Goal: Information Seeking & Learning: Learn about a topic

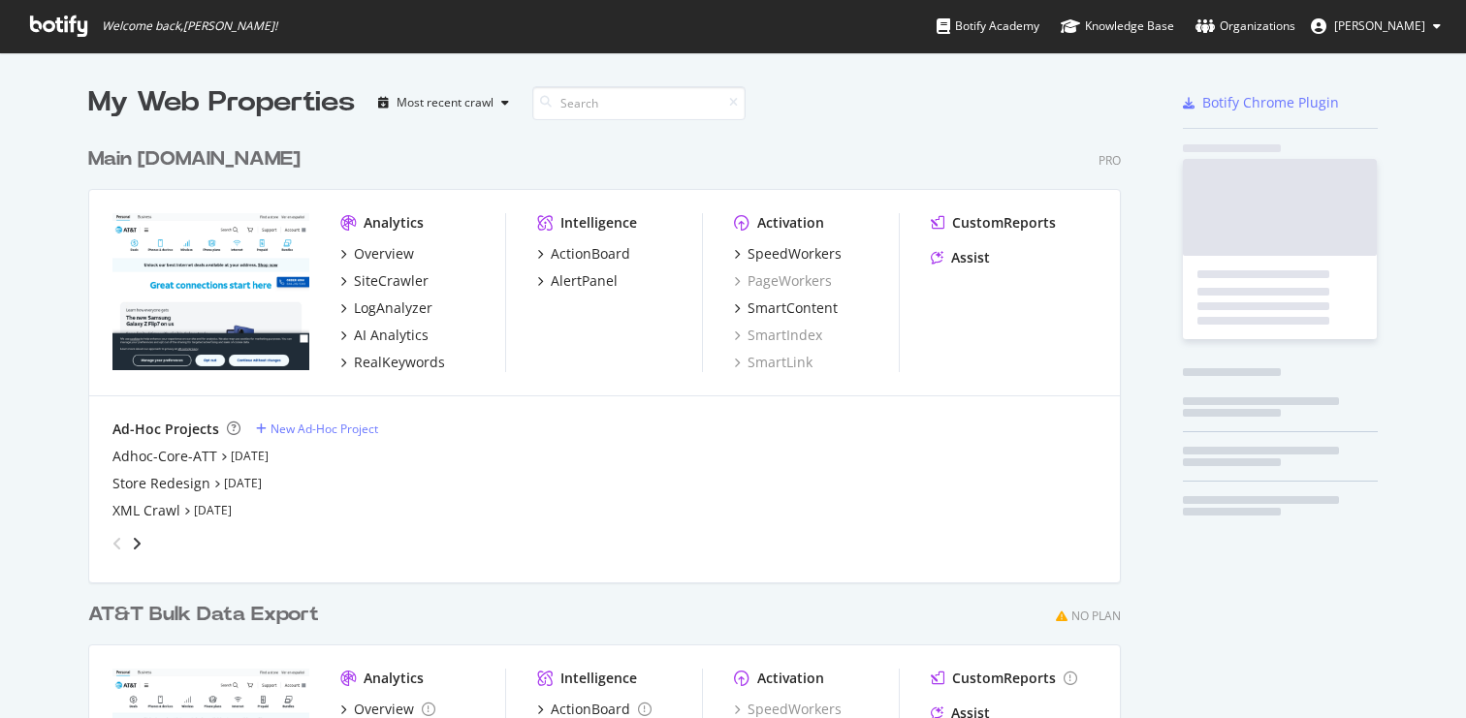
scroll to position [704, 1437]
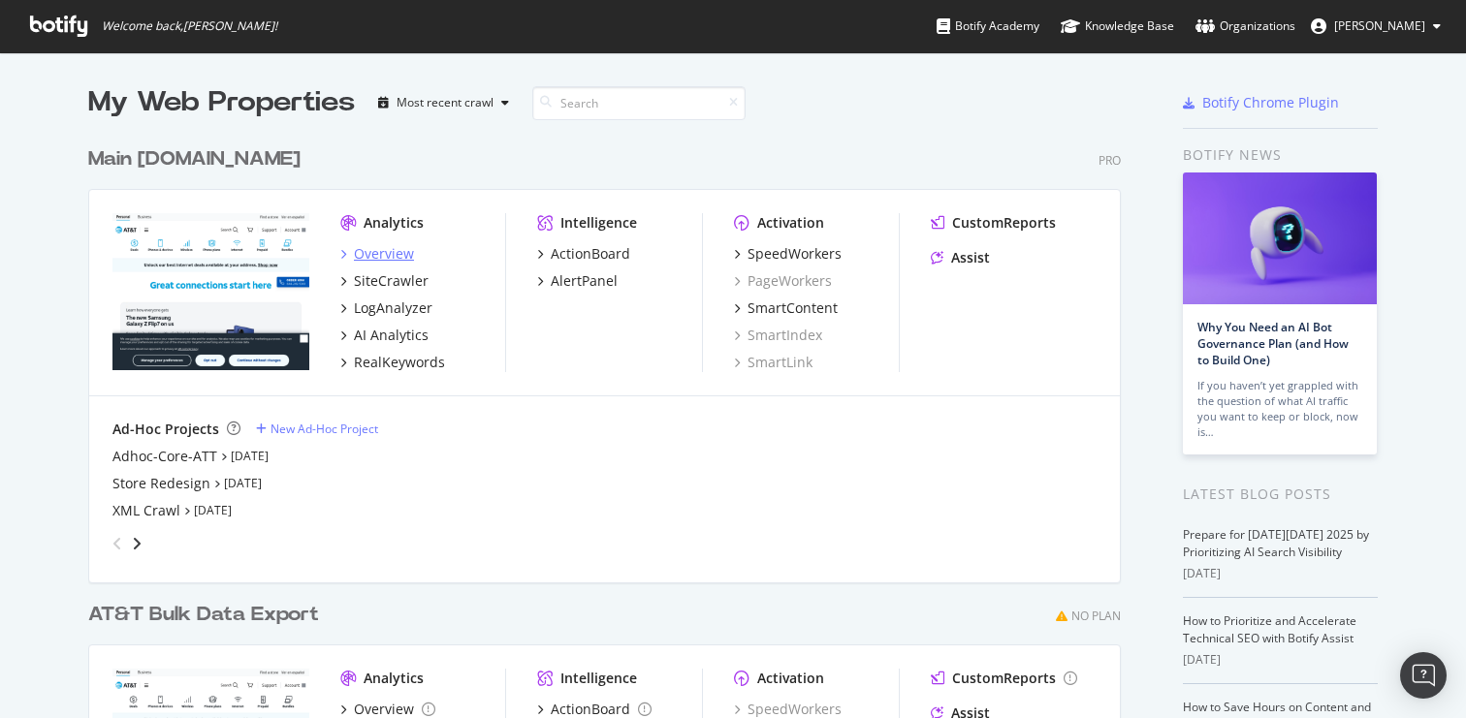
click at [385, 257] on div "Overview" at bounding box center [384, 253] width 60 height 19
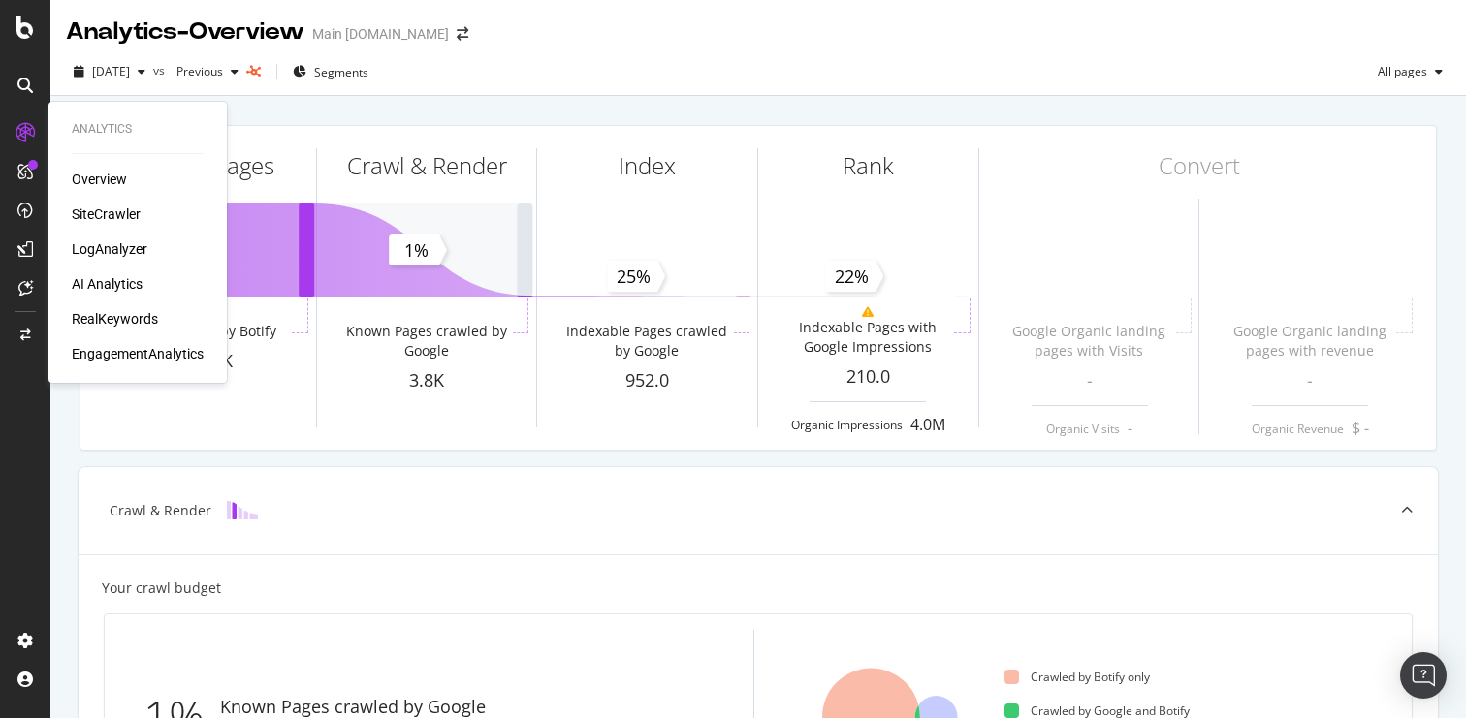
click at [105, 317] on div "RealKeywords" at bounding box center [115, 318] width 86 height 19
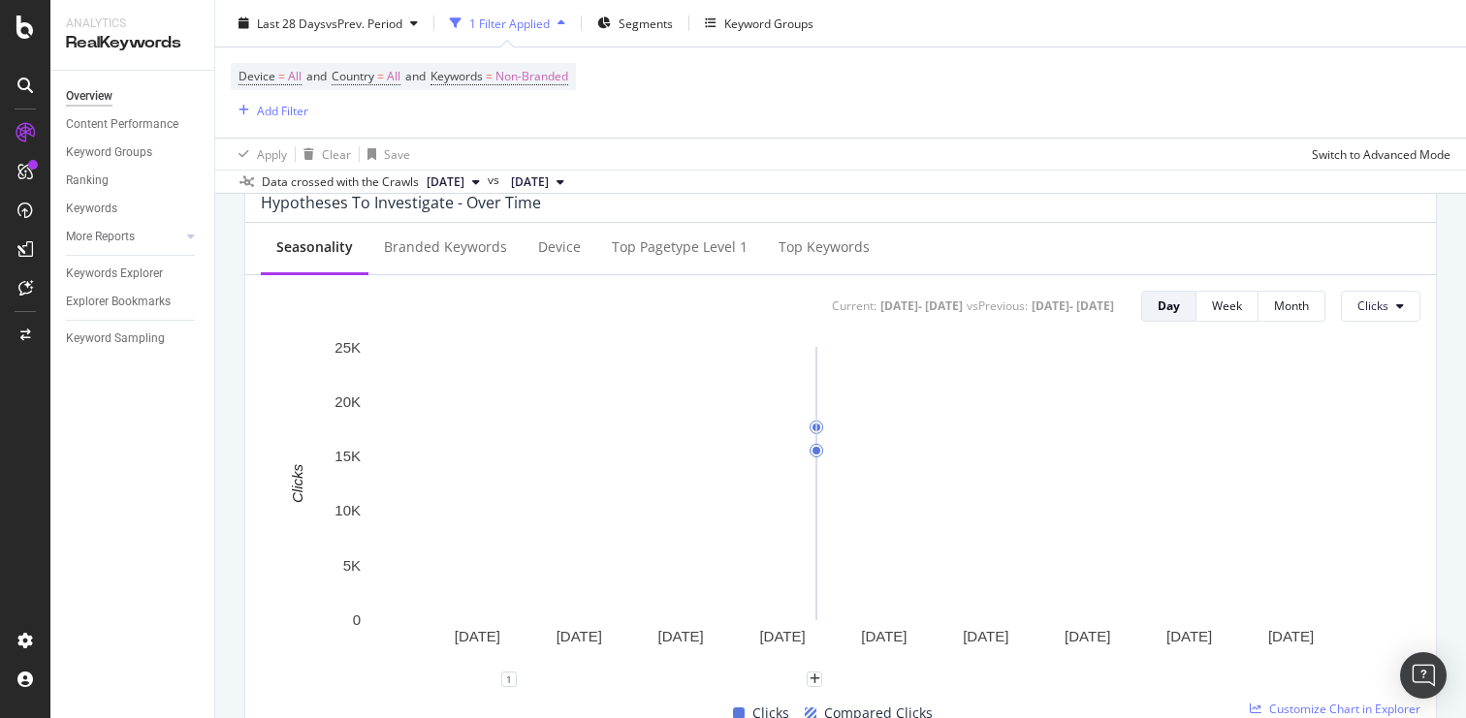
scroll to position [749, 0]
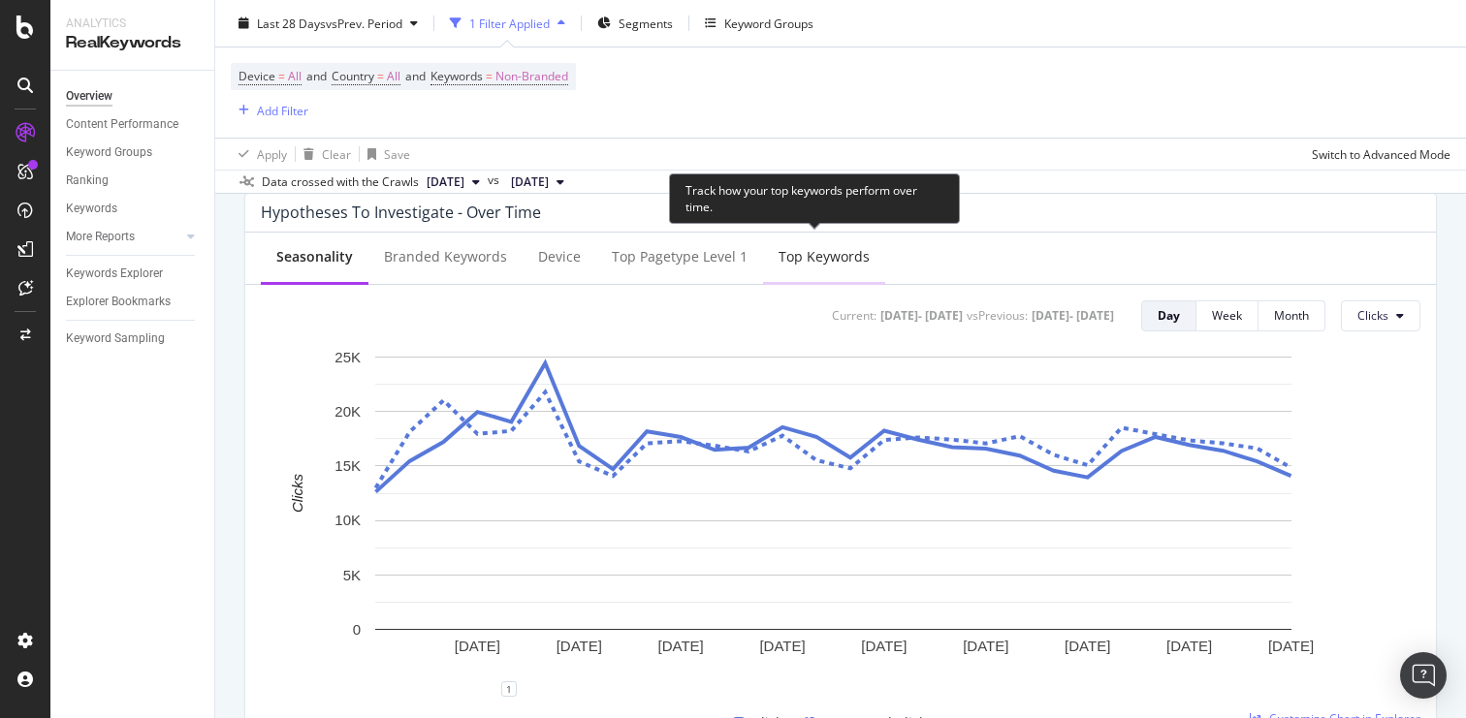
click at [829, 254] on div "Top Keywords" at bounding box center [824, 256] width 91 height 19
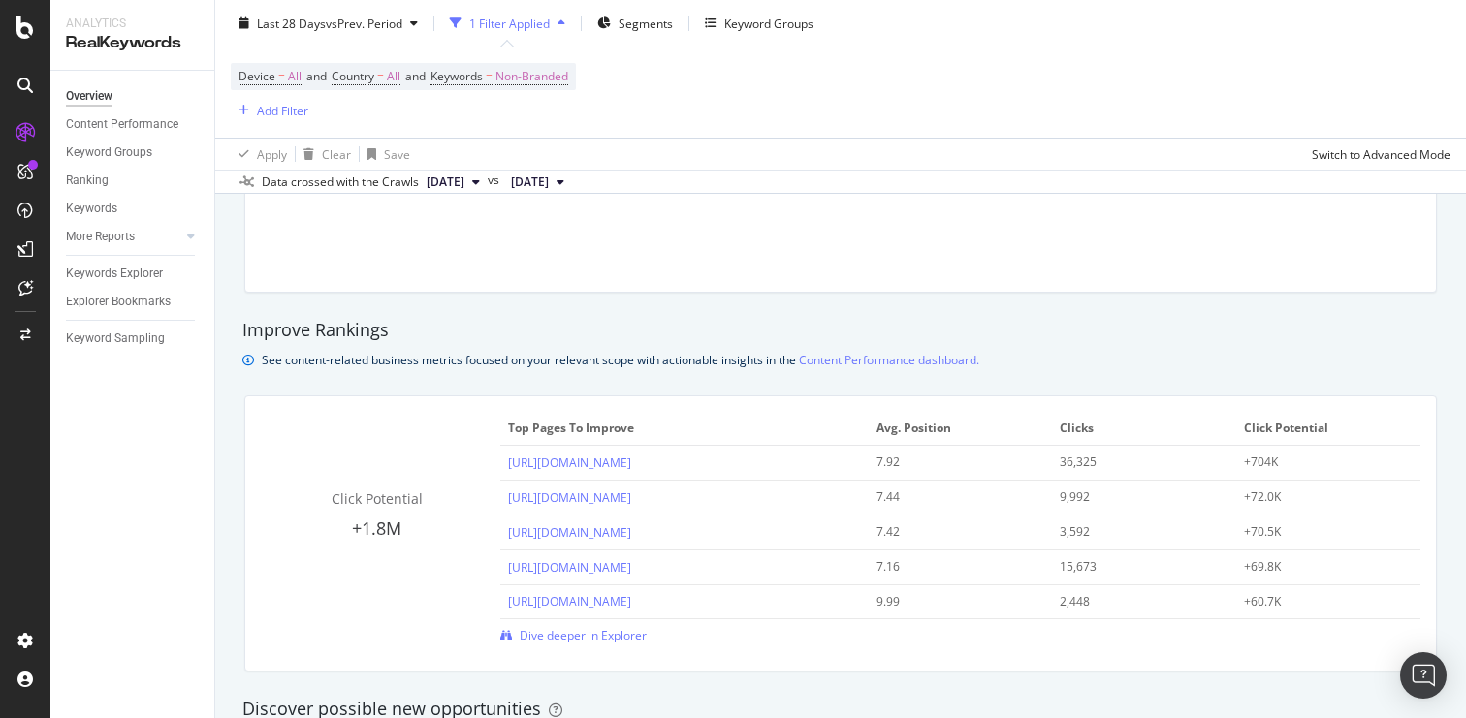
scroll to position [1201, 0]
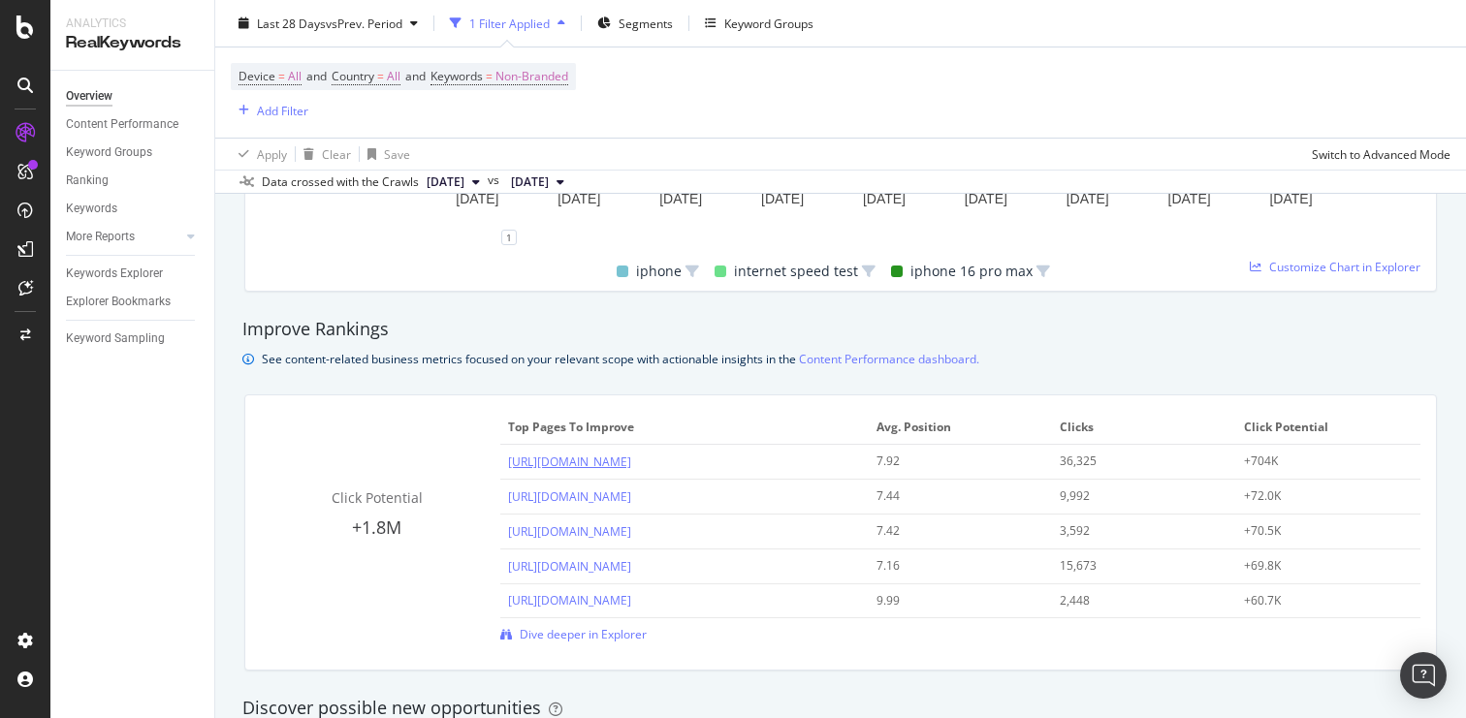
click at [631, 465] on link "[URL][DOMAIN_NAME]" at bounding box center [569, 462] width 123 height 16
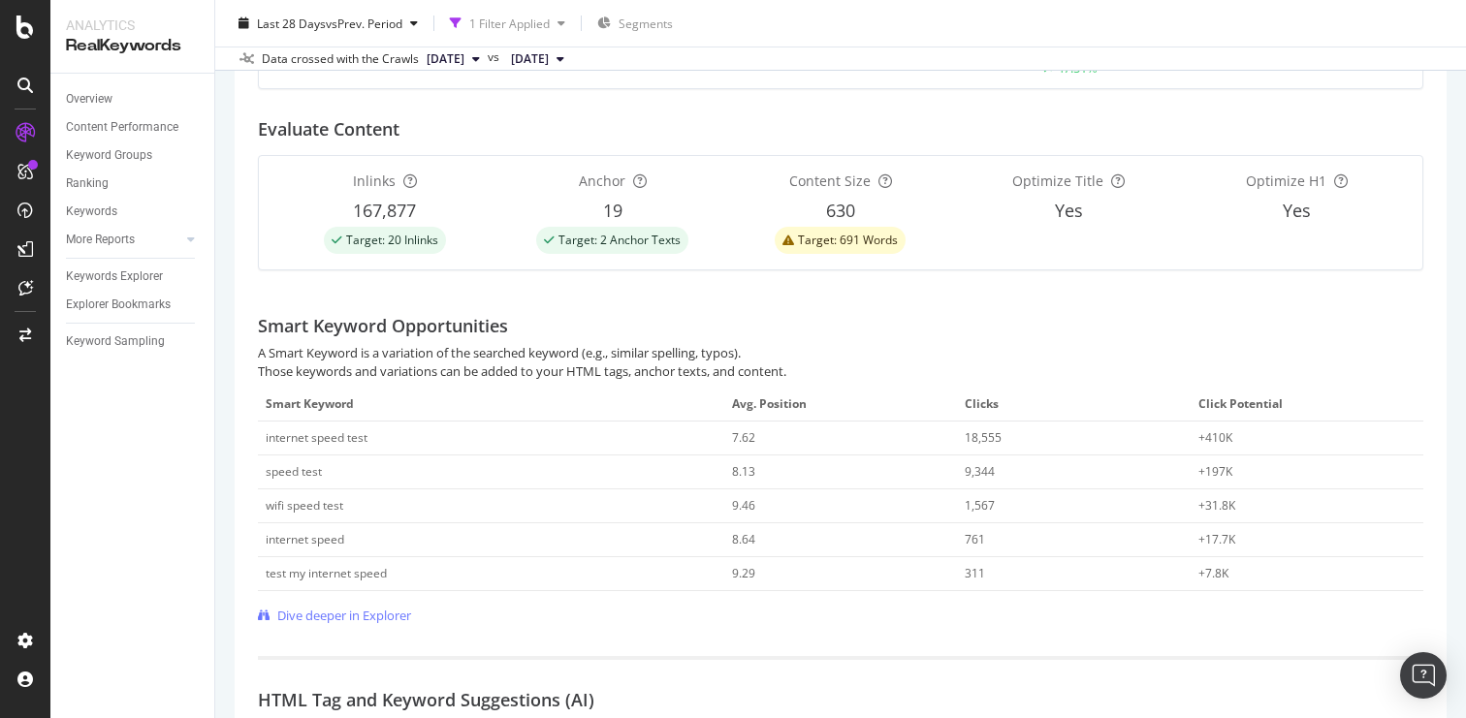
scroll to position [880, 0]
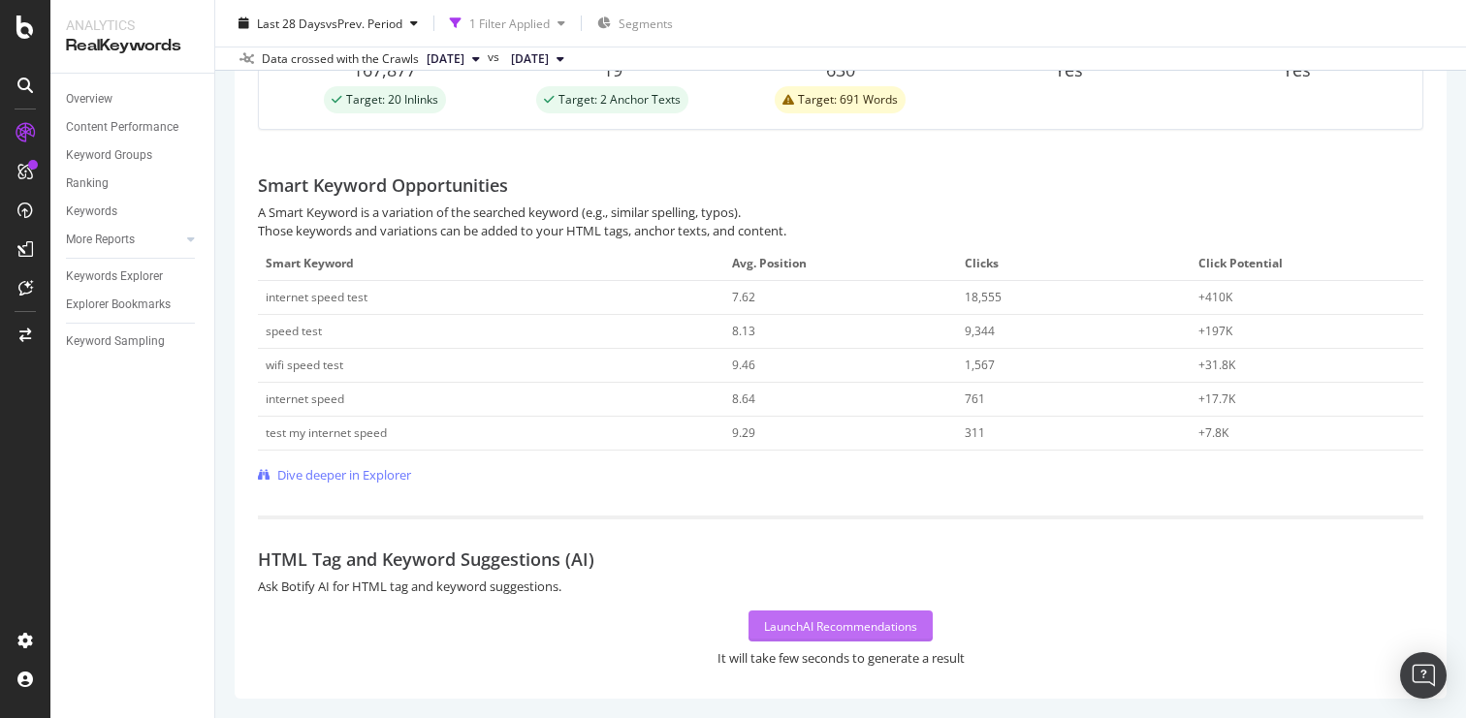
click at [855, 637] on div "Launch AI Recommendations" at bounding box center [840, 626] width 153 height 29
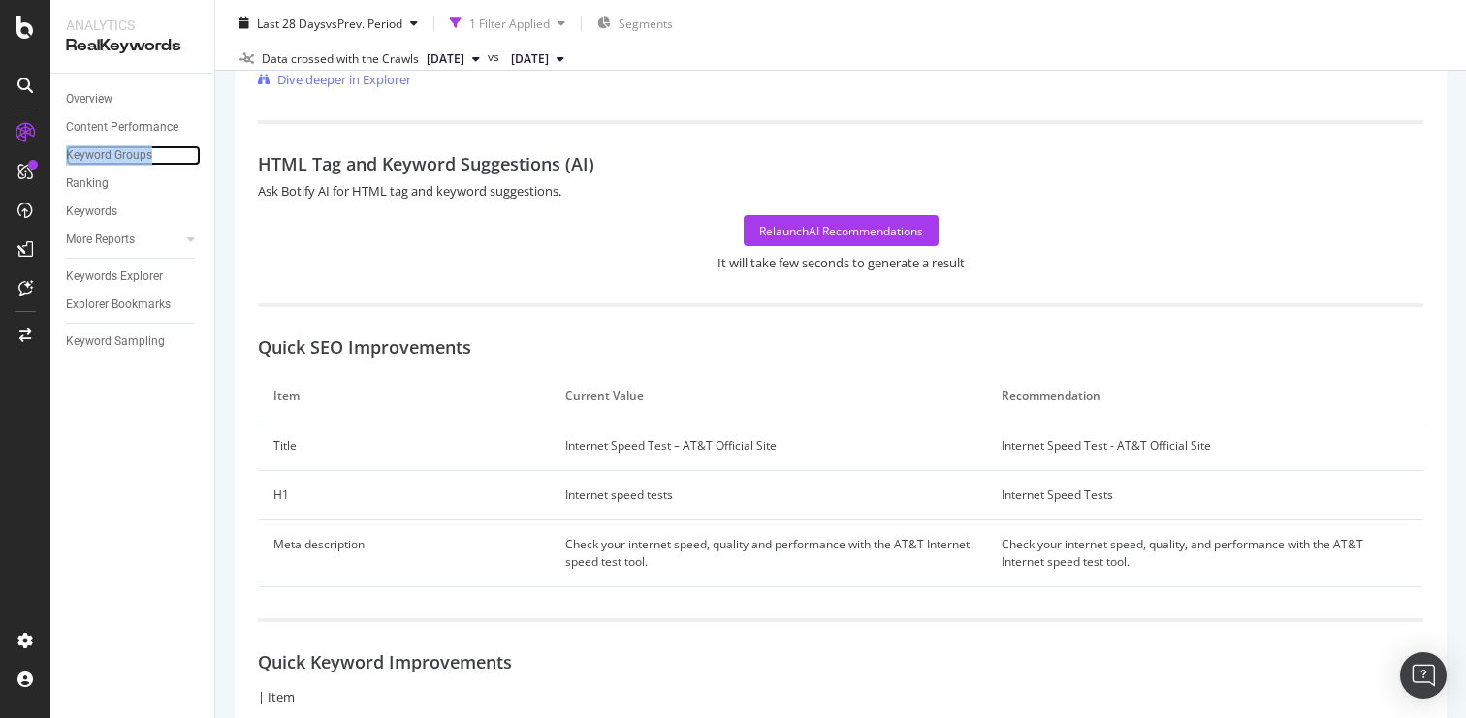
scroll to position [1324, 0]
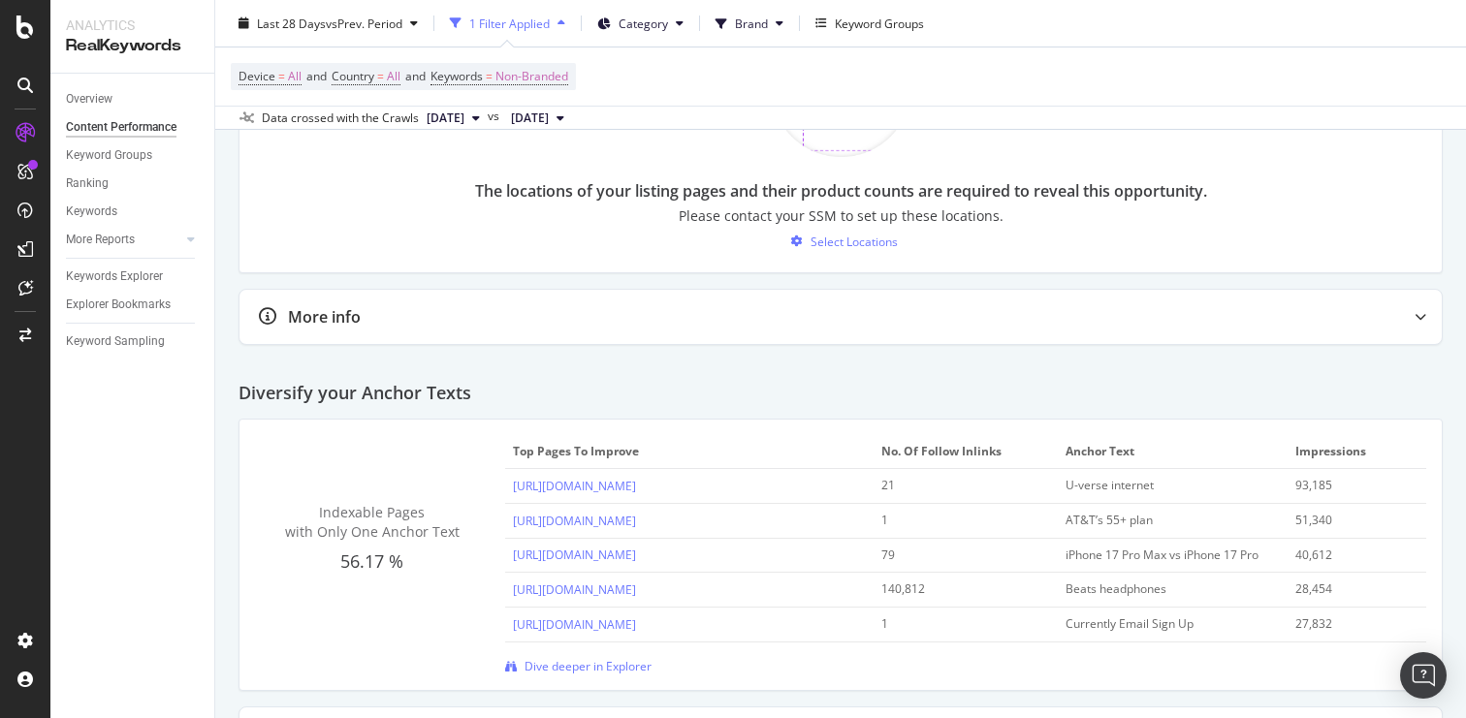
scroll to position [2336, 0]
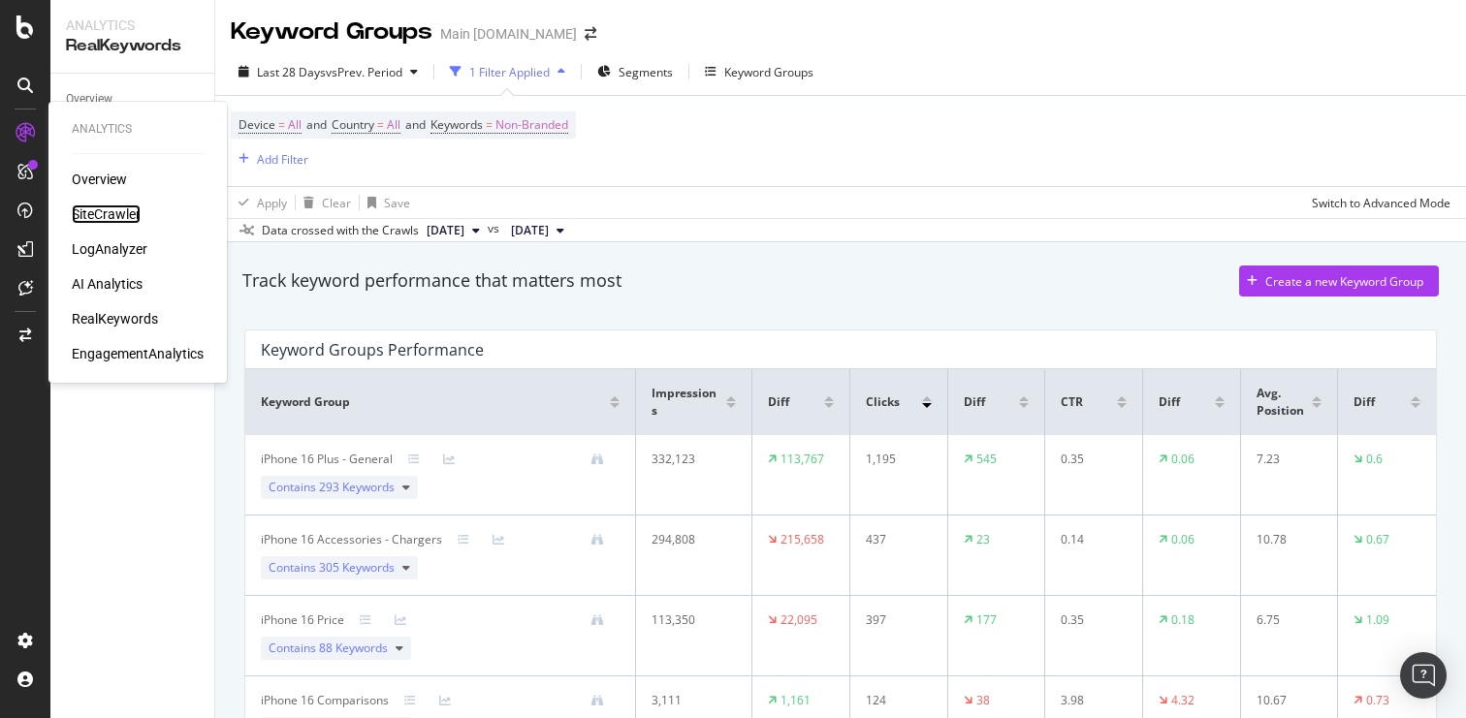
click at [100, 209] on div "SiteCrawler" at bounding box center [106, 214] width 69 height 19
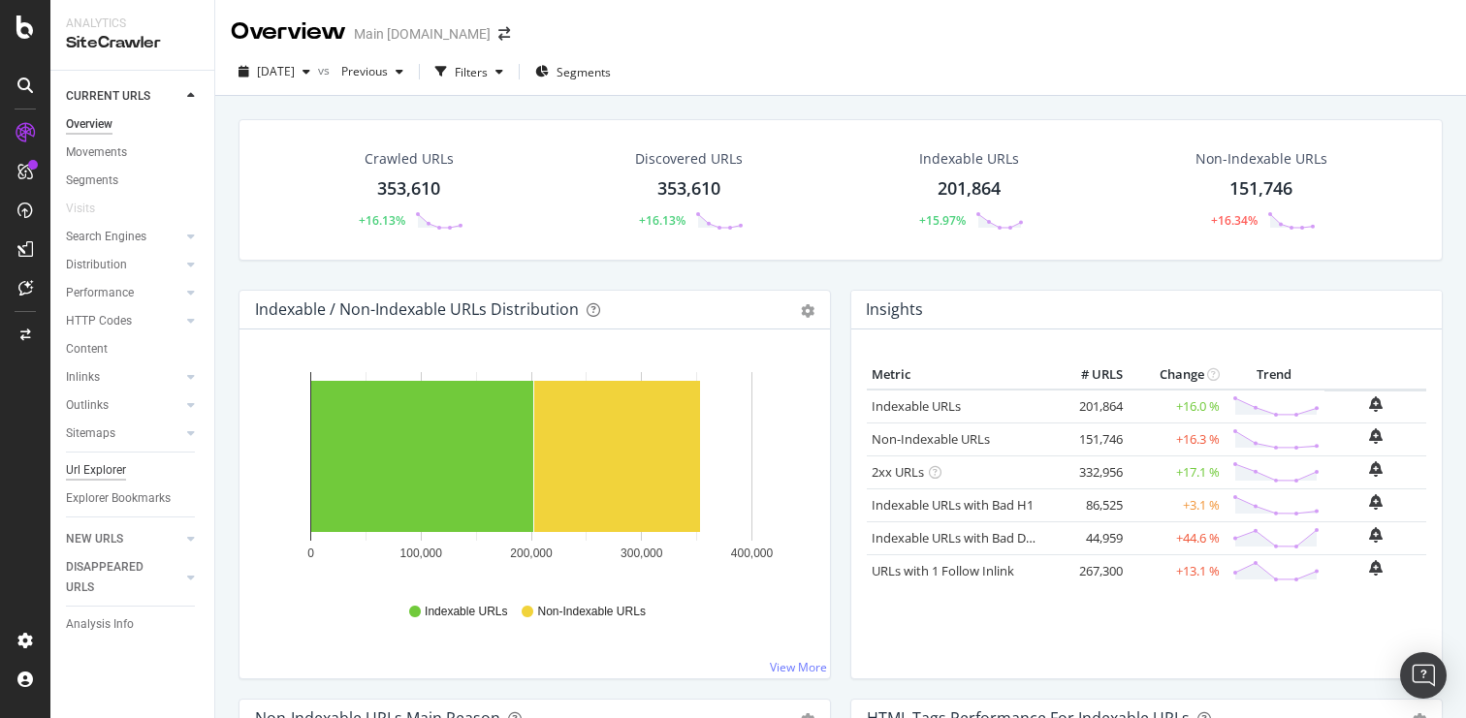
click at [105, 472] on div "Url Explorer" at bounding box center [96, 471] width 60 height 20
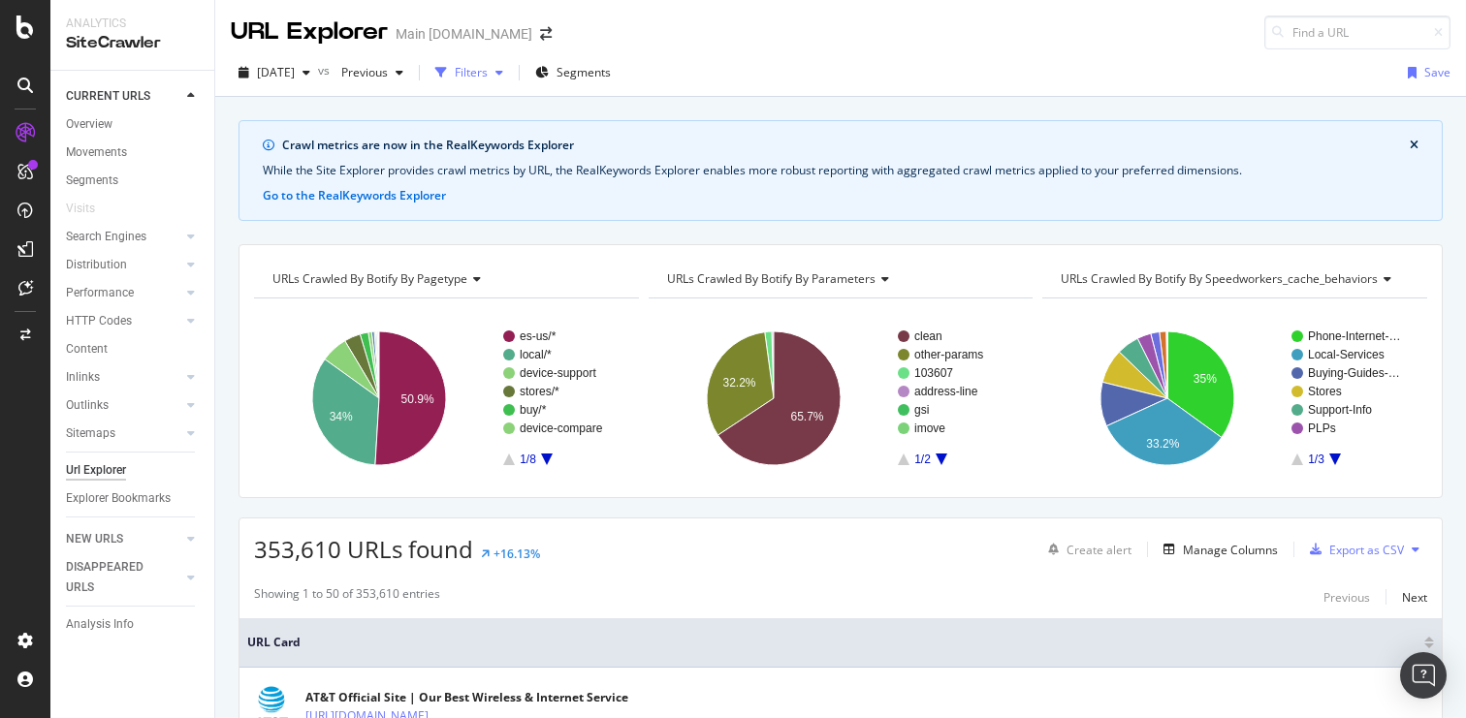
click at [488, 75] on div "Filters" at bounding box center [471, 72] width 33 height 16
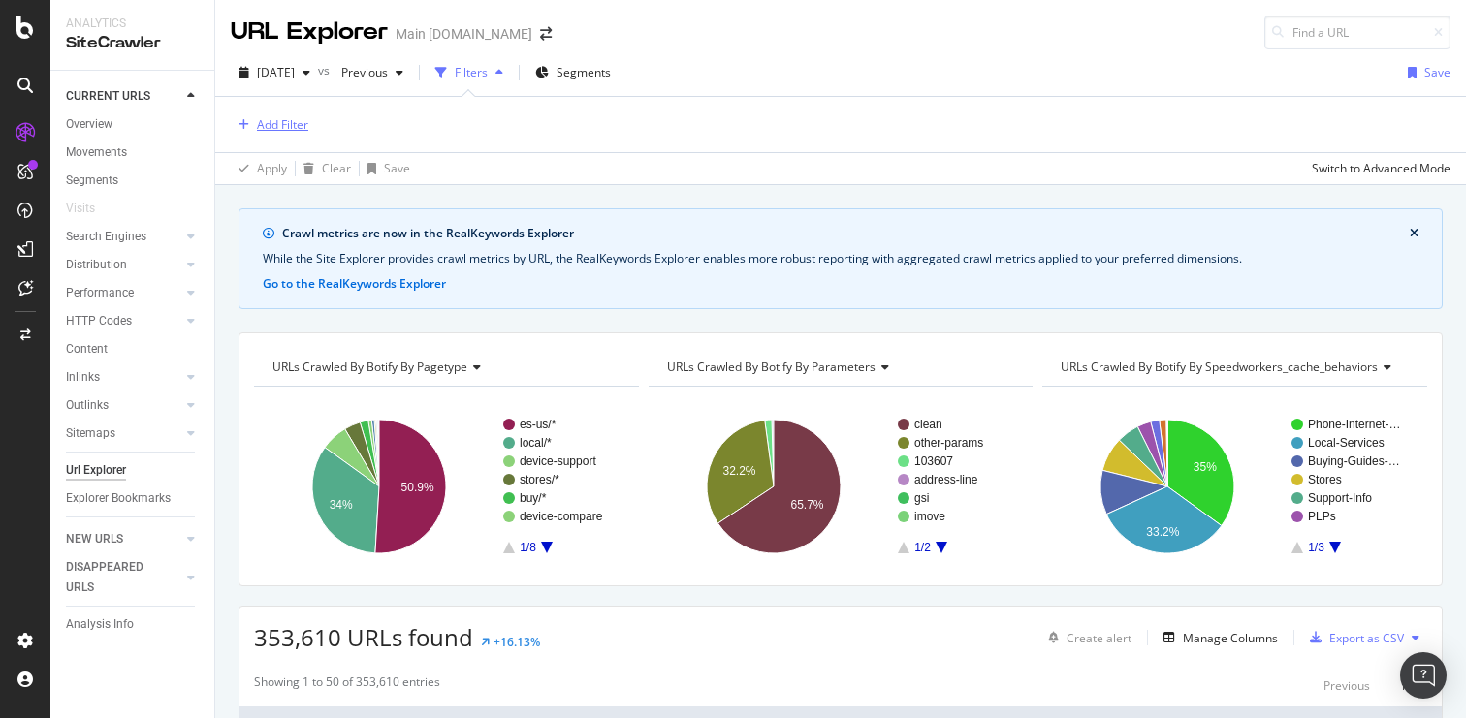
click at [285, 123] on div "Add Filter" at bounding box center [282, 124] width 51 height 16
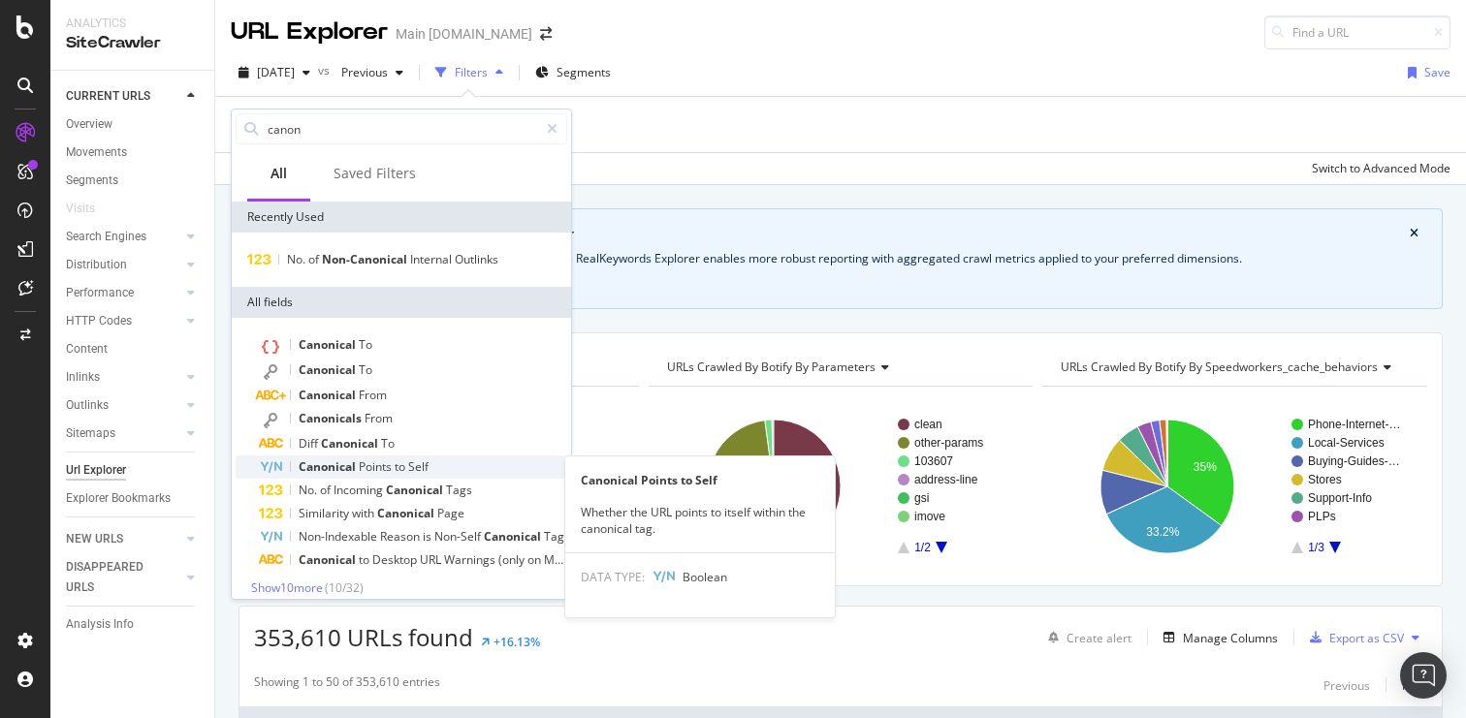
scroll to position [13, 0]
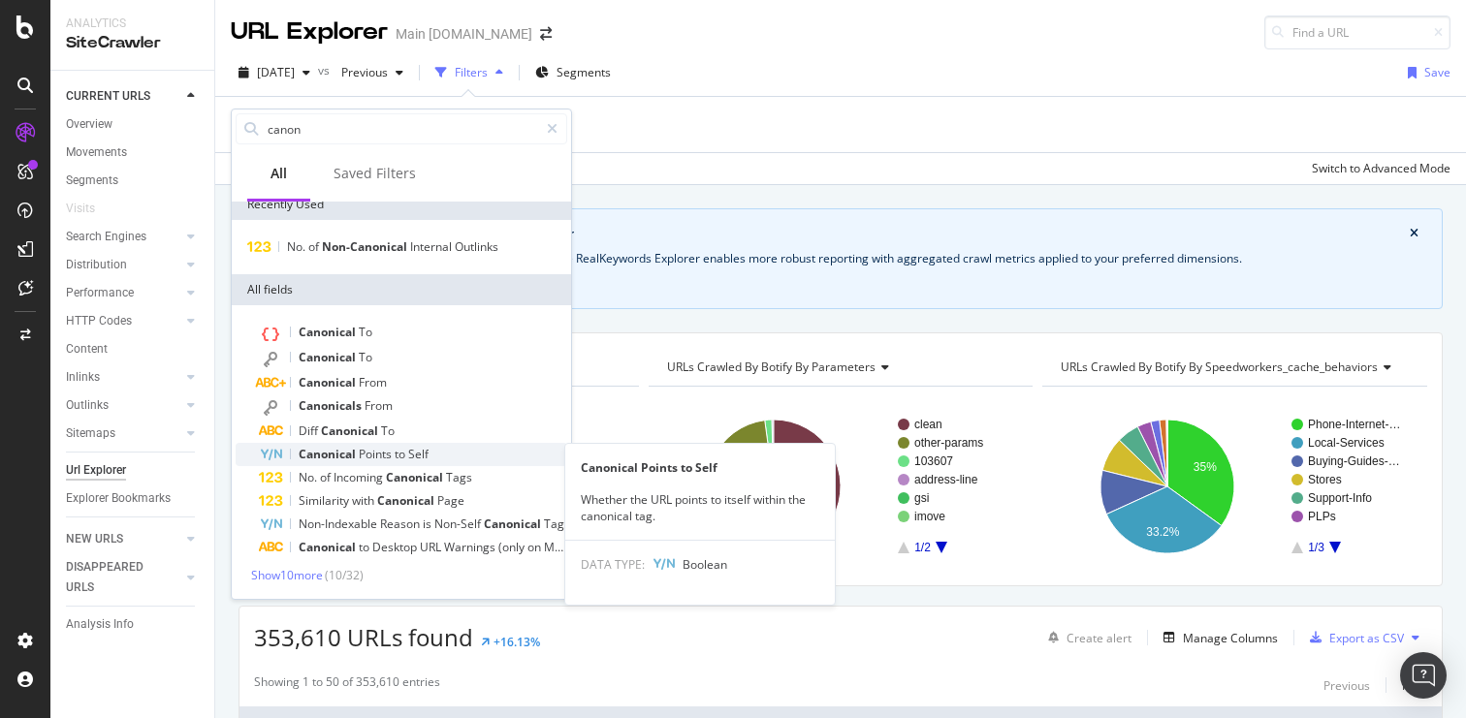
type input "canon"
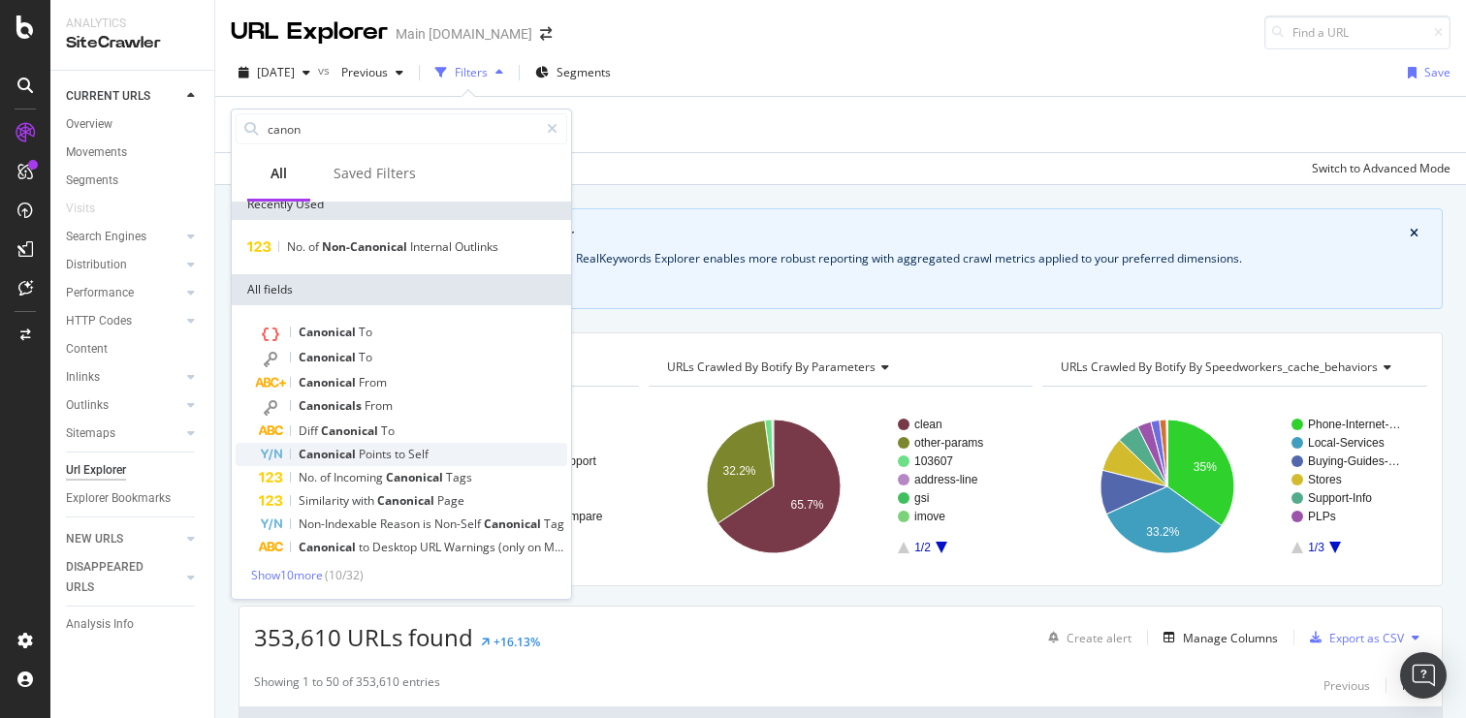
click at [440, 453] on div "Canonical Points to Self" at bounding box center [413, 454] width 308 height 23
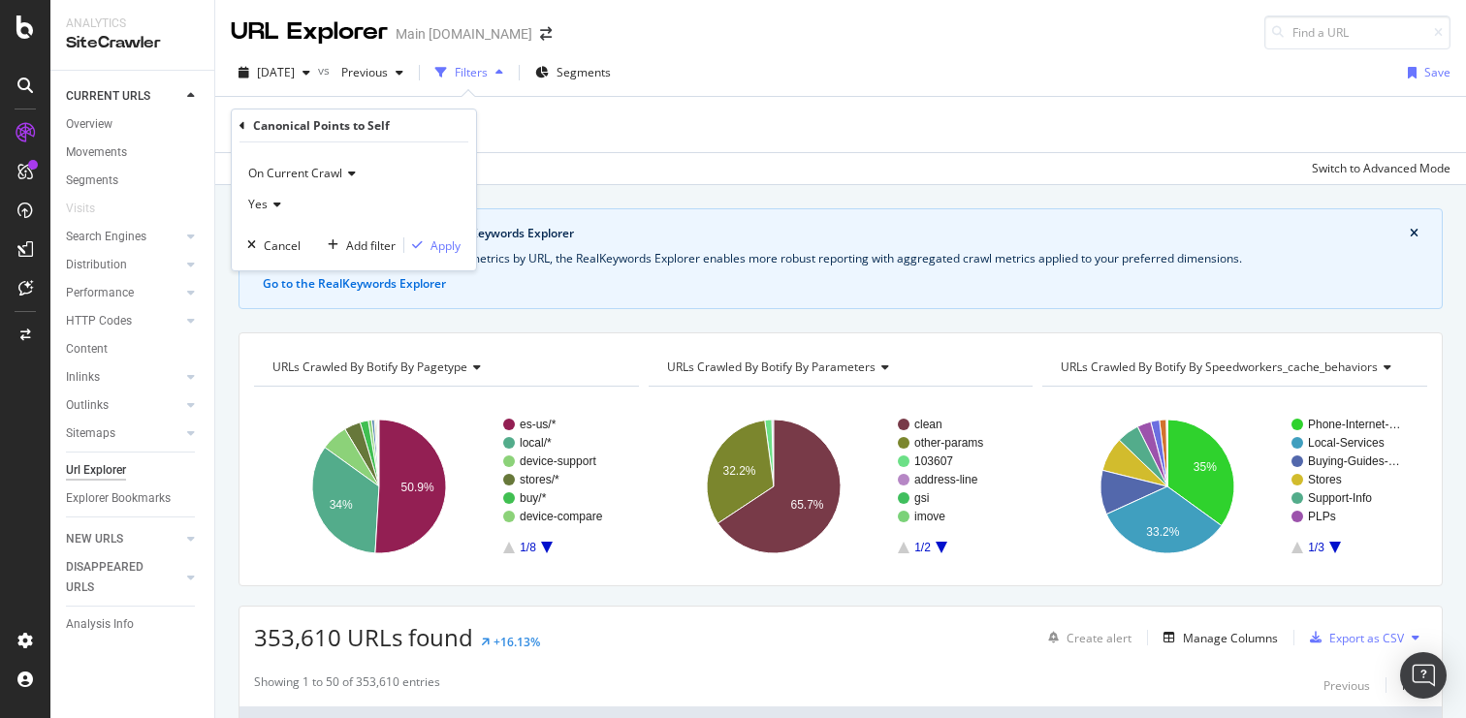
click at [279, 205] on icon at bounding box center [275, 205] width 14 height 12
click at [279, 264] on div "No" at bounding box center [355, 269] width 207 height 25
click at [443, 245] on div "Apply" at bounding box center [445, 246] width 30 height 16
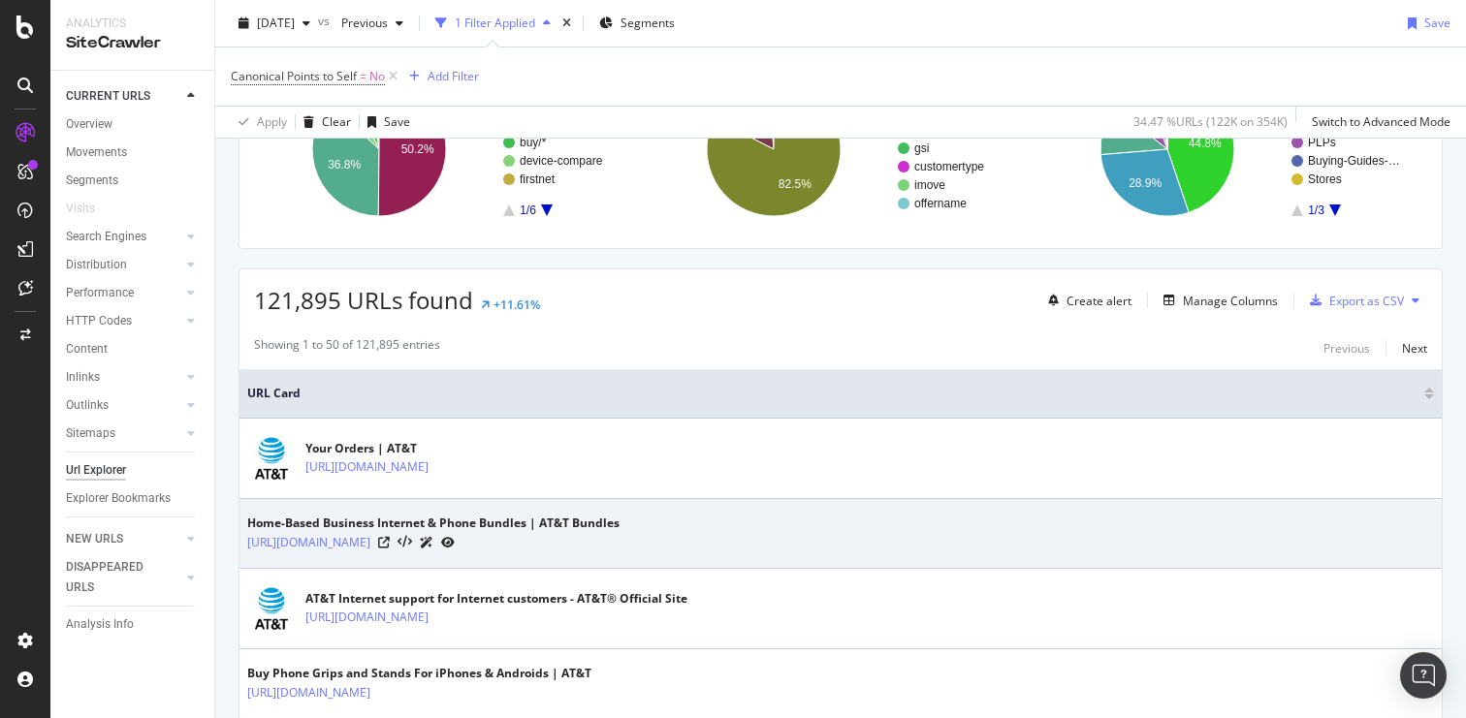
scroll to position [335, 0]
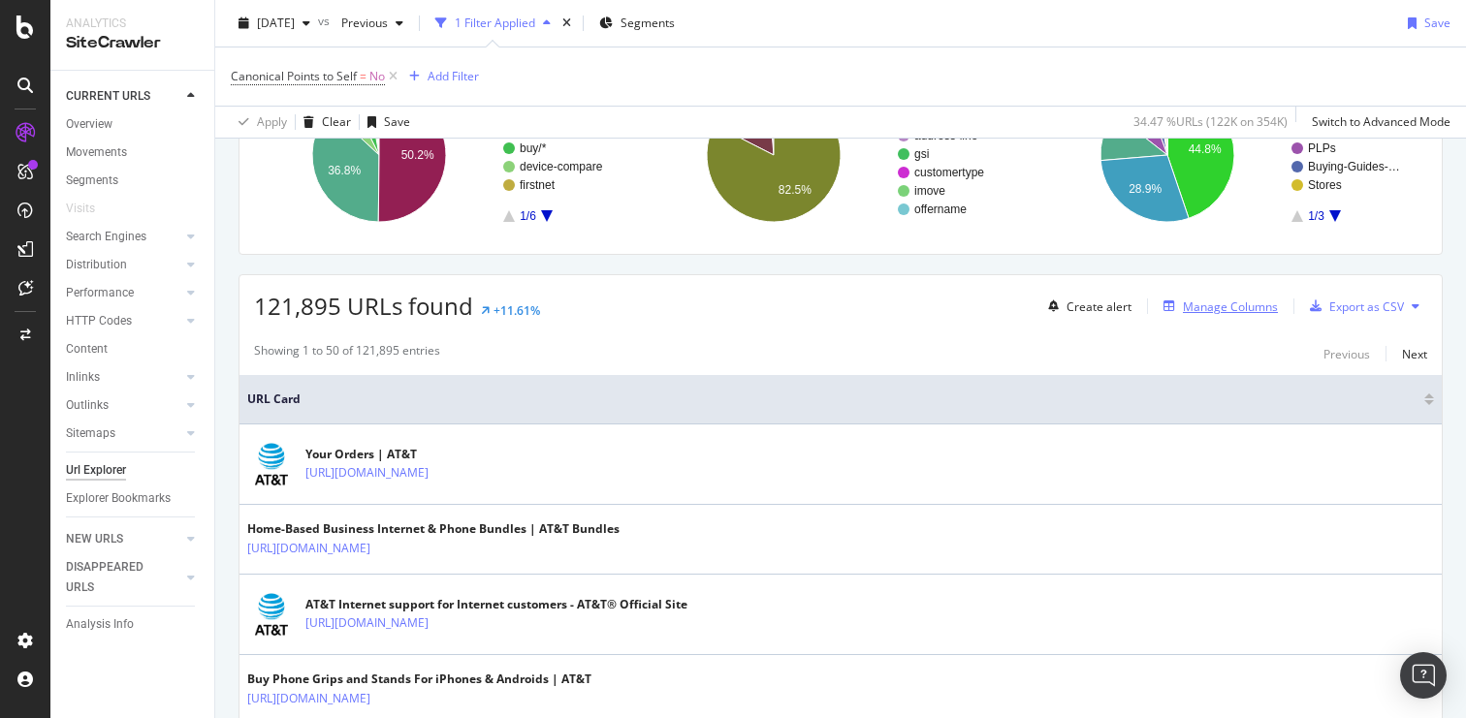
click at [1224, 300] on div "Manage Columns" at bounding box center [1230, 307] width 95 height 16
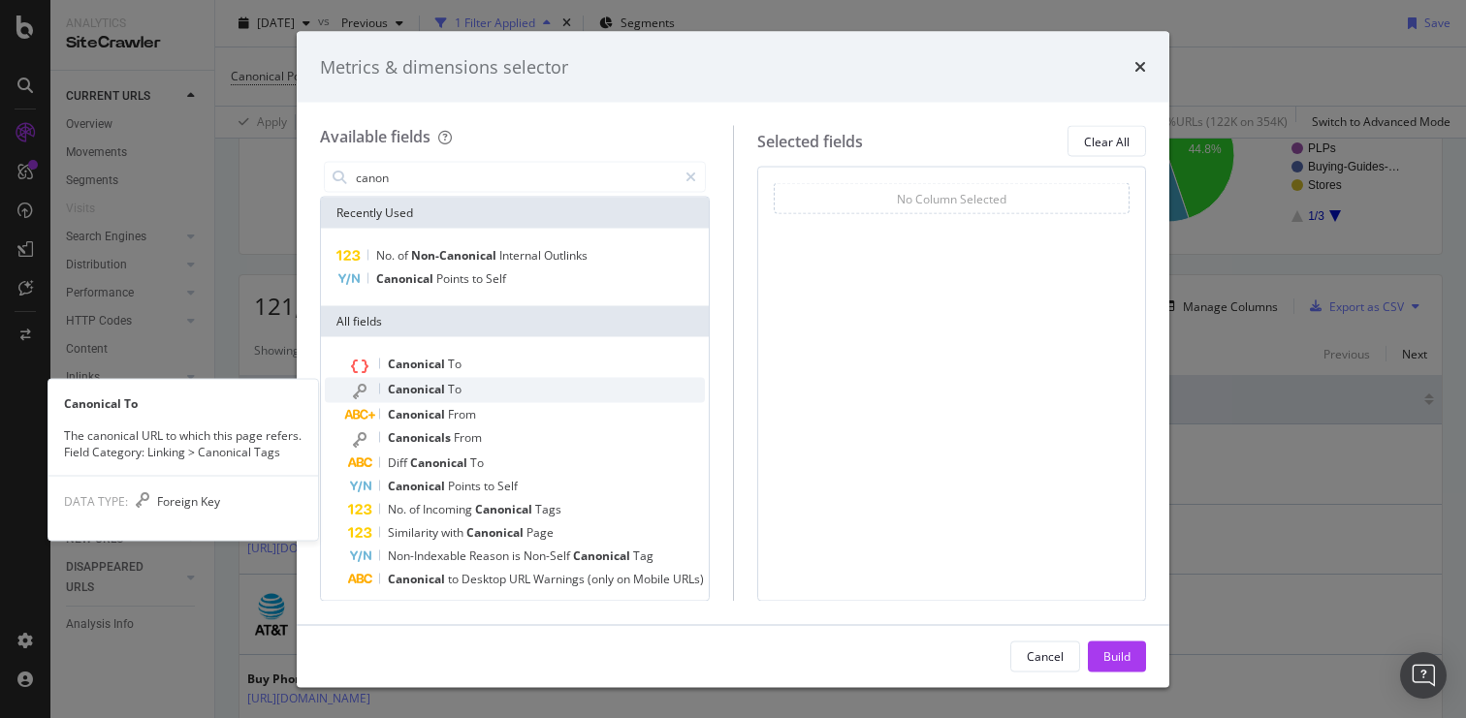
type input "canon"
click at [514, 391] on div "Canonical To" at bounding box center [526, 390] width 357 height 25
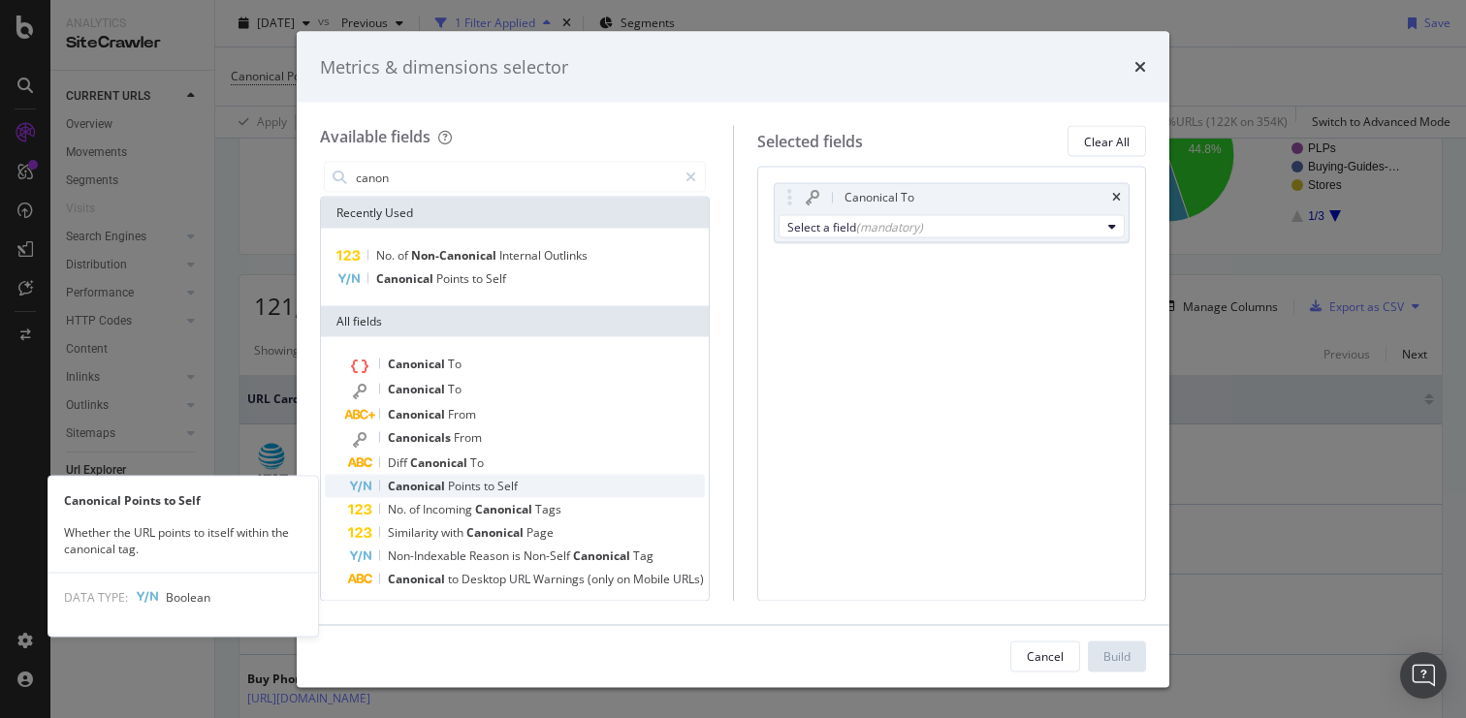
scroll to position [30, 0]
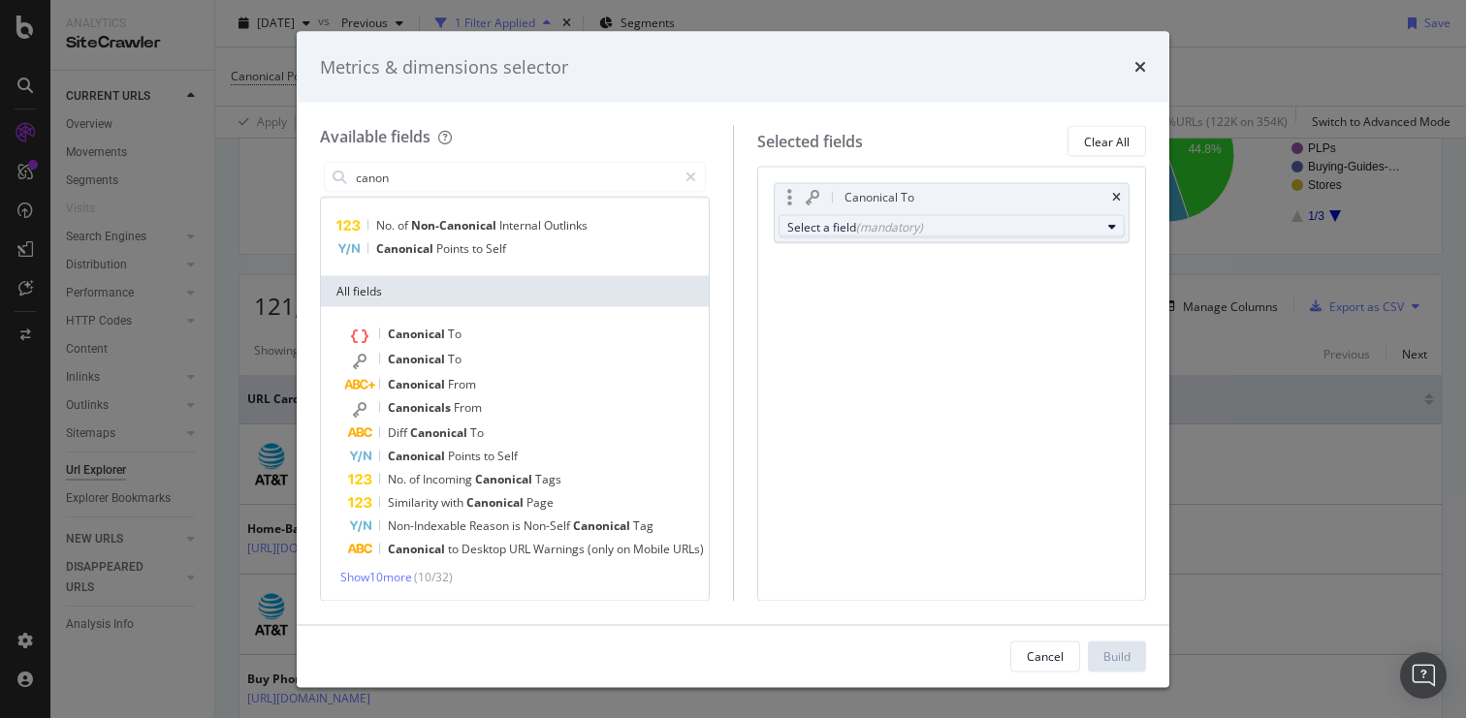
click at [869, 234] on div "Select a field (mandatory)" at bounding box center [944, 226] width 314 height 16
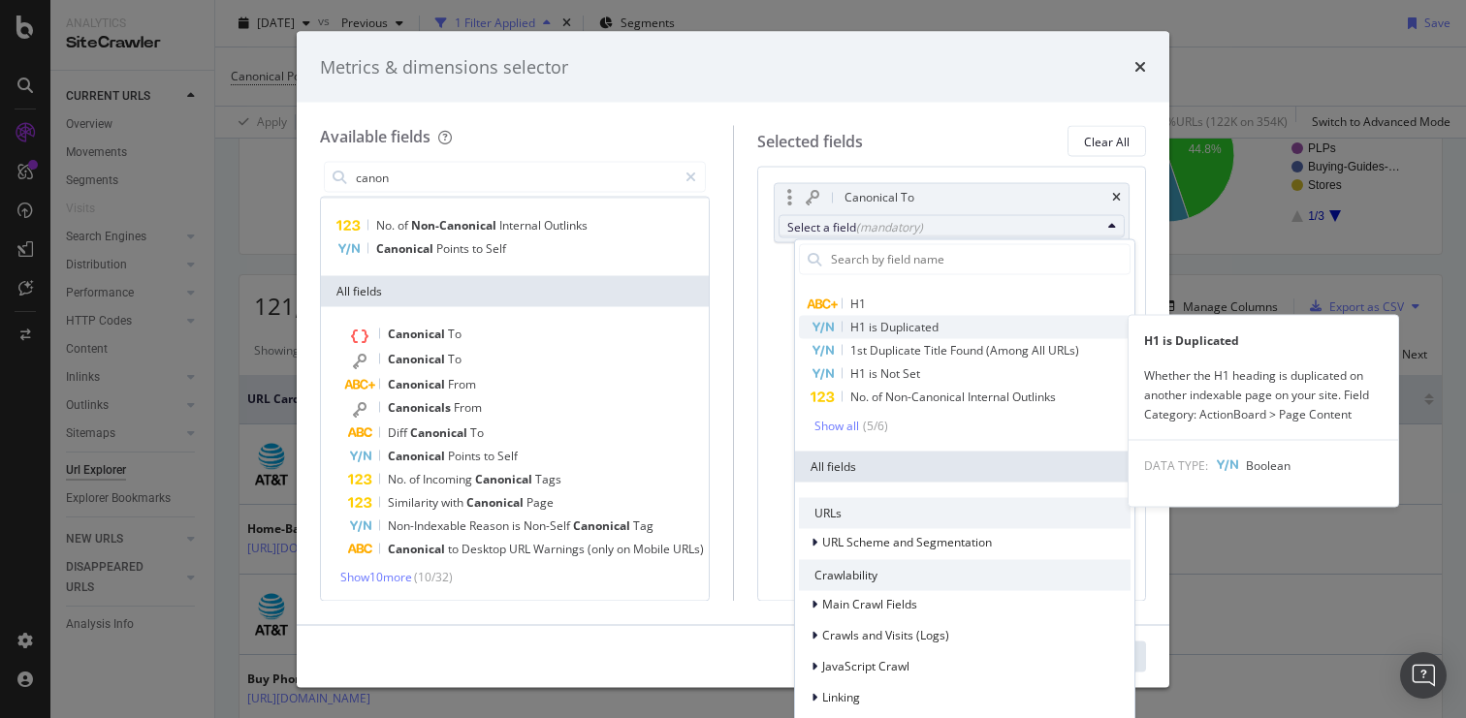
scroll to position [36, 0]
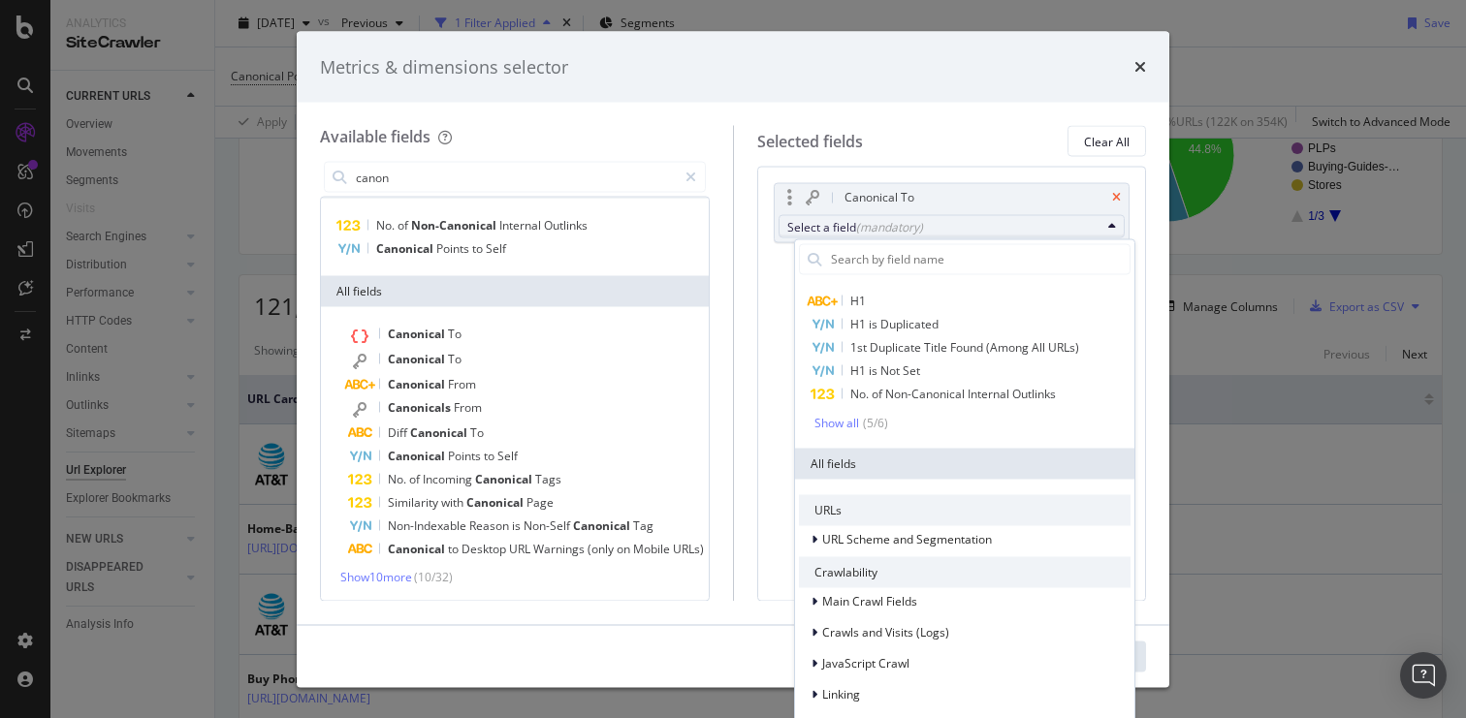
click at [1115, 197] on icon "times" at bounding box center [1116, 198] width 9 height 12
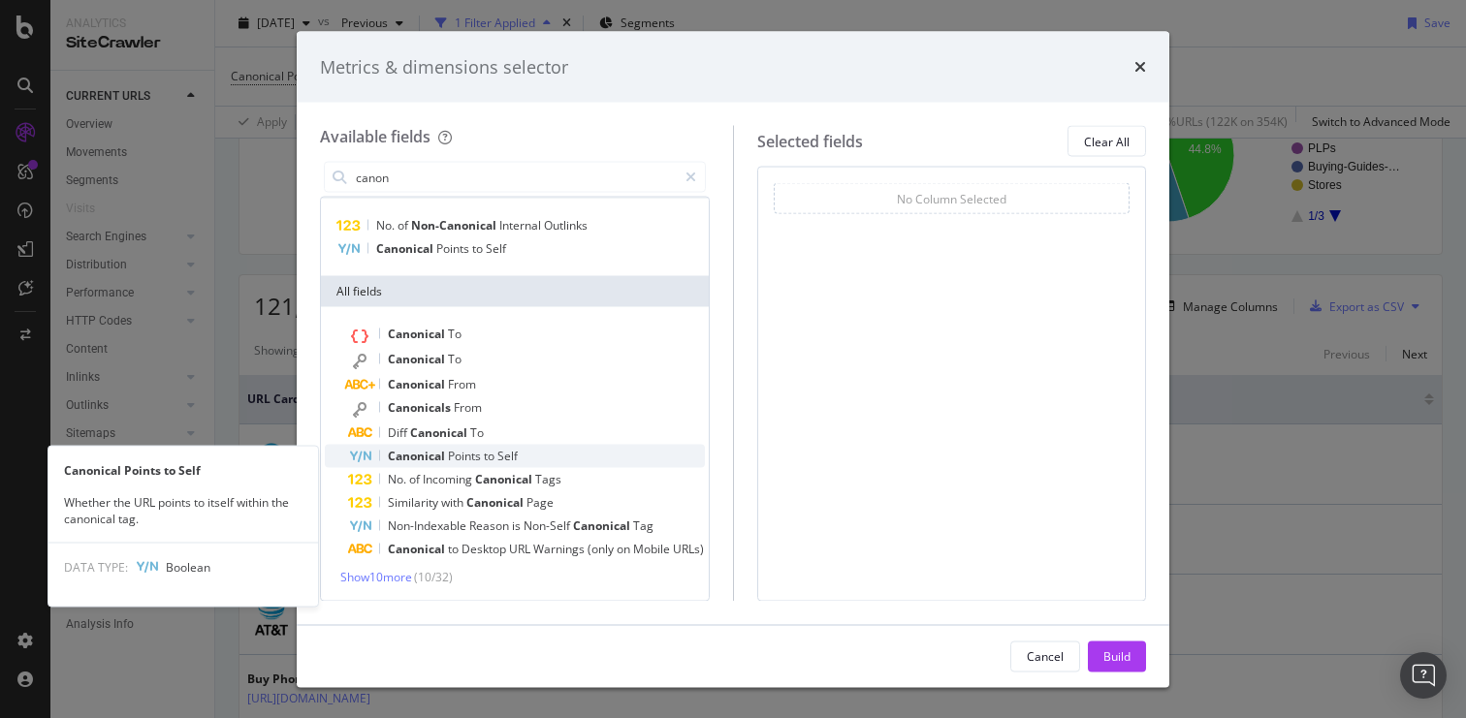
click at [477, 454] on span "Points" at bounding box center [466, 456] width 36 height 16
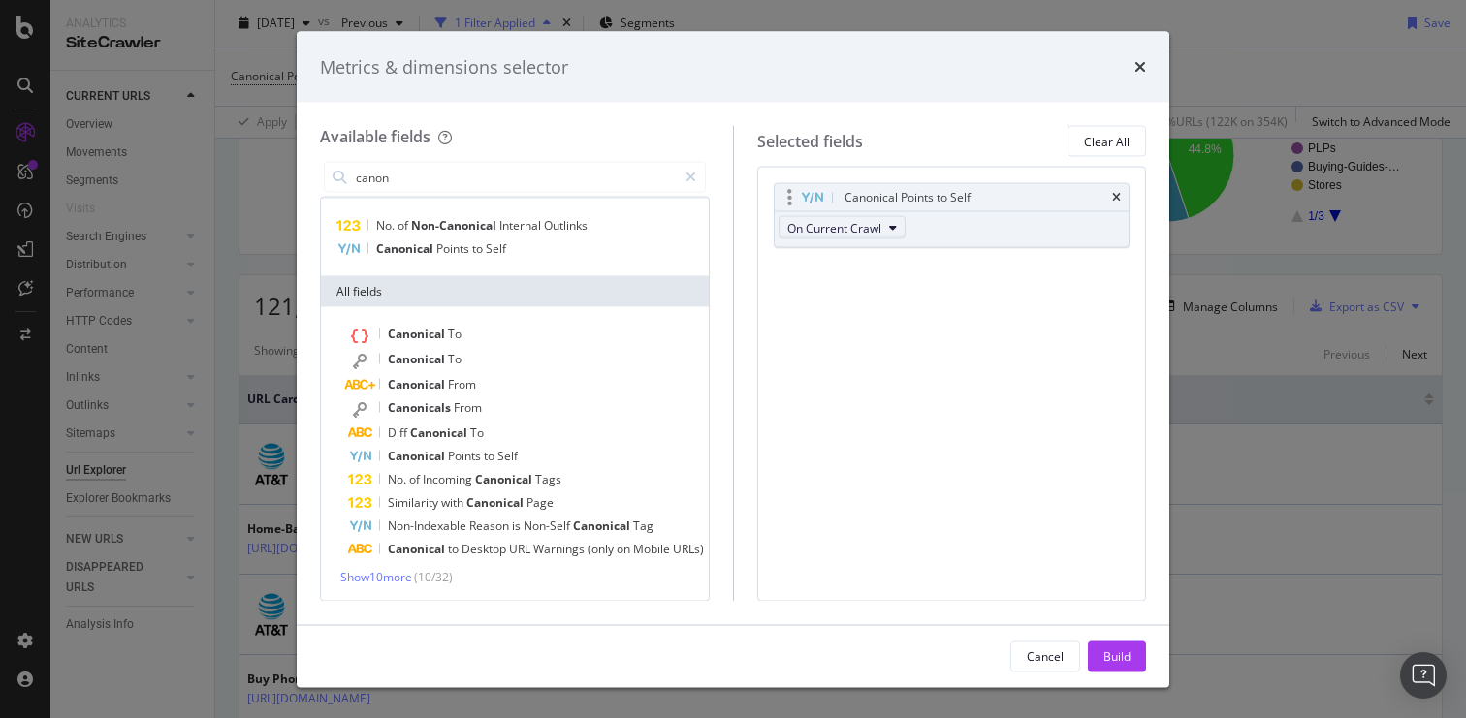
click at [855, 227] on span "On Current Crawl" at bounding box center [834, 227] width 94 height 16
click at [844, 299] on span "On Compared Crawl" at bounding box center [866, 298] width 110 height 17
click at [1121, 654] on div "Build" at bounding box center [1116, 656] width 27 height 16
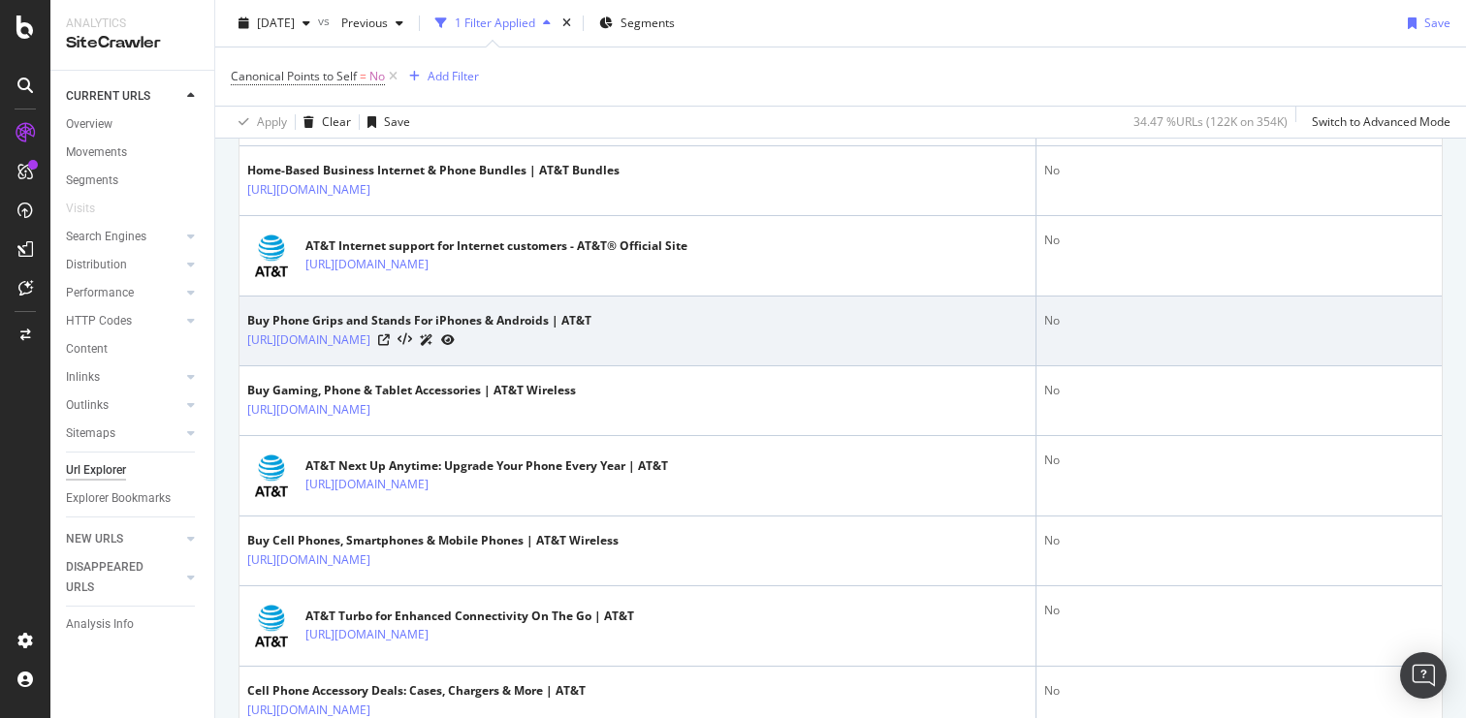
scroll to position [697, 0]
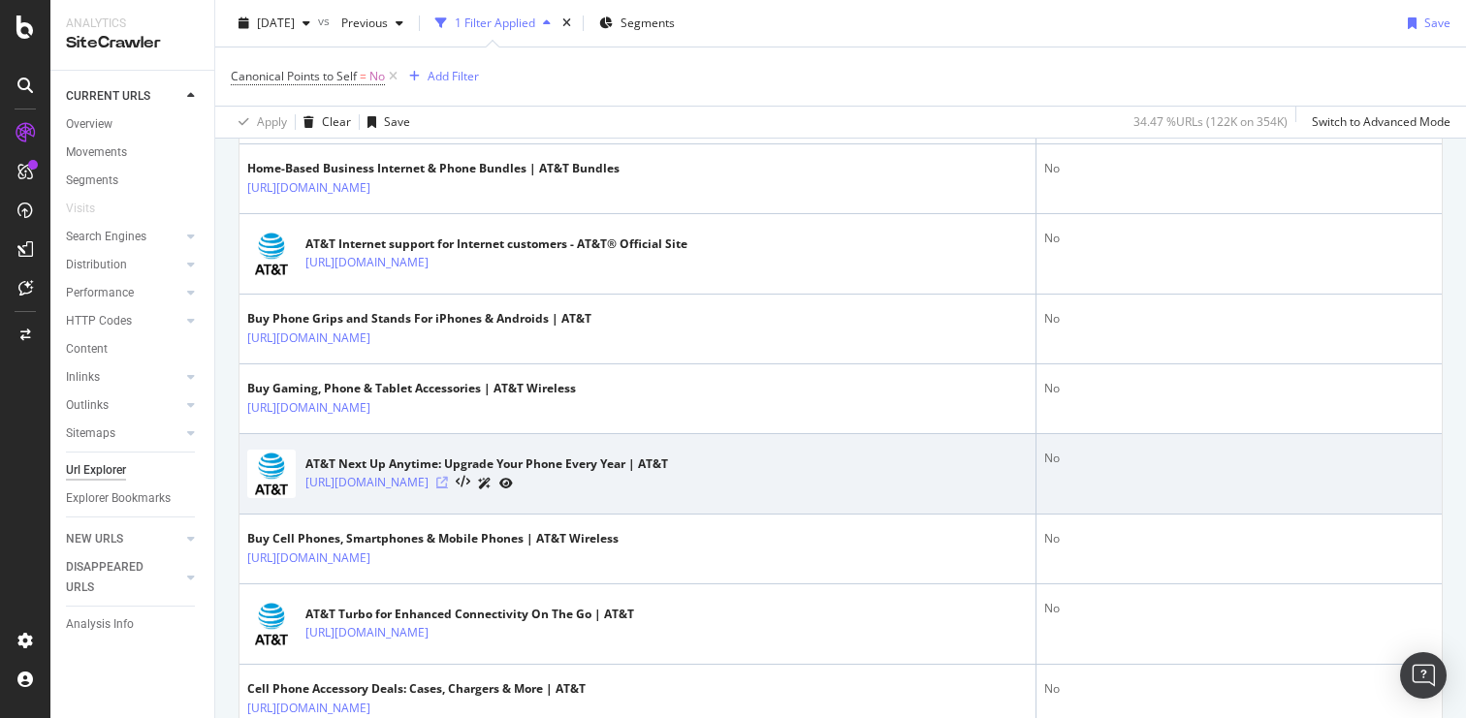
click at [448, 482] on icon at bounding box center [442, 483] width 12 height 12
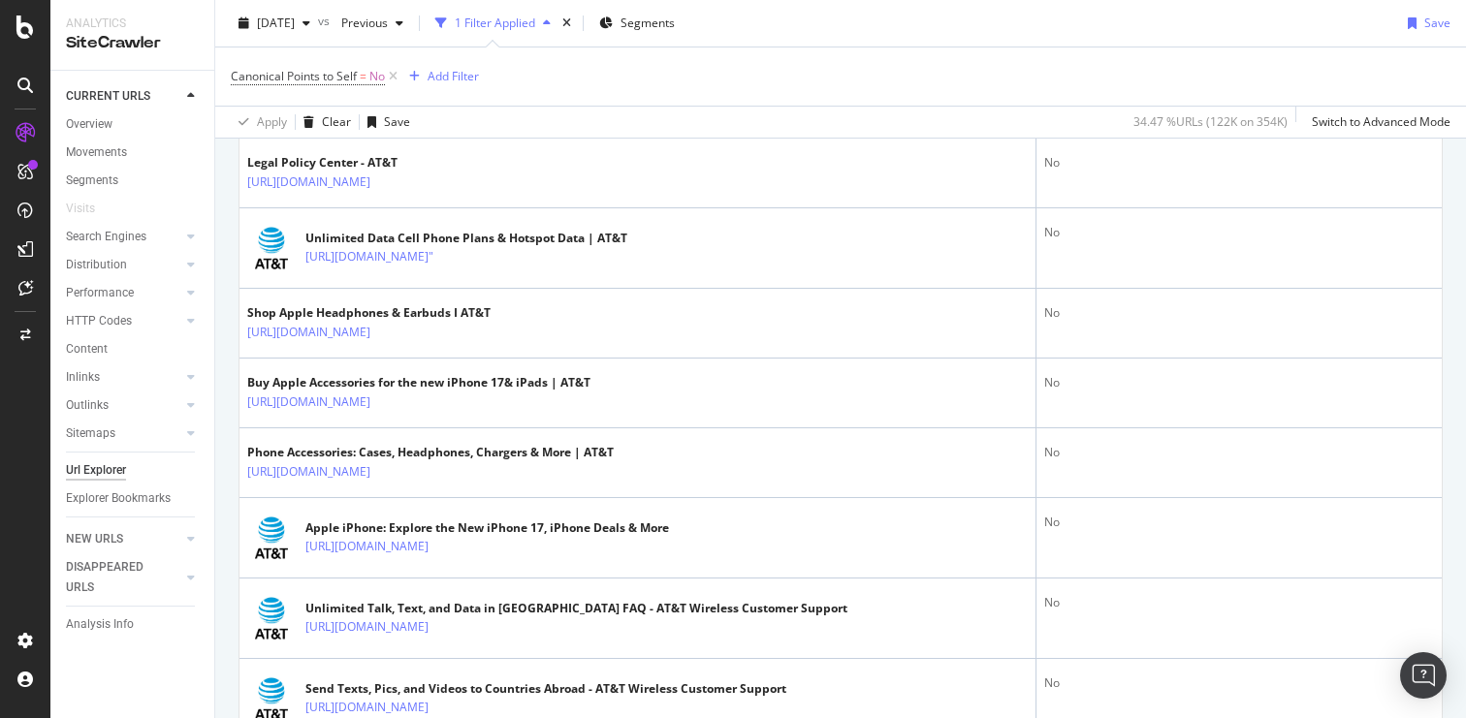
scroll to position [1524, 0]
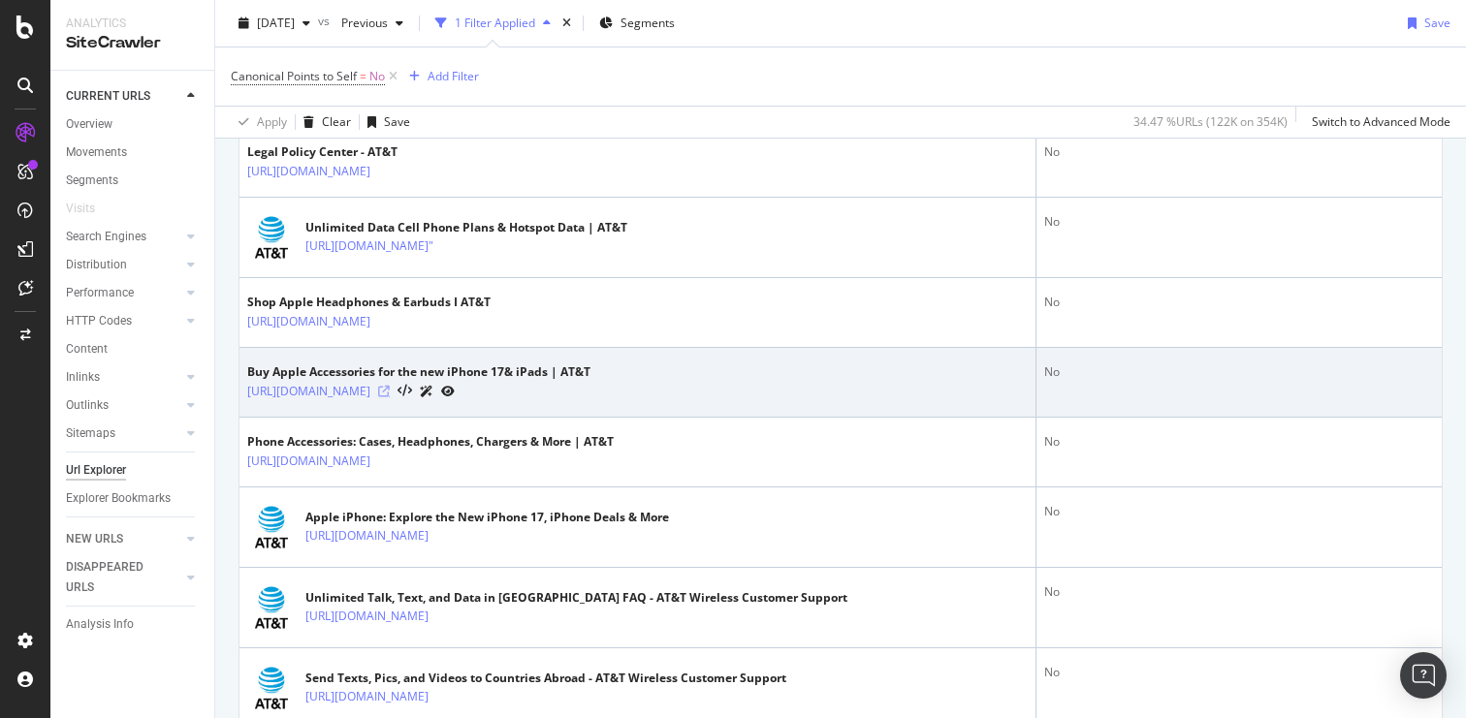
click at [390, 398] on icon at bounding box center [384, 392] width 12 height 12
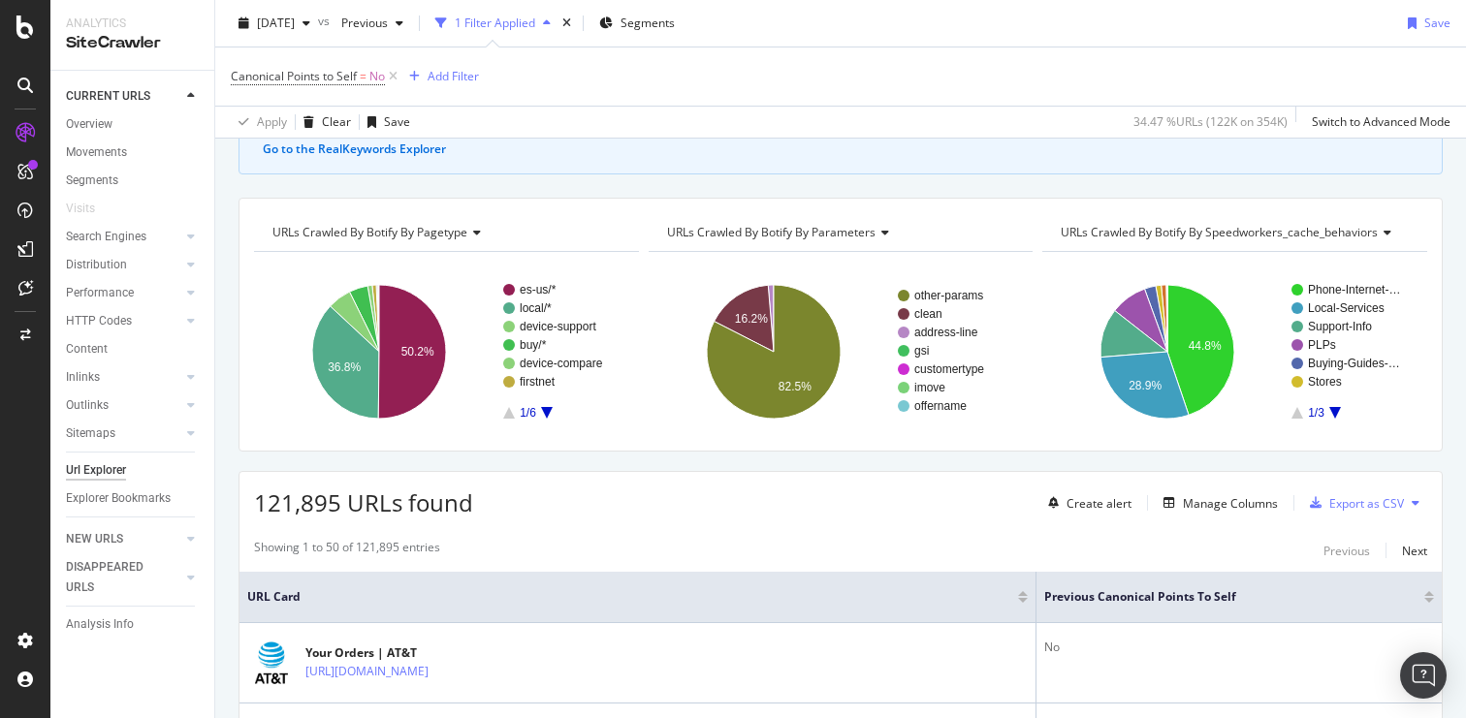
scroll to position [0, 0]
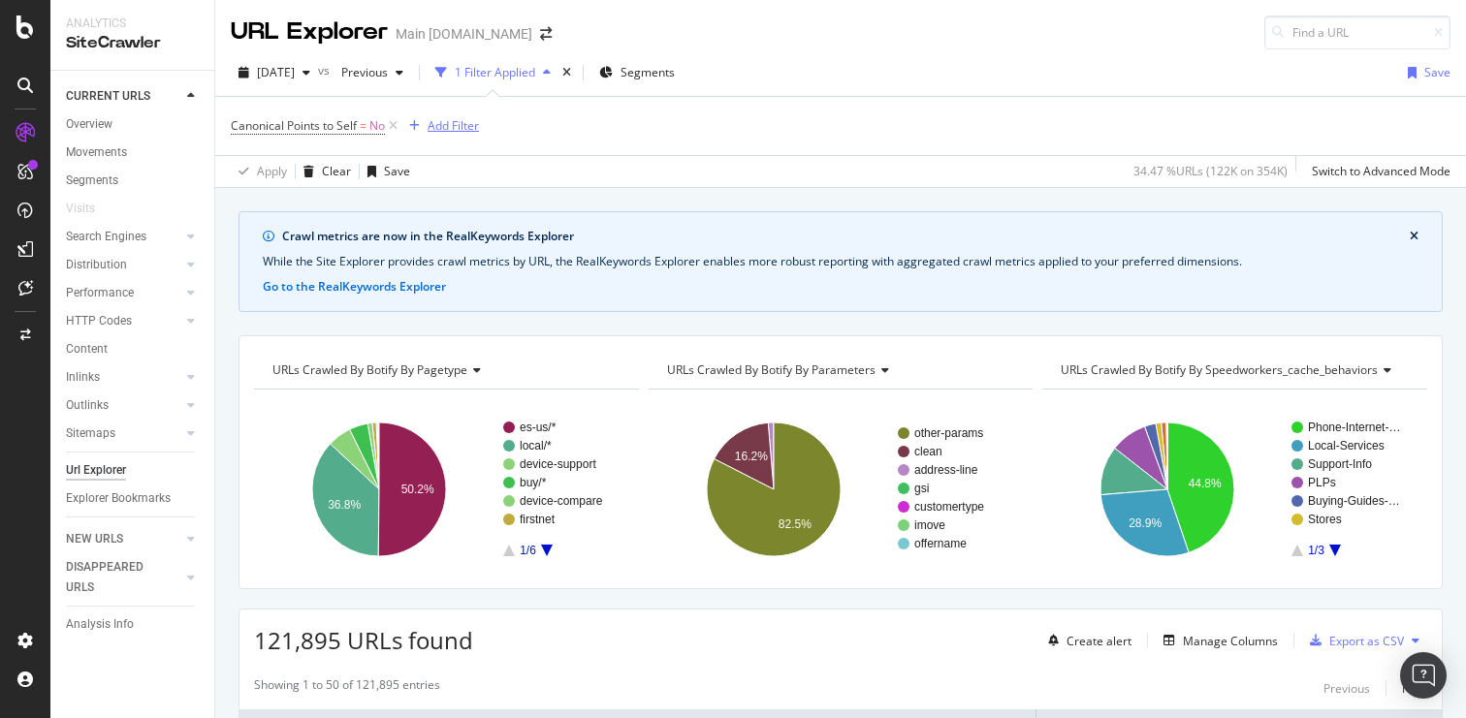
click at [462, 131] on div "Add Filter" at bounding box center [453, 125] width 51 height 16
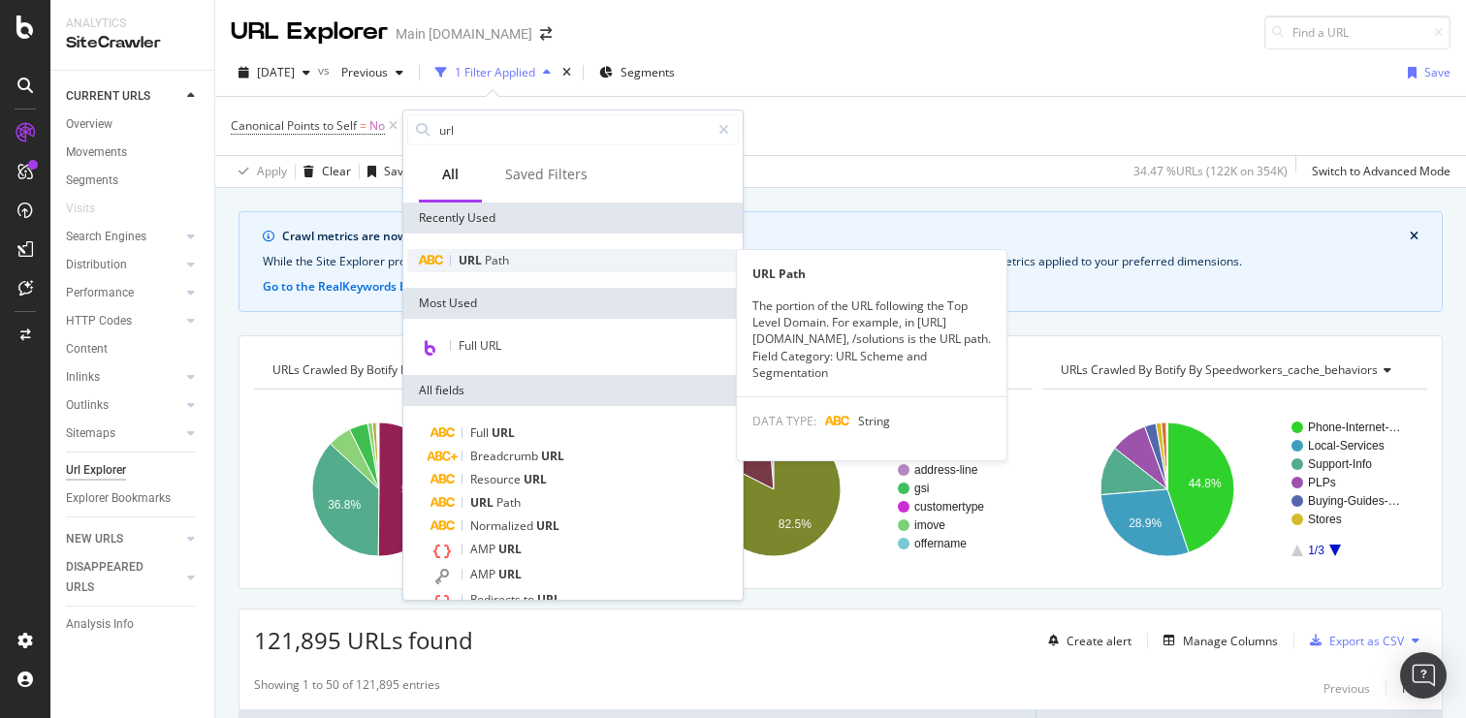
type input "url"
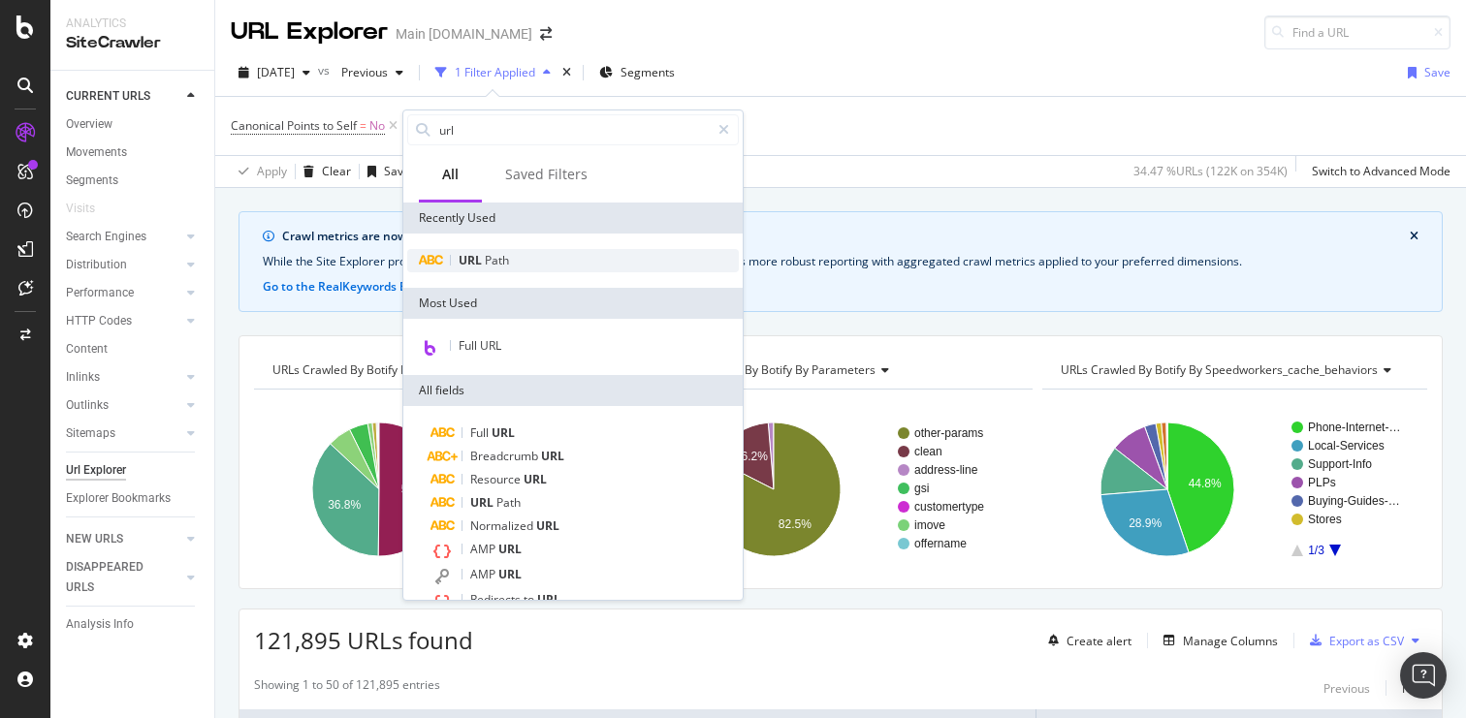
click at [483, 263] on span "URL" at bounding box center [472, 260] width 26 height 16
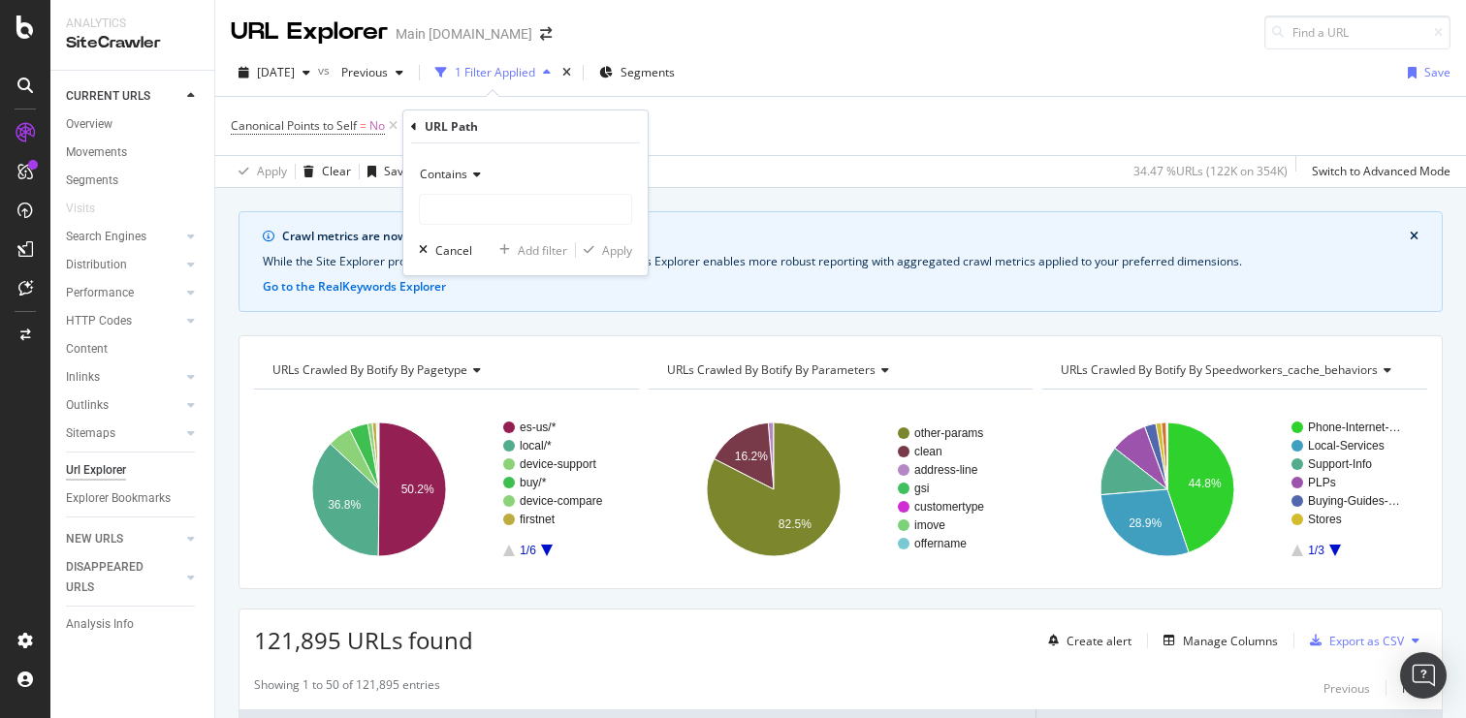
click at [469, 176] on icon at bounding box center [474, 175] width 14 height 12
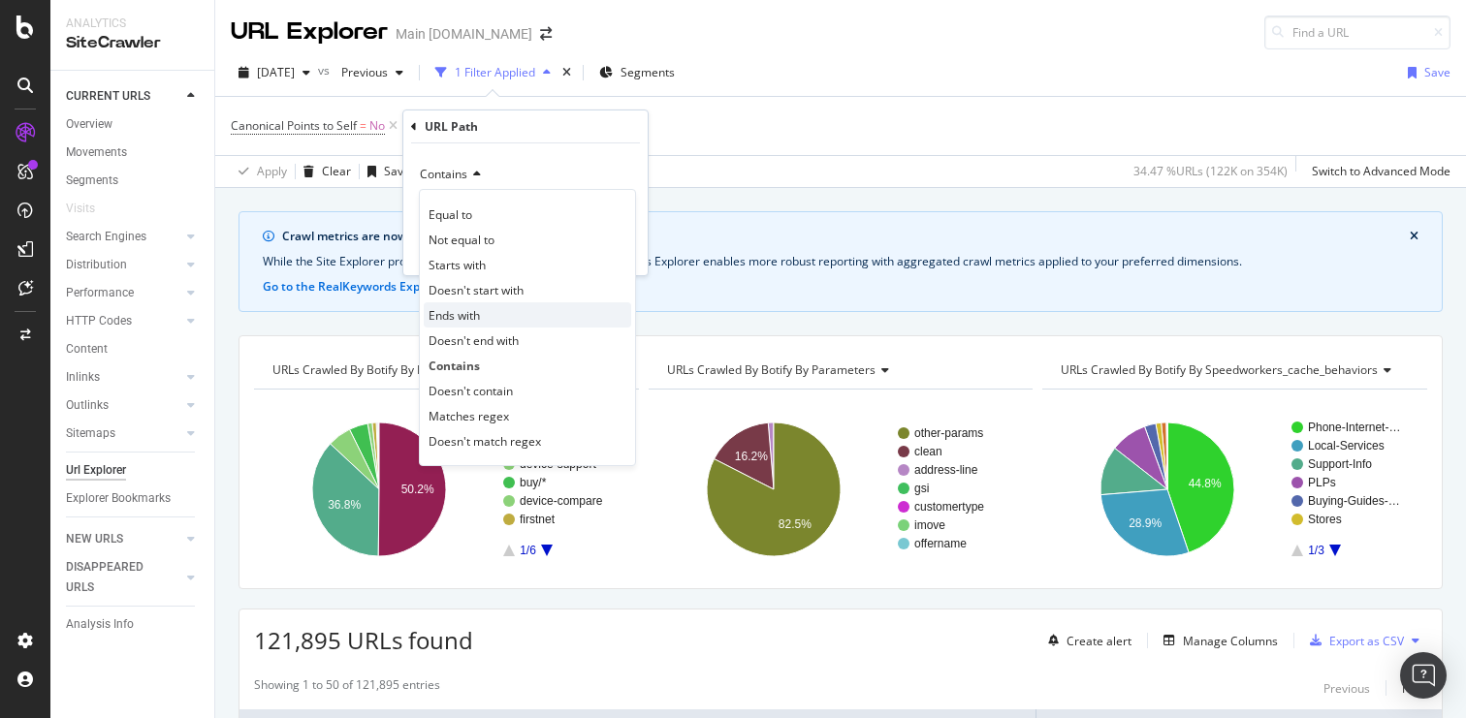
click at [501, 306] on div "Ends with" at bounding box center [527, 315] width 207 height 25
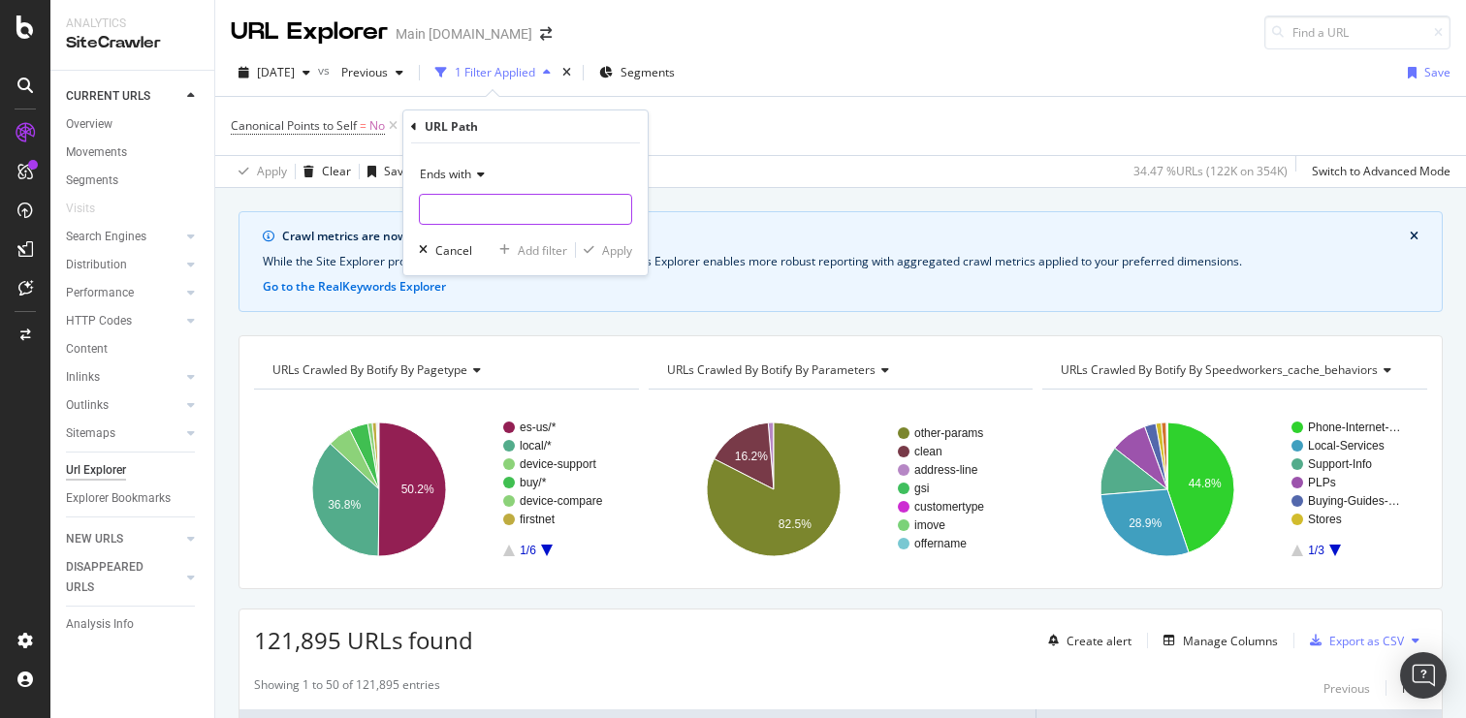
click at [483, 209] on input "text" at bounding box center [525, 209] width 211 height 31
type input "/"
click at [545, 248] on div "Add filter" at bounding box center [542, 250] width 49 height 16
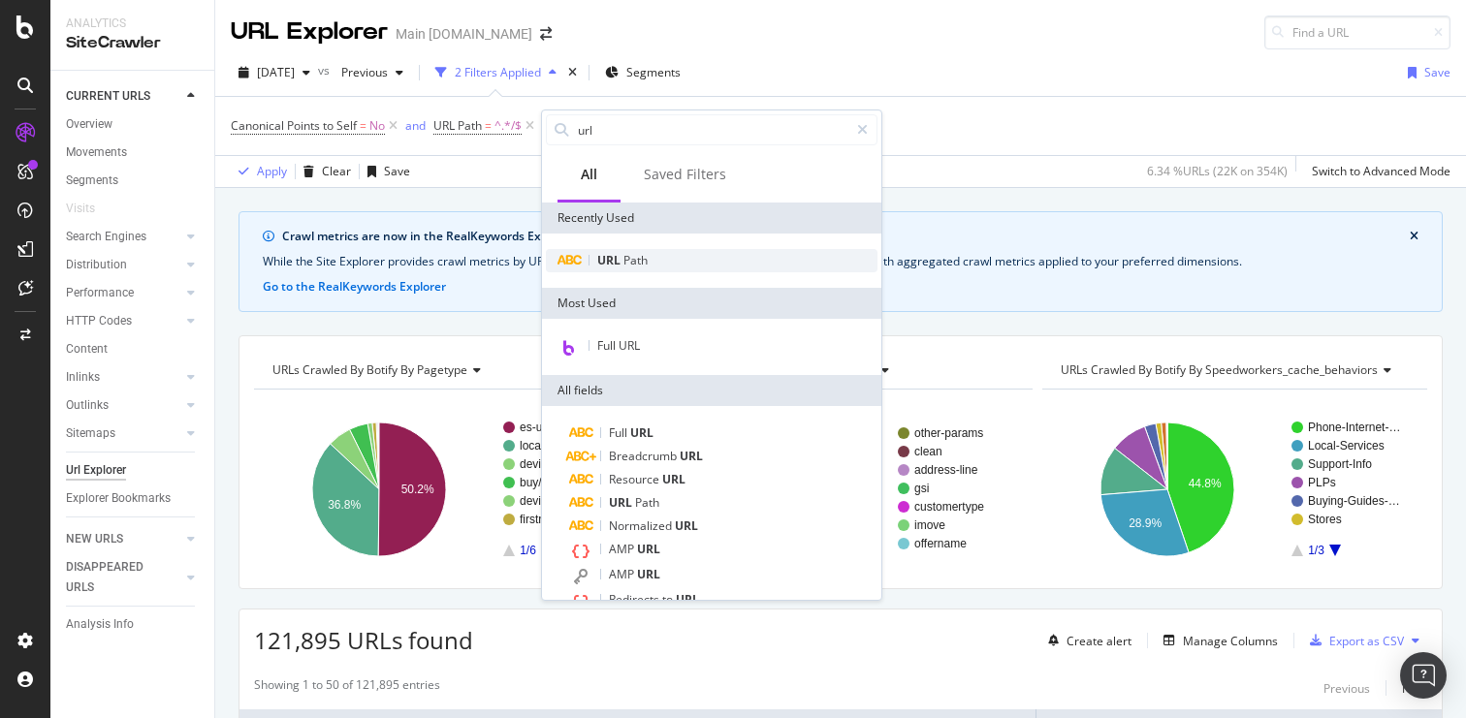
click at [628, 266] on span "Path" at bounding box center [635, 260] width 24 height 16
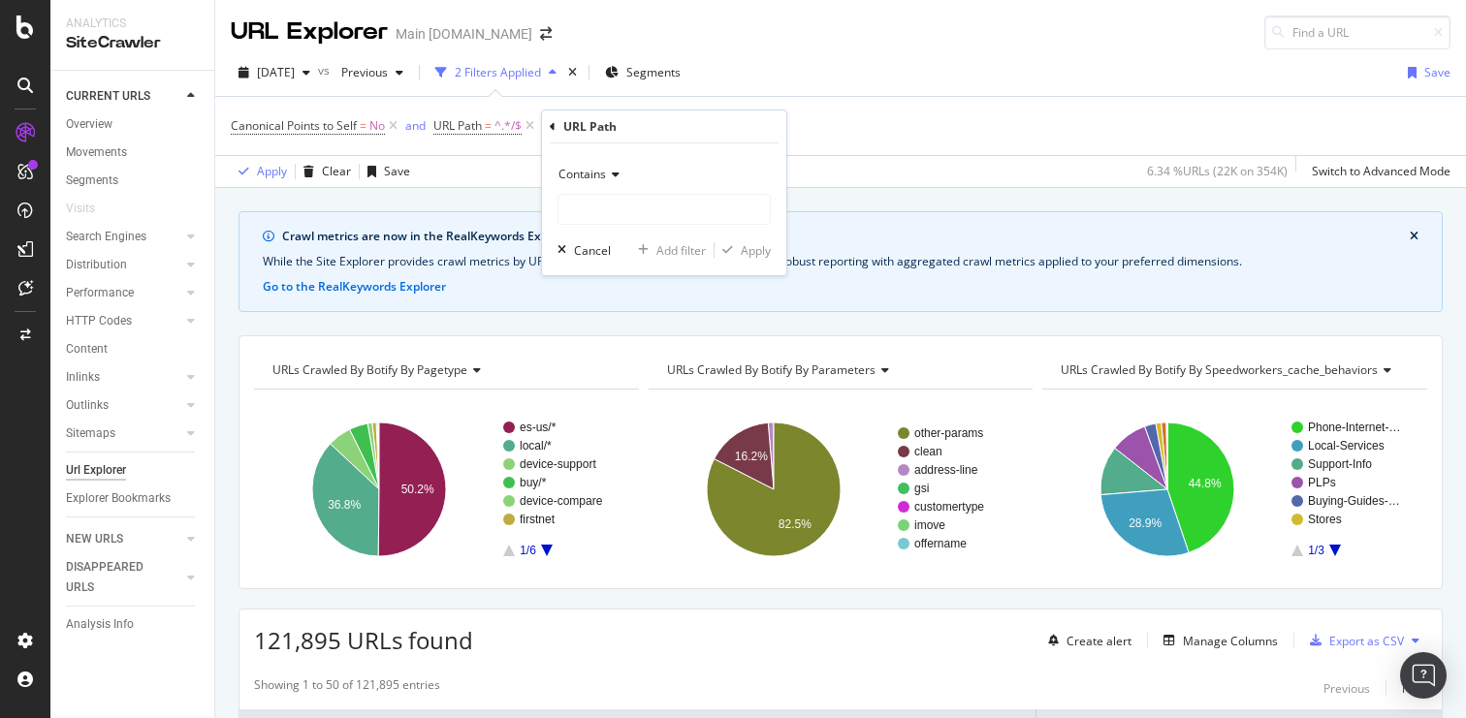
click at [610, 173] on icon at bounding box center [613, 175] width 14 height 12
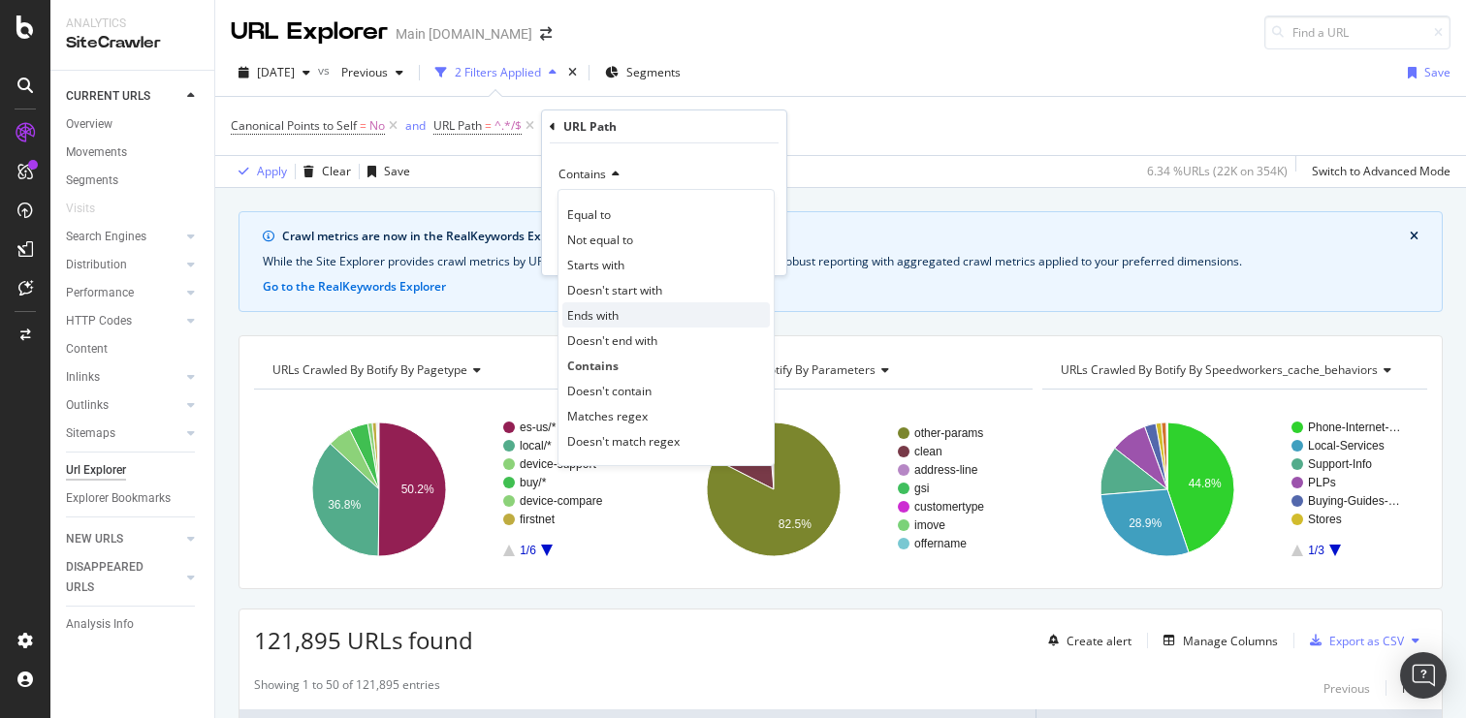
click at [660, 316] on div "Ends with" at bounding box center [665, 315] width 207 height 25
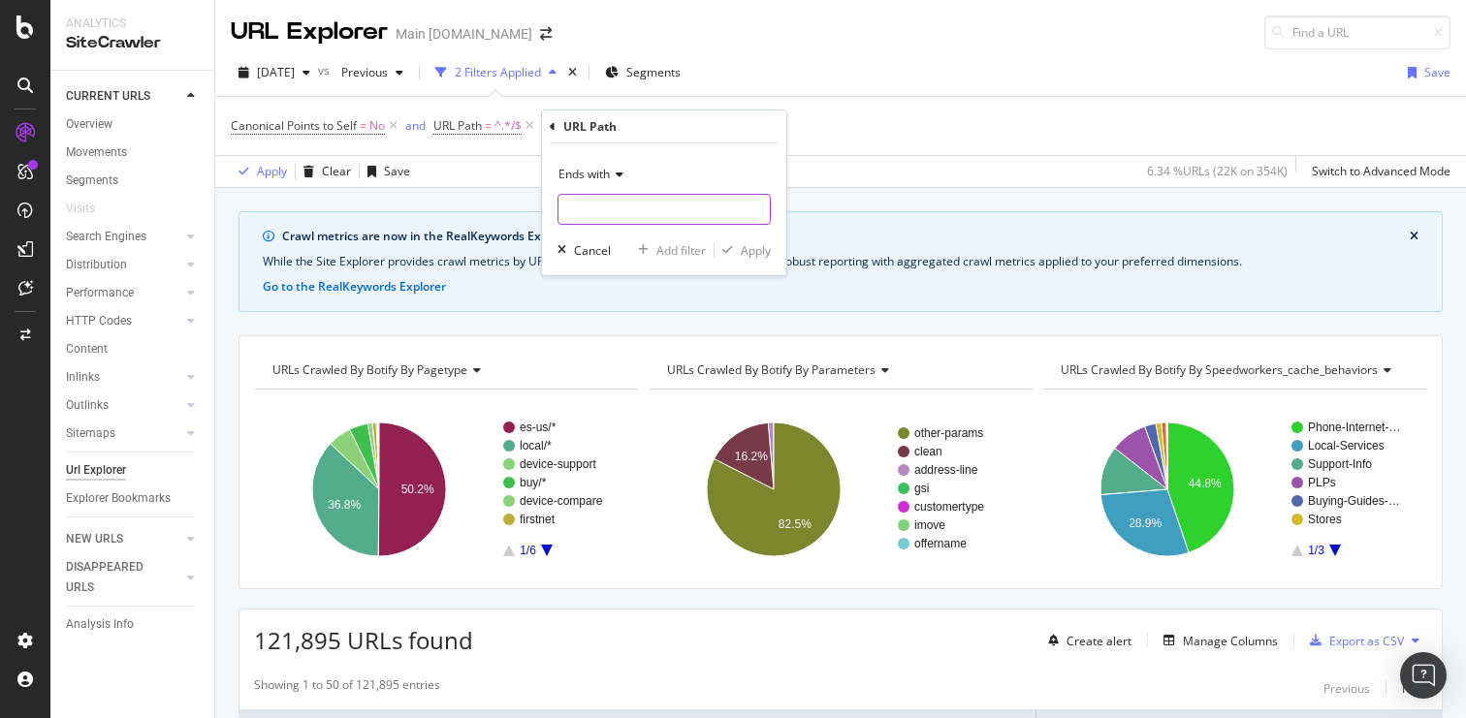
click at [640, 209] on input "text" at bounding box center [663, 209] width 211 height 31
type input ".html"
click at [752, 251] on div "Apply" at bounding box center [756, 250] width 30 height 16
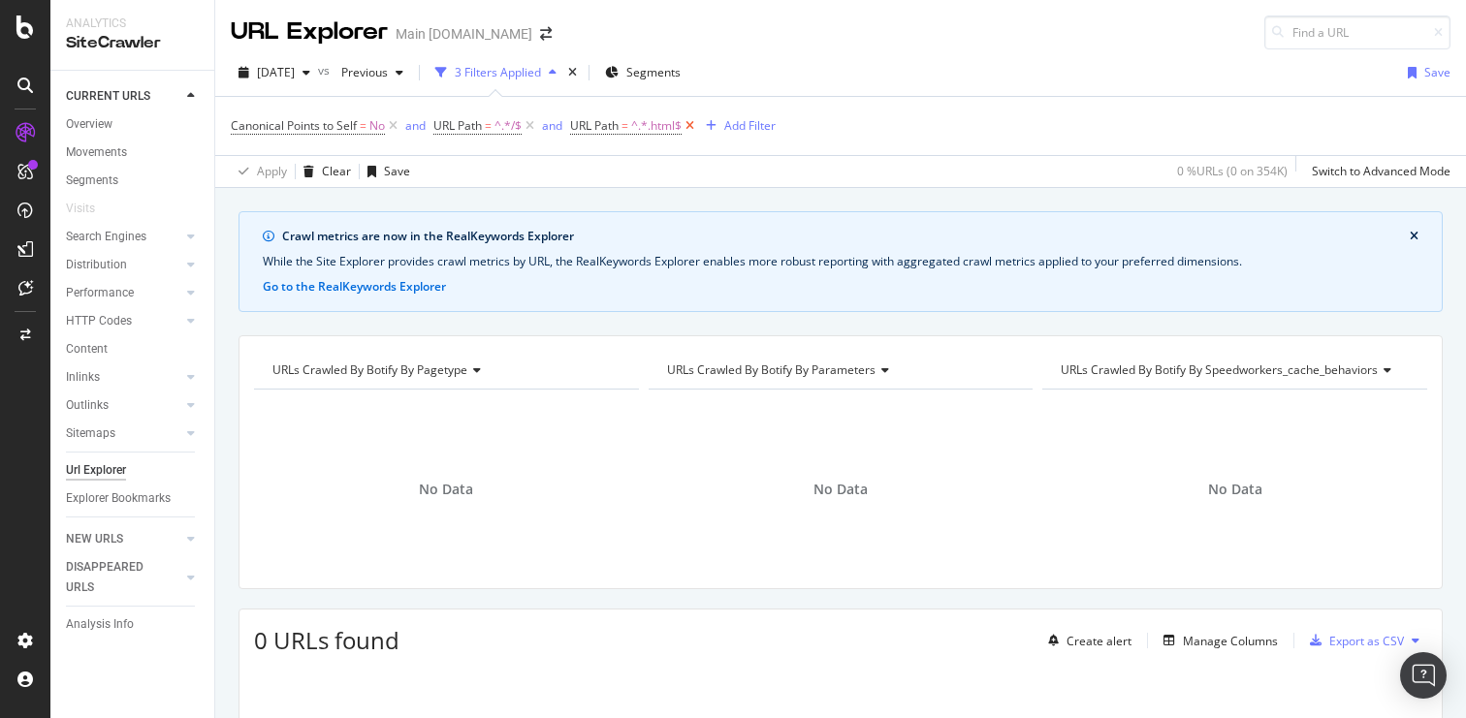
click at [691, 127] on icon at bounding box center [690, 125] width 16 height 19
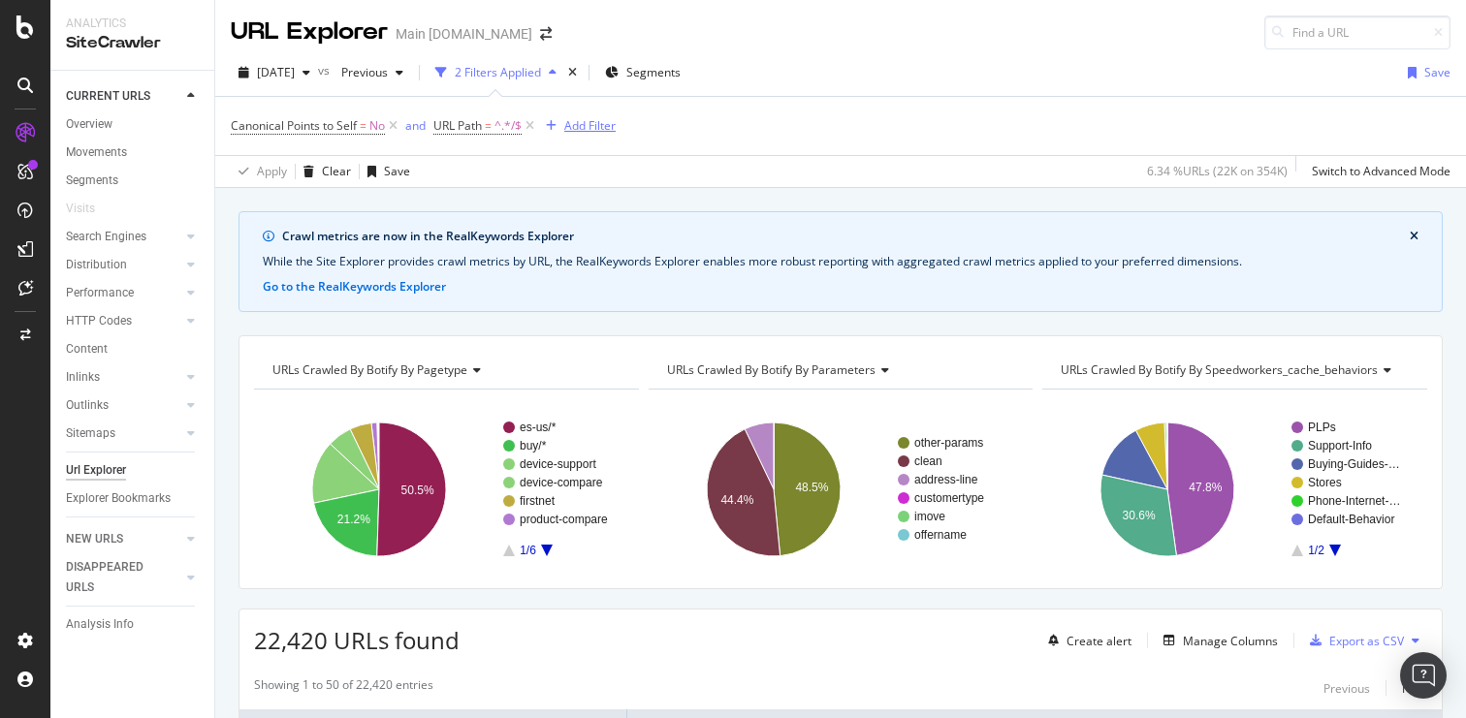
click at [591, 129] on div "Add Filter" at bounding box center [589, 125] width 51 height 16
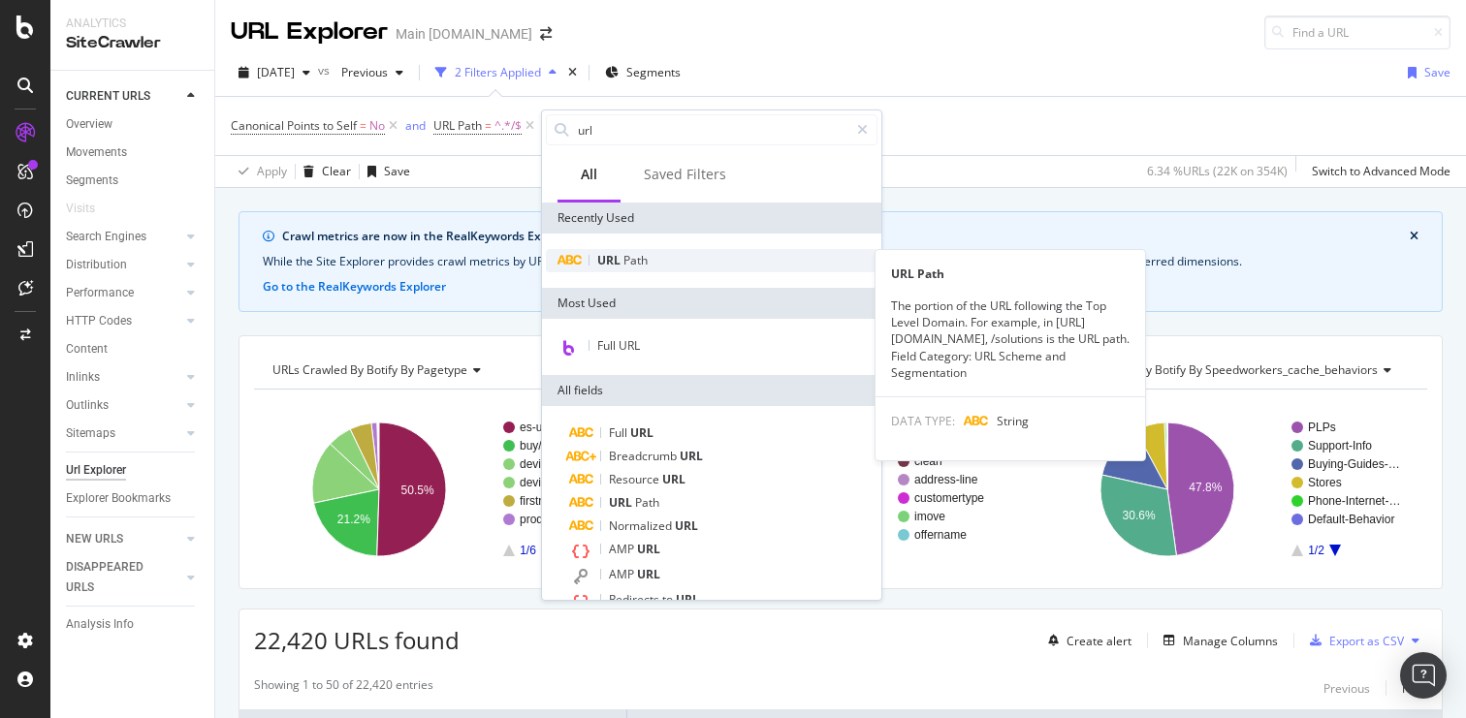
click at [613, 261] on span "URL" at bounding box center [610, 260] width 26 height 16
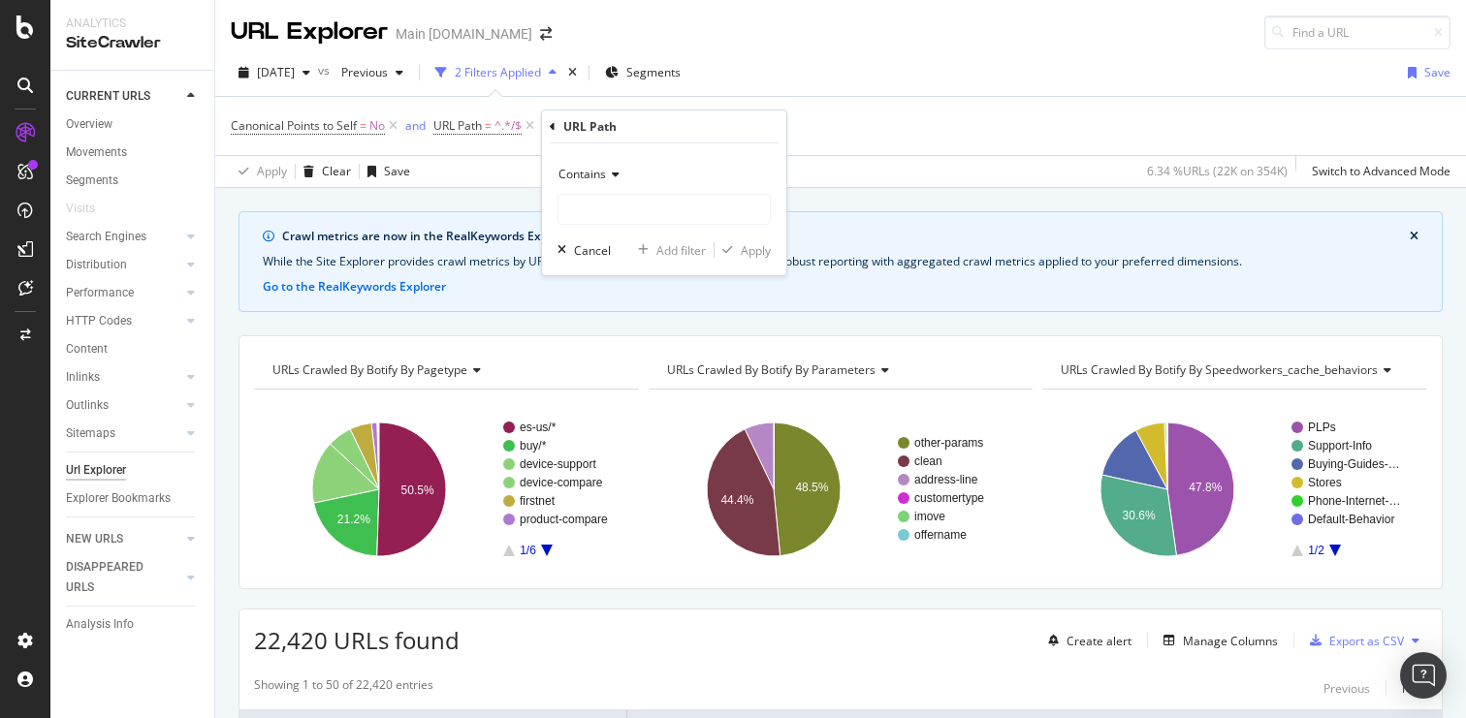
click at [603, 175] on span "Contains" at bounding box center [582, 174] width 48 height 16
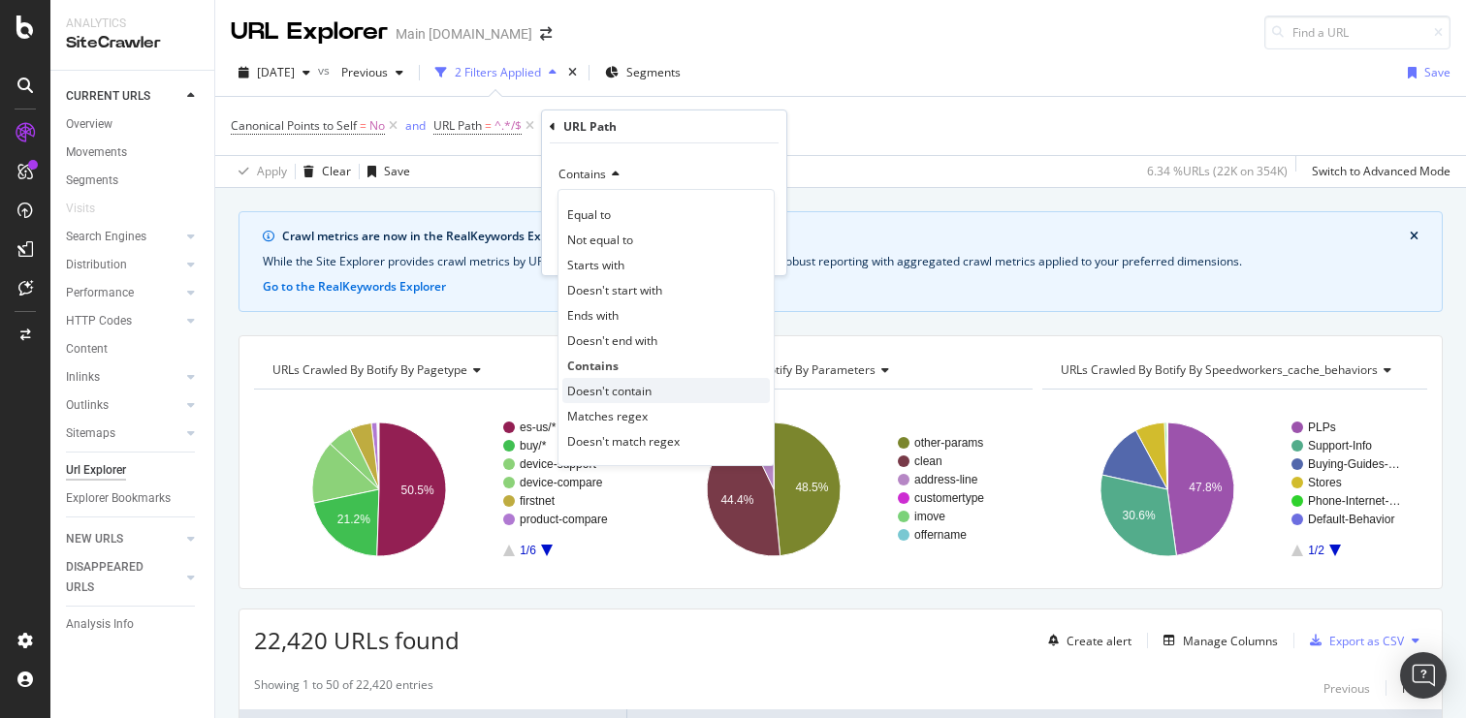
click at [621, 383] on span "Doesn't contain" at bounding box center [609, 391] width 84 height 16
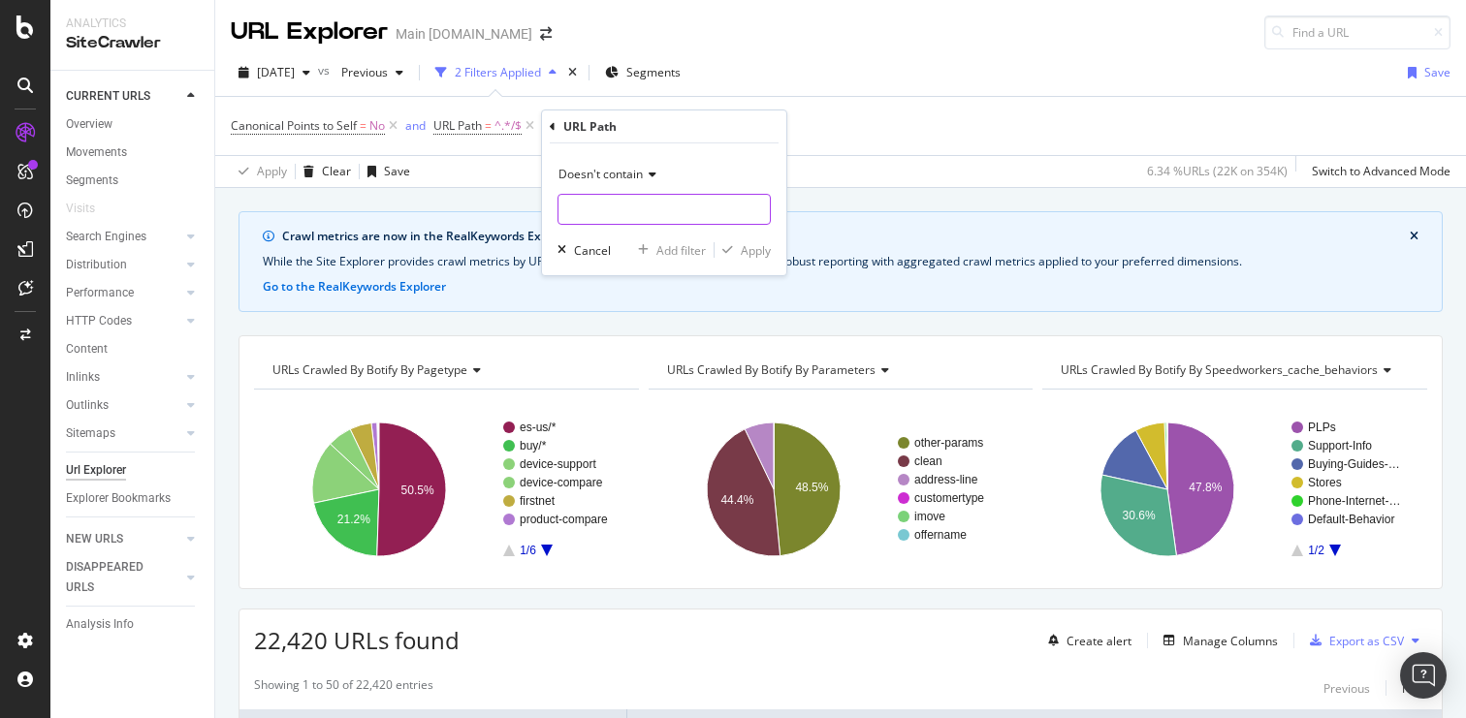
click at [602, 194] on input "text" at bounding box center [663, 209] width 211 height 31
type input "/es-us/"
click at [738, 248] on div "button" at bounding box center [728, 250] width 26 height 12
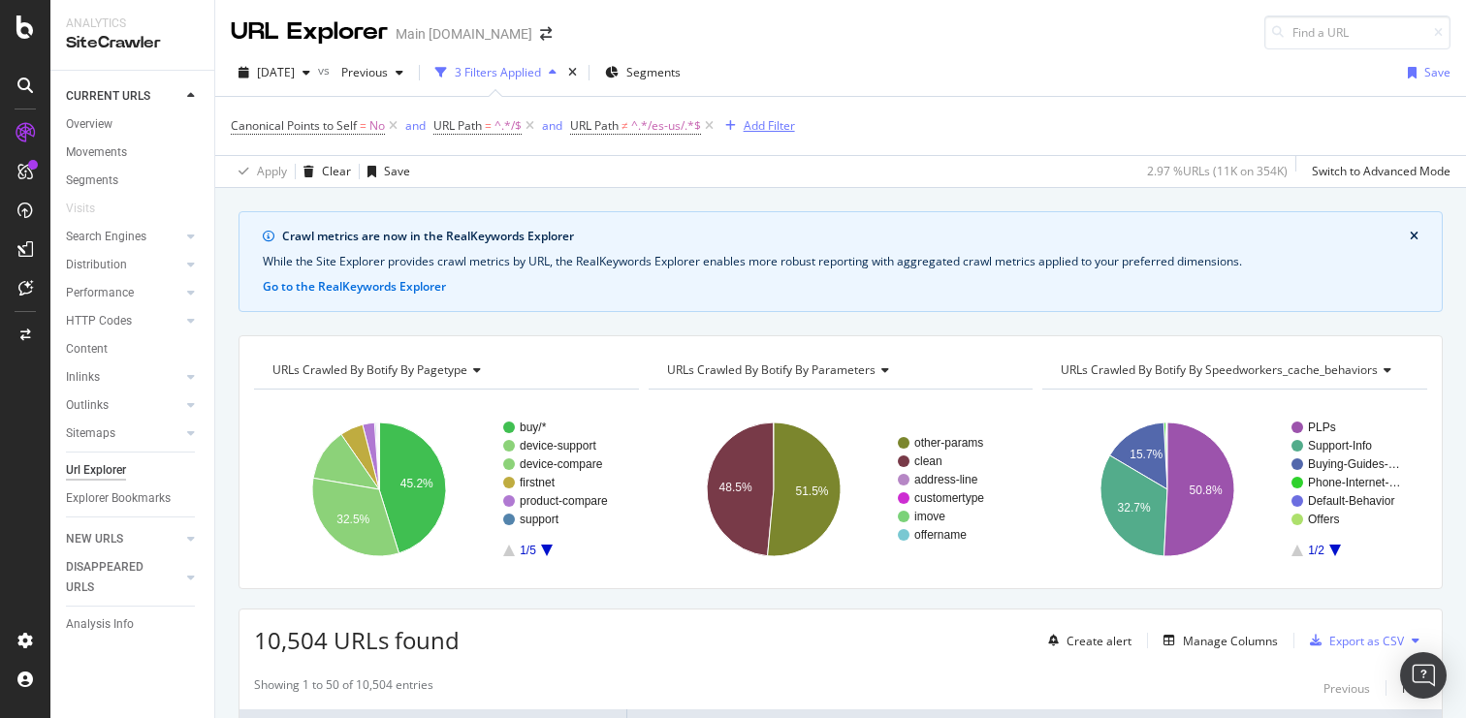
click at [771, 123] on div "Add Filter" at bounding box center [769, 125] width 51 height 16
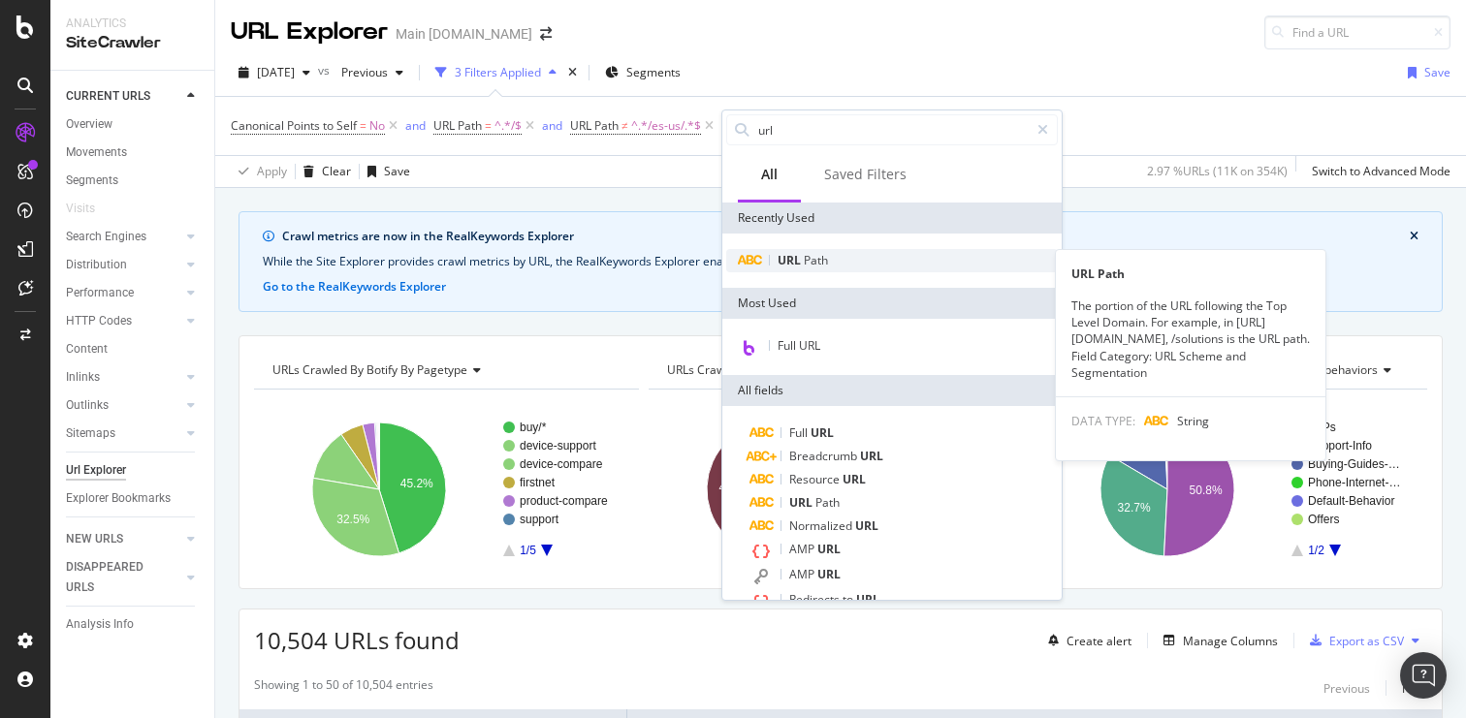
click at [788, 255] on span "URL" at bounding box center [791, 260] width 26 height 16
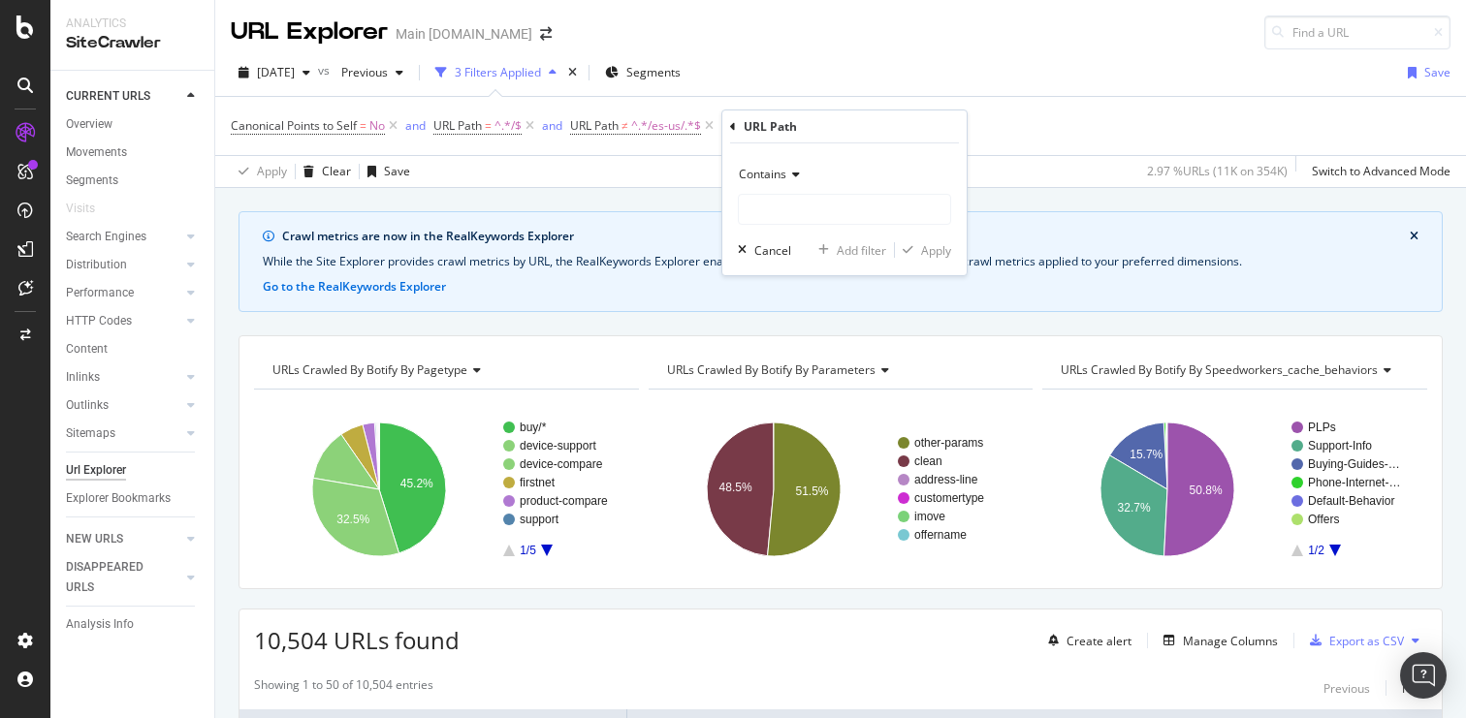
click at [782, 183] on div "Contains" at bounding box center [844, 174] width 213 height 31
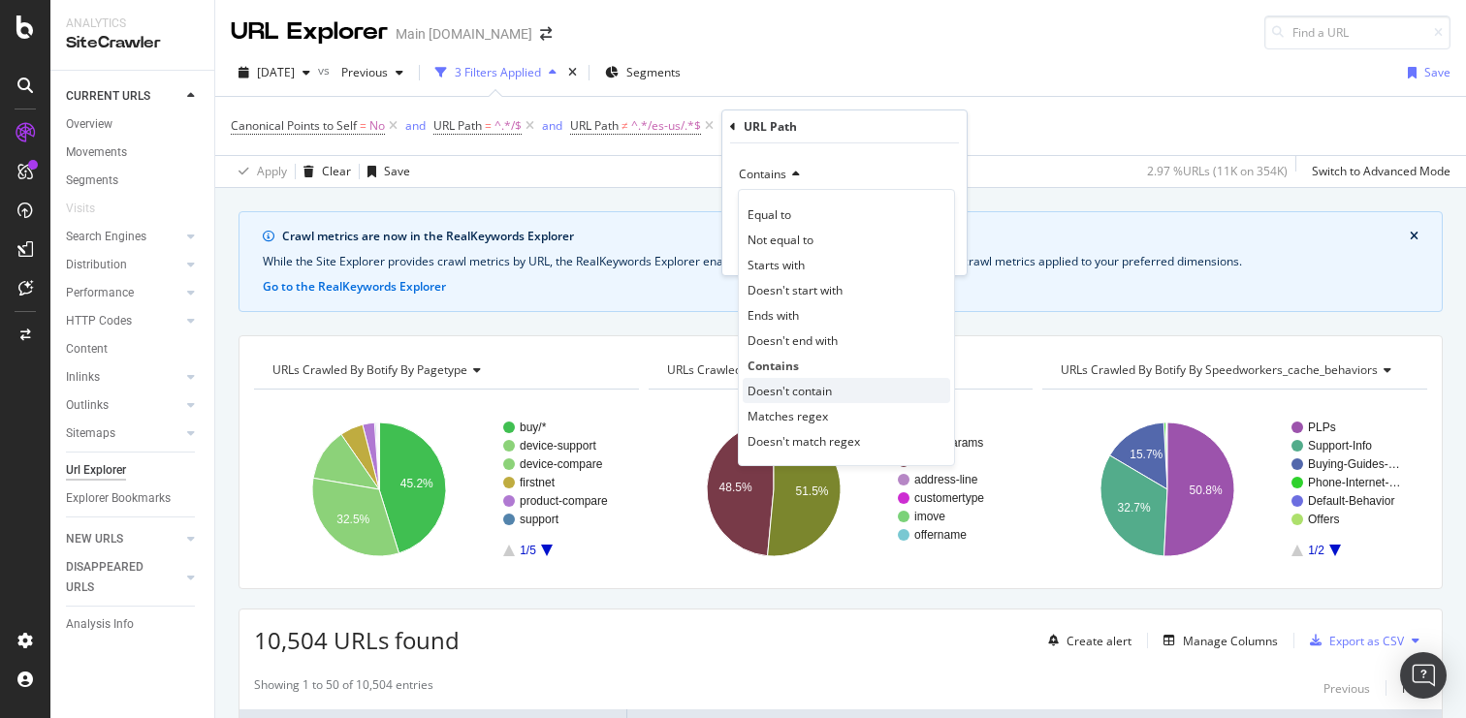
click at [808, 394] on span "Doesn't contain" at bounding box center [790, 391] width 84 height 16
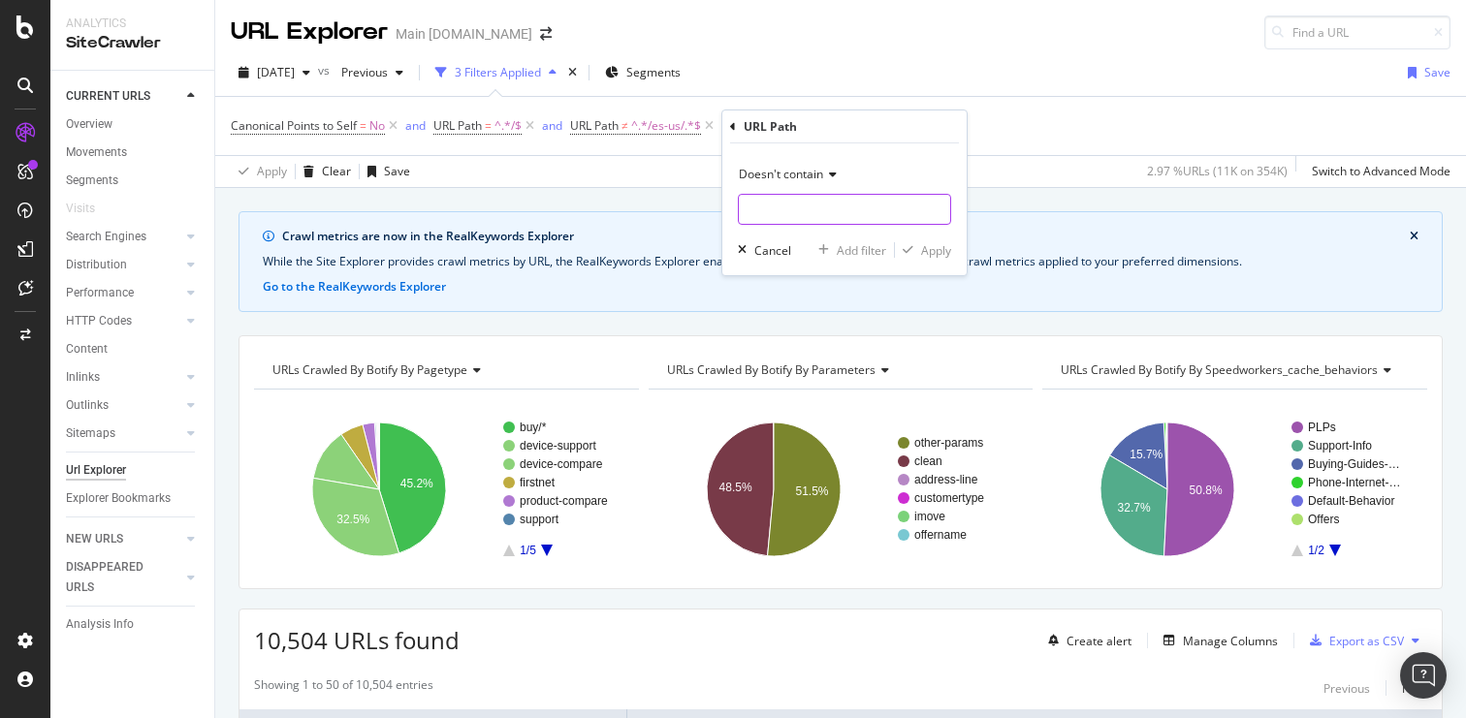
click at [832, 202] on input "text" at bounding box center [844, 209] width 211 height 31
type input "?"
click at [931, 252] on div "Apply" at bounding box center [936, 250] width 30 height 16
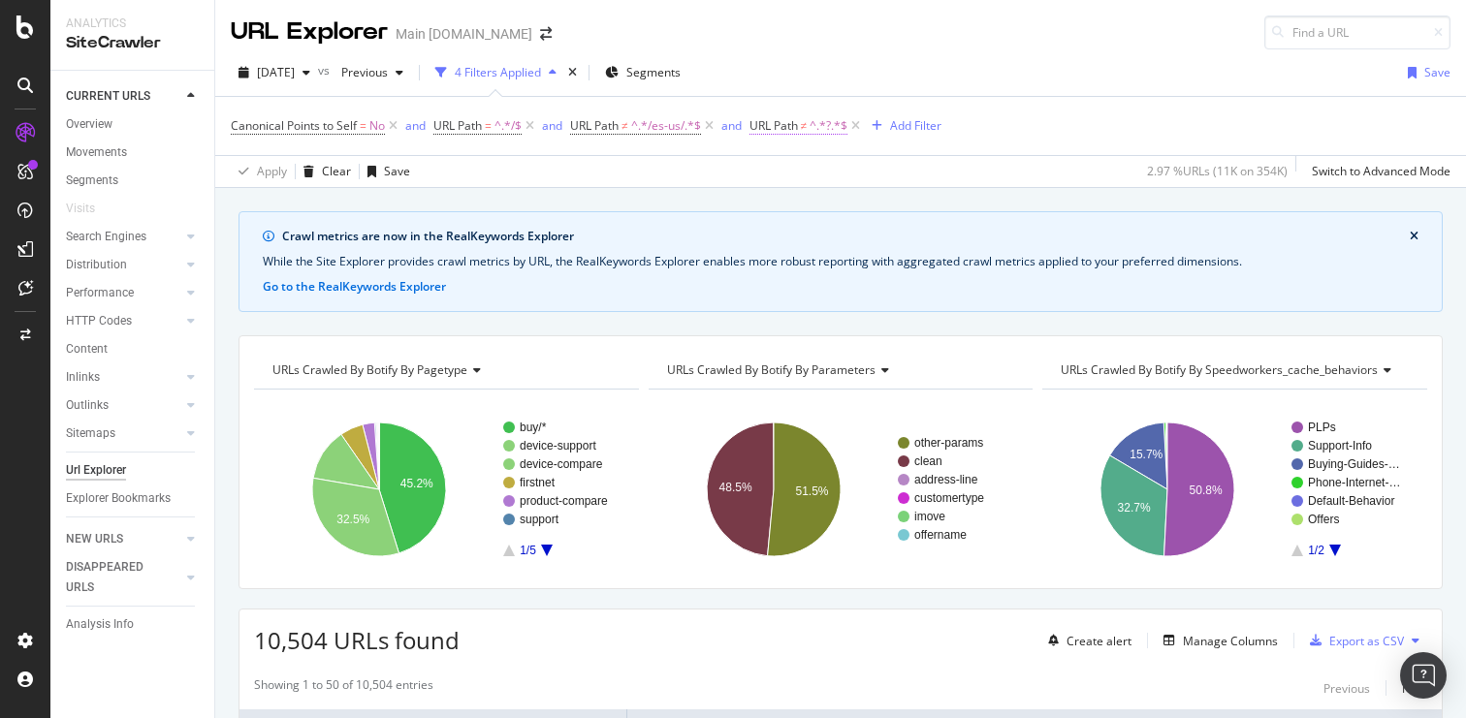
click at [795, 124] on span "URL Path" at bounding box center [773, 125] width 48 height 16
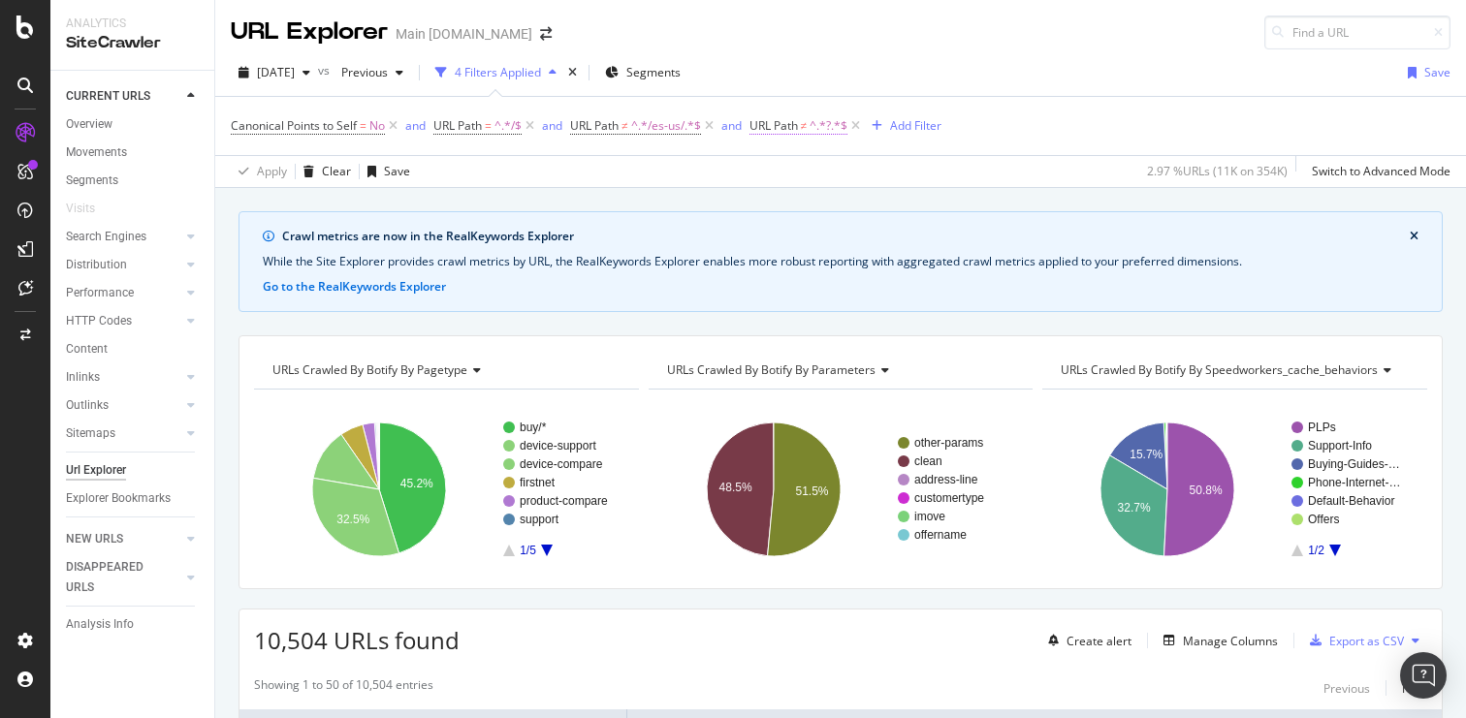
click at [796, 123] on span "URL Path" at bounding box center [773, 125] width 48 height 16
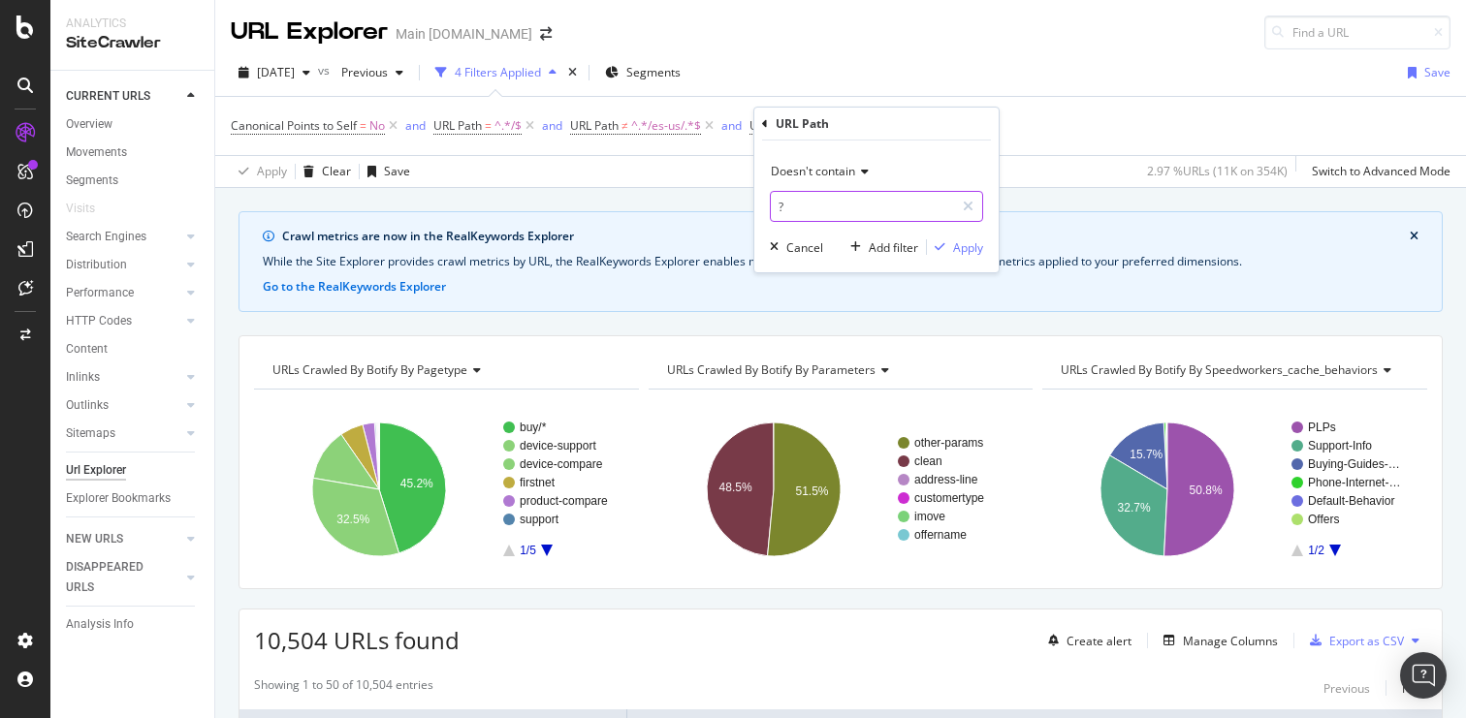
click at [816, 221] on input "?" at bounding box center [862, 206] width 183 height 31
type input "?source"
click at [973, 247] on div "Apply" at bounding box center [968, 247] width 30 height 16
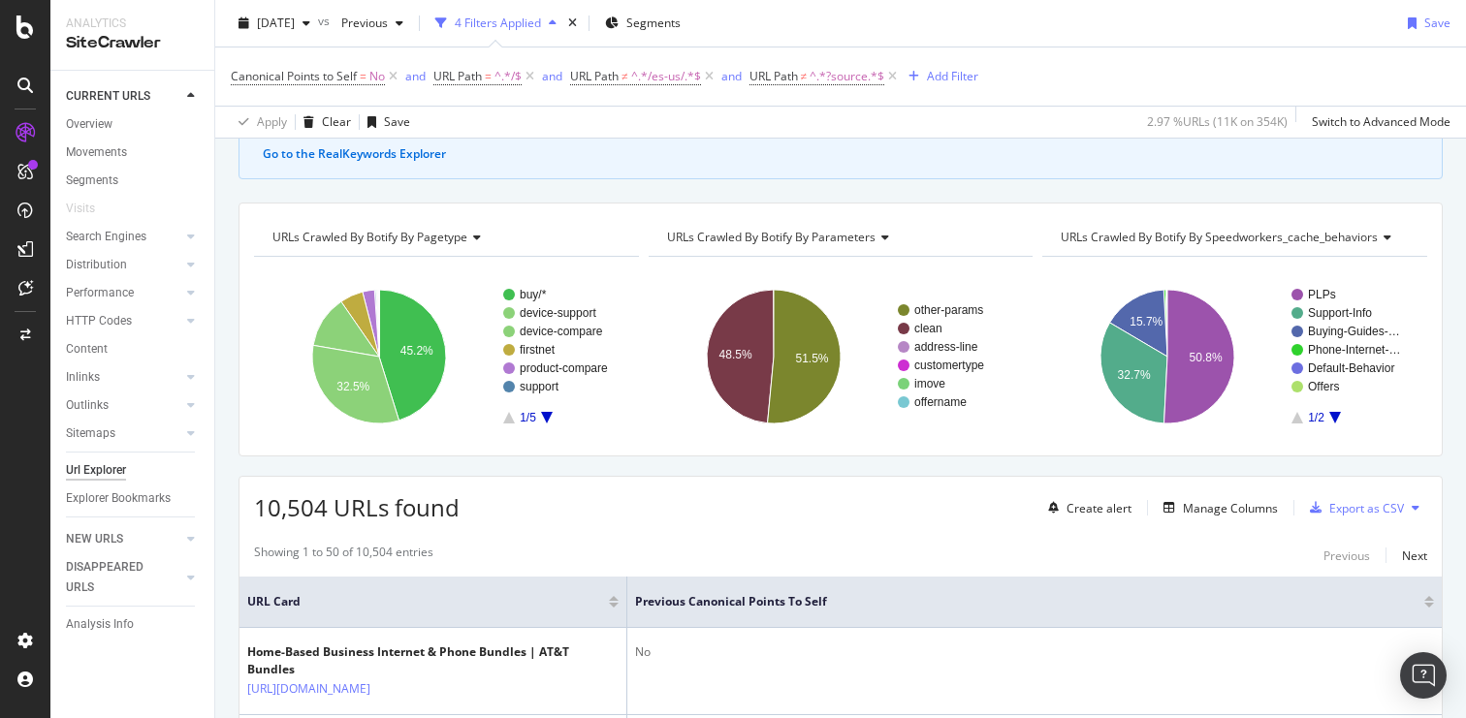
scroll to position [48, 0]
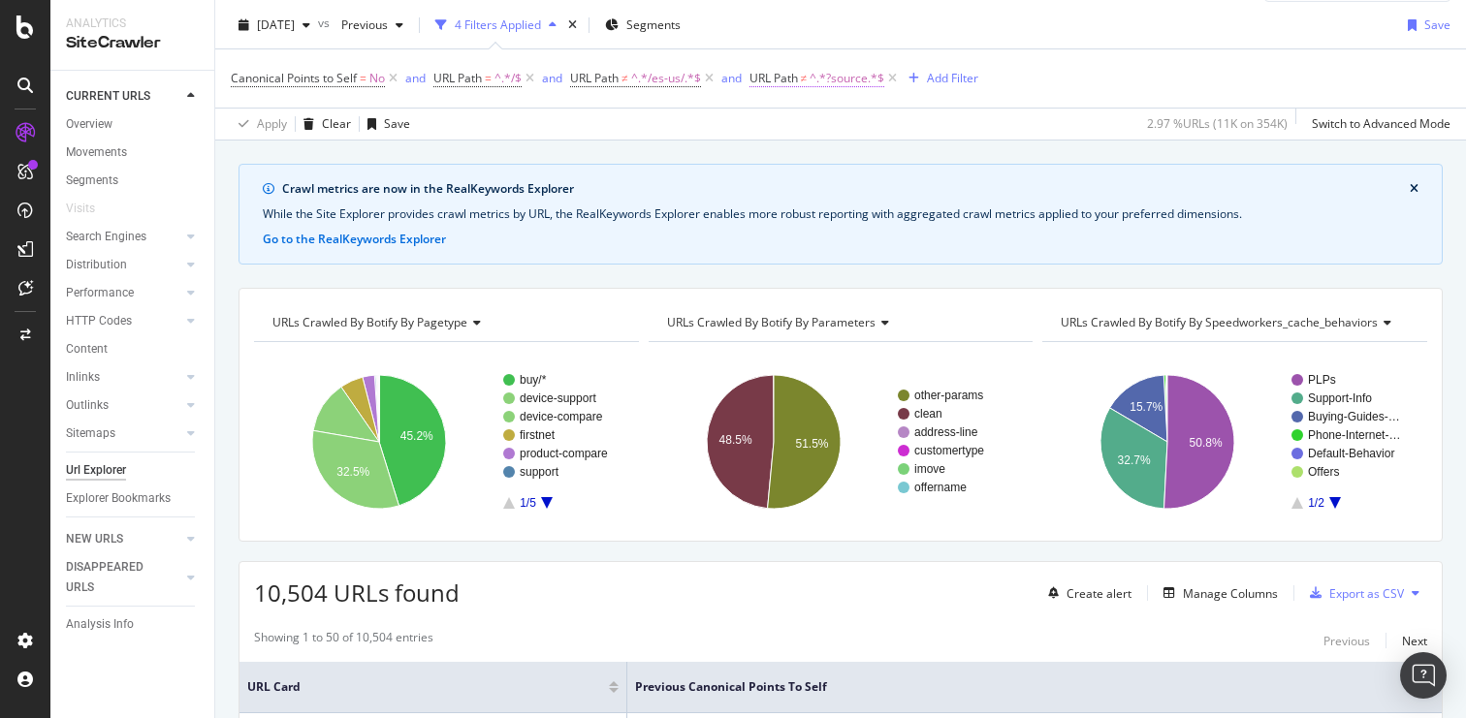
click at [816, 79] on span "^.*?source.*$" at bounding box center [847, 78] width 75 height 27
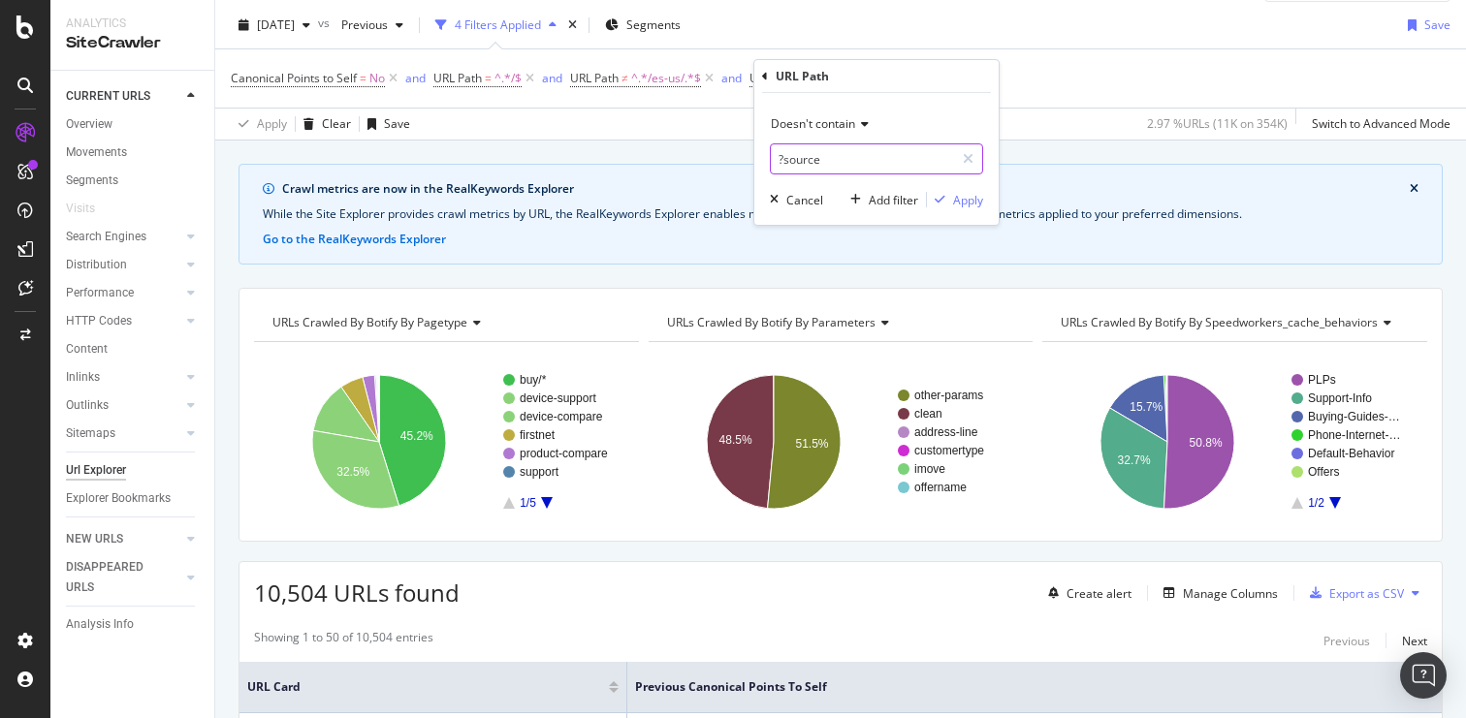
drag, startPoint x: 850, startPoint y: 159, endPoint x: 610, endPoint y: 143, distance: 241.0
click at [611, 155] on body "Analytics SiteCrawler CURRENT URLS Overview Movements Segments Visits Search En…" at bounding box center [733, 359] width 1466 height 718
type input "?"
type input "="
click at [973, 196] on div "Apply" at bounding box center [968, 200] width 30 height 16
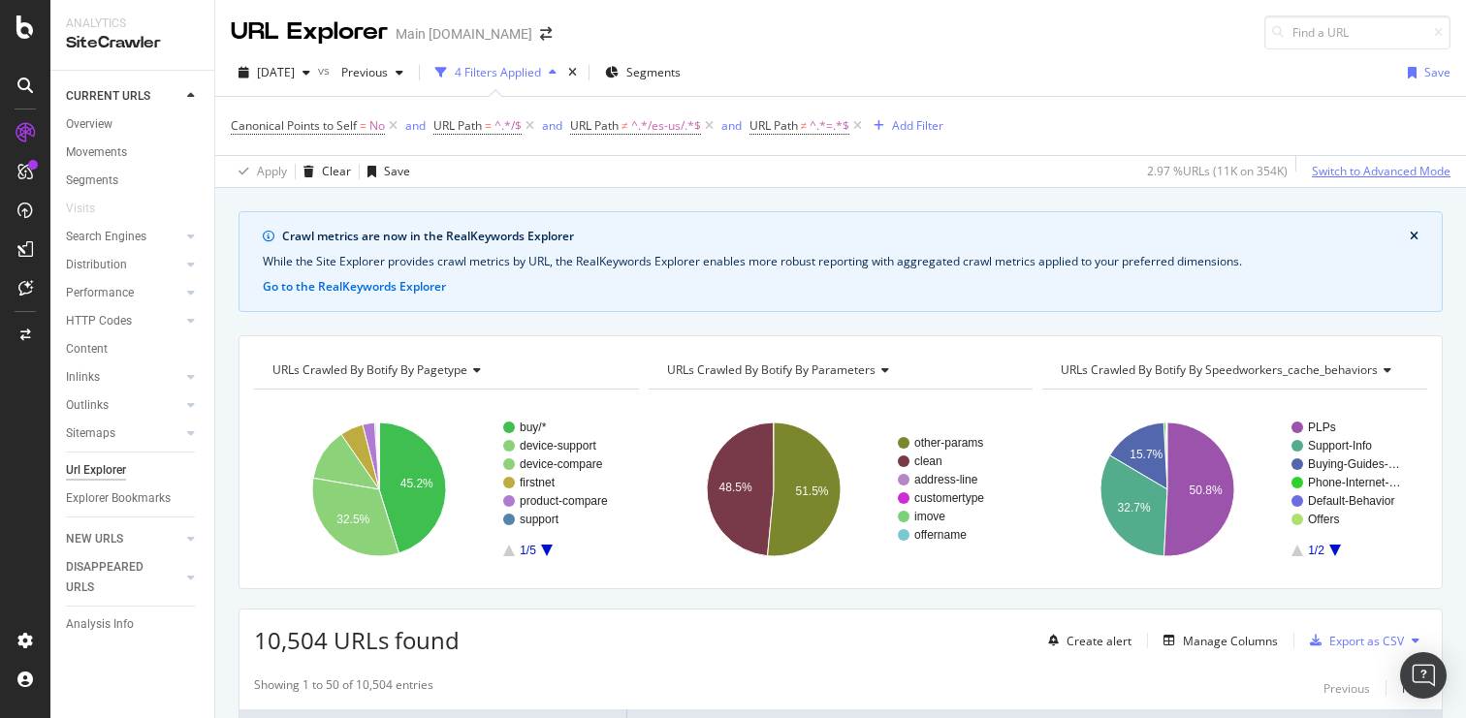
click at [1328, 168] on div "Switch to Advanced Mode" at bounding box center [1381, 171] width 139 height 16
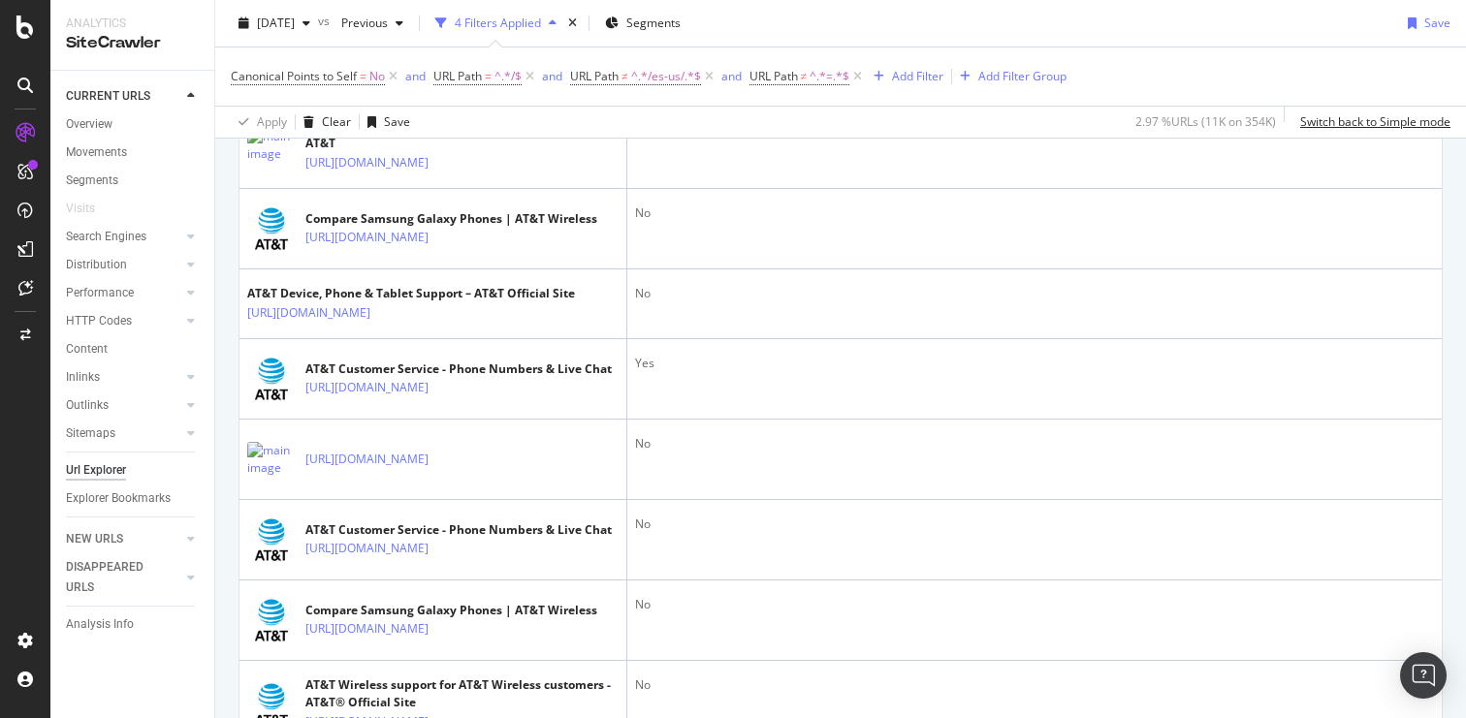
scroll to position [1662, 0]
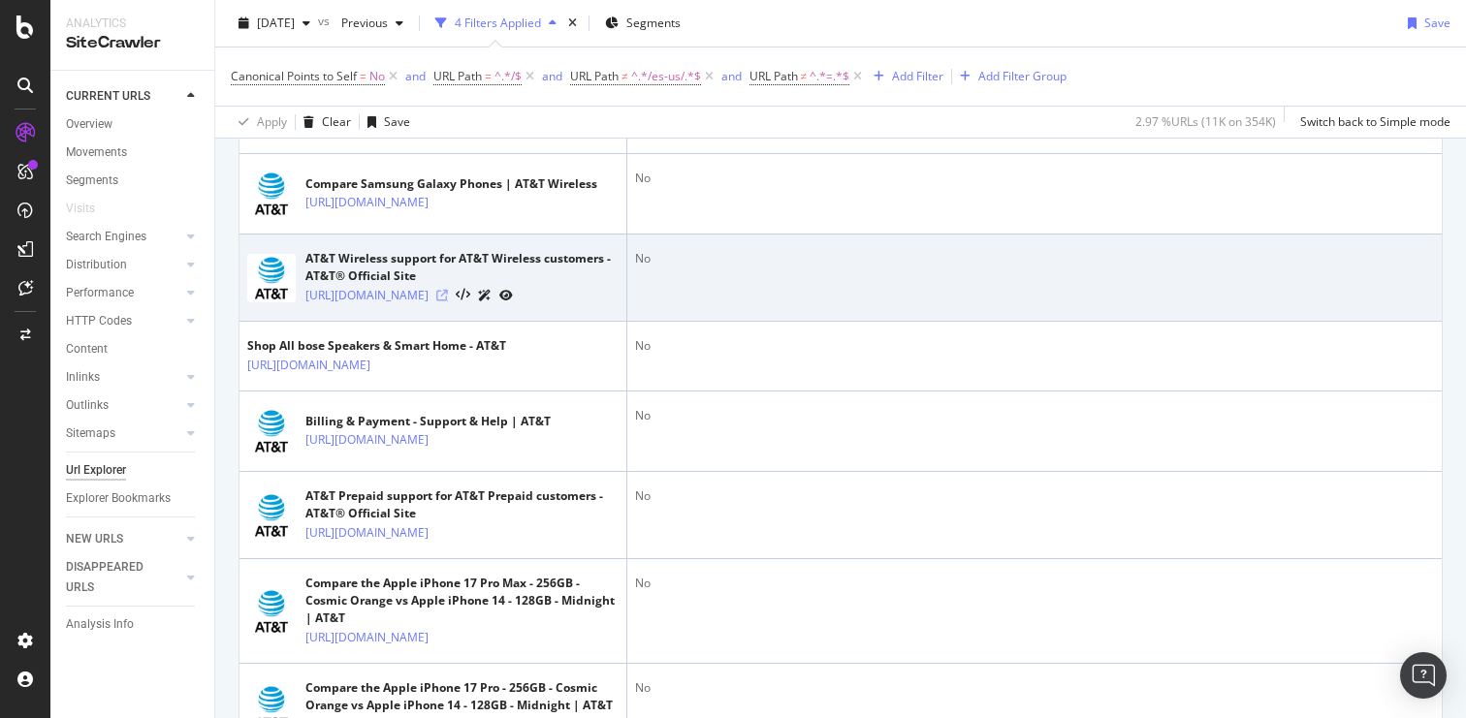
click at [448, 302] on icon at bounding box center [442, 296] width 12 height 12
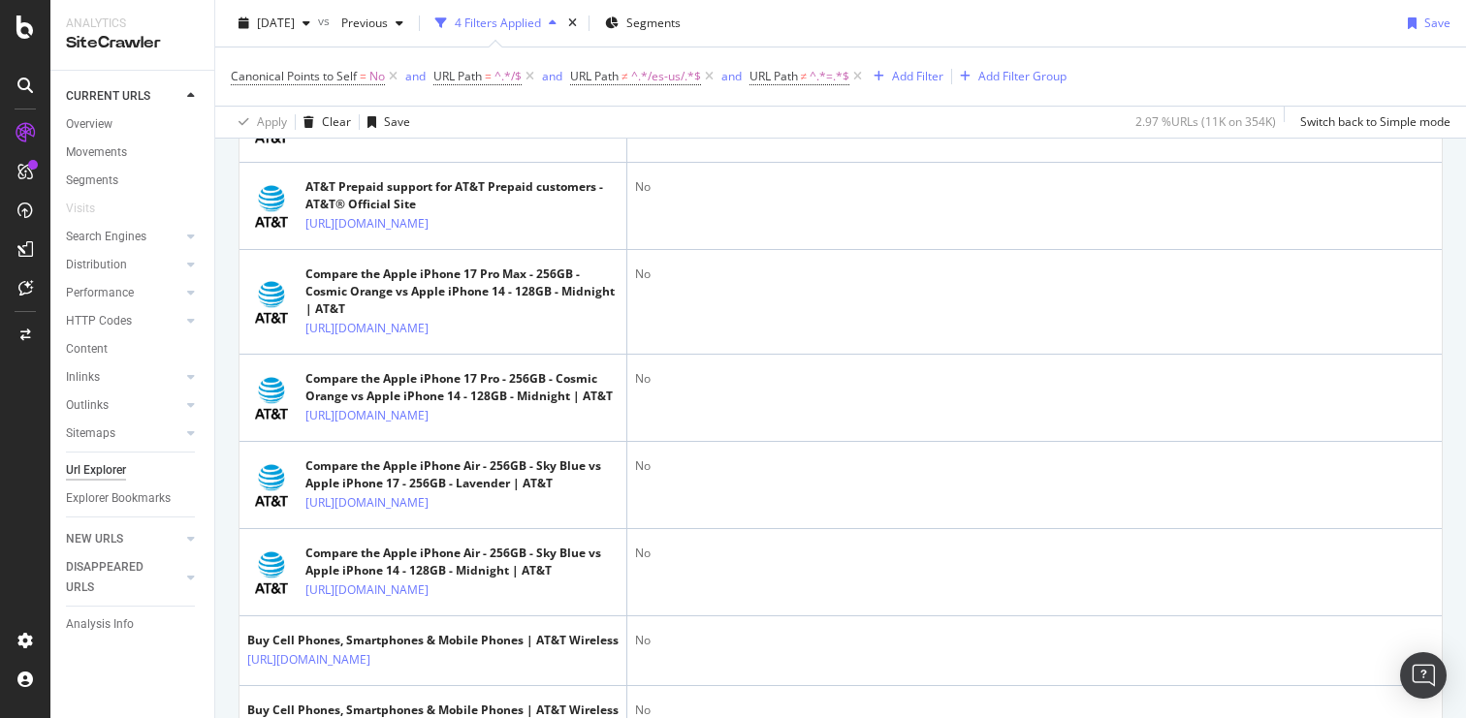
scroll to position [2236, 0]
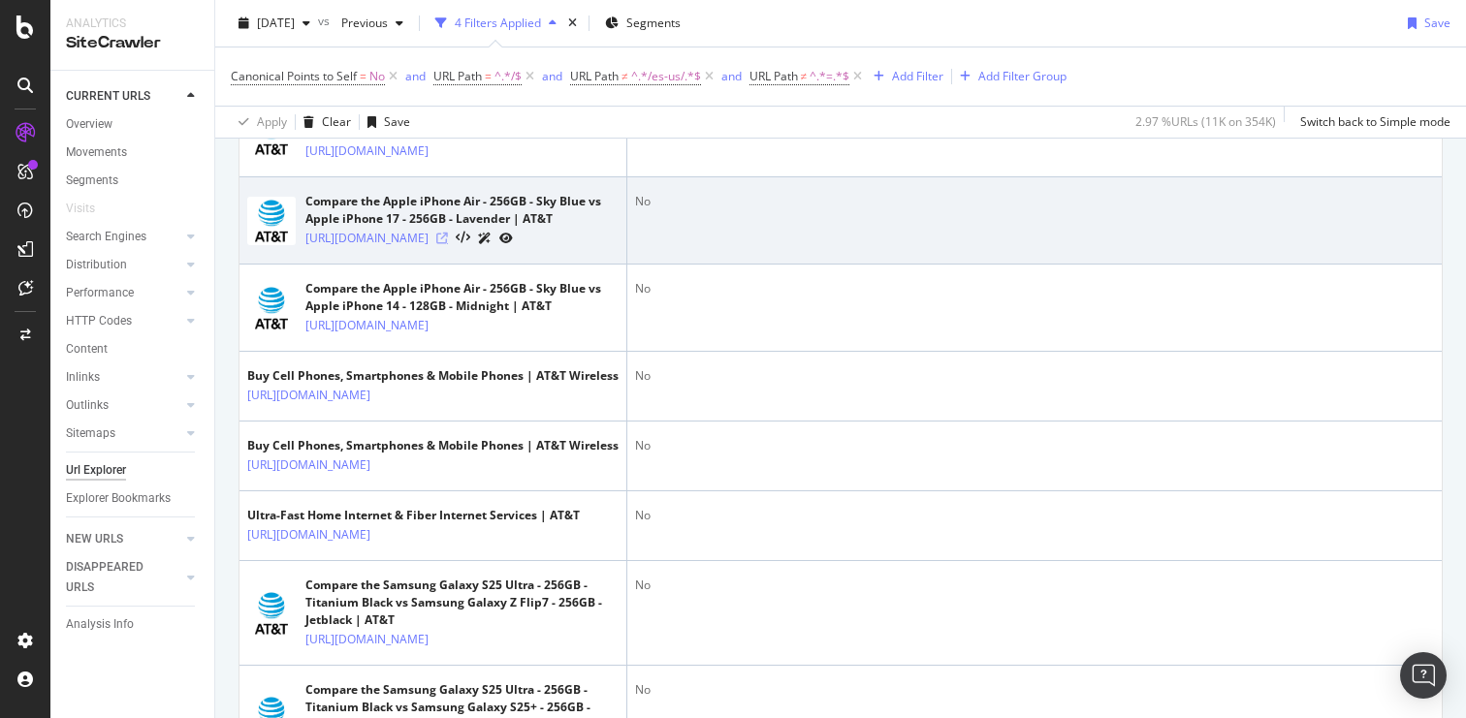
click at [448, 244] on icon at bounding box center [442, 239] width 12 height 12
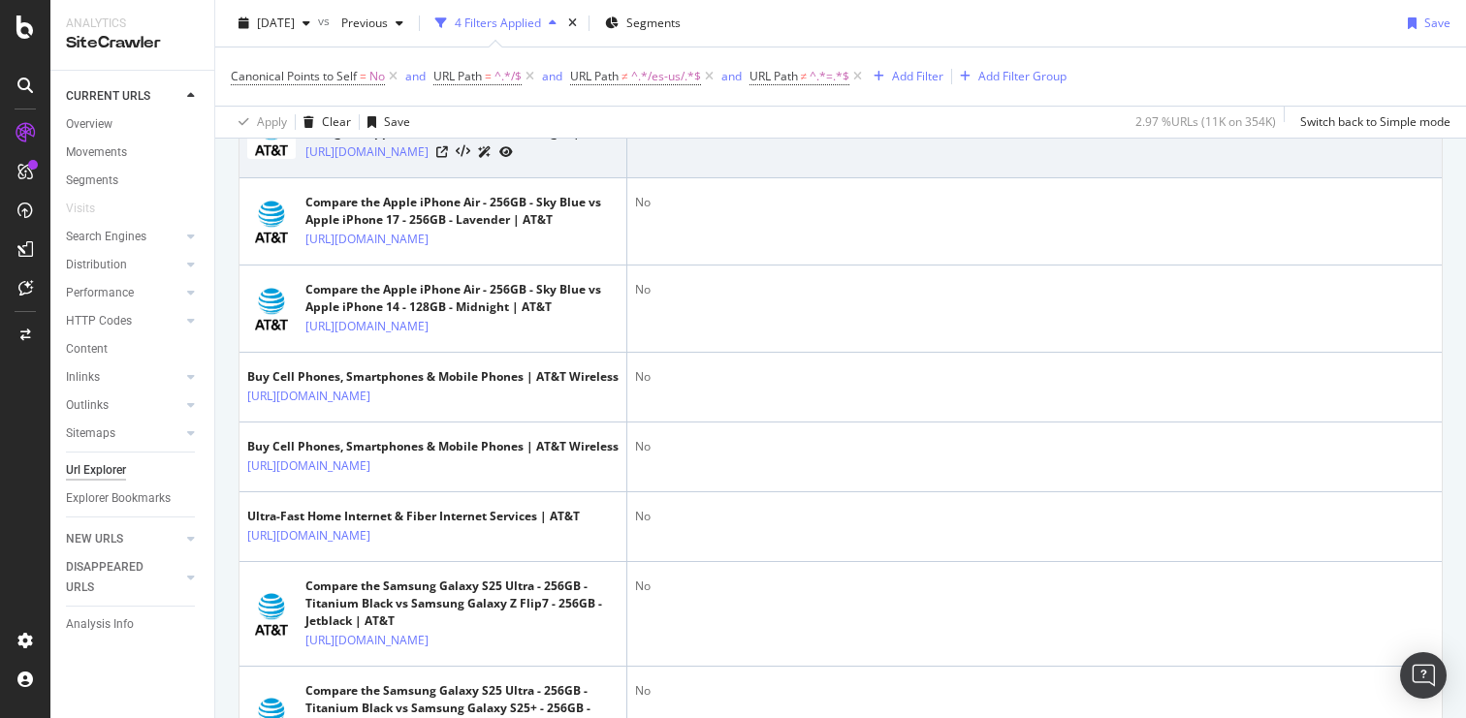
scroll to position [2041, 0]
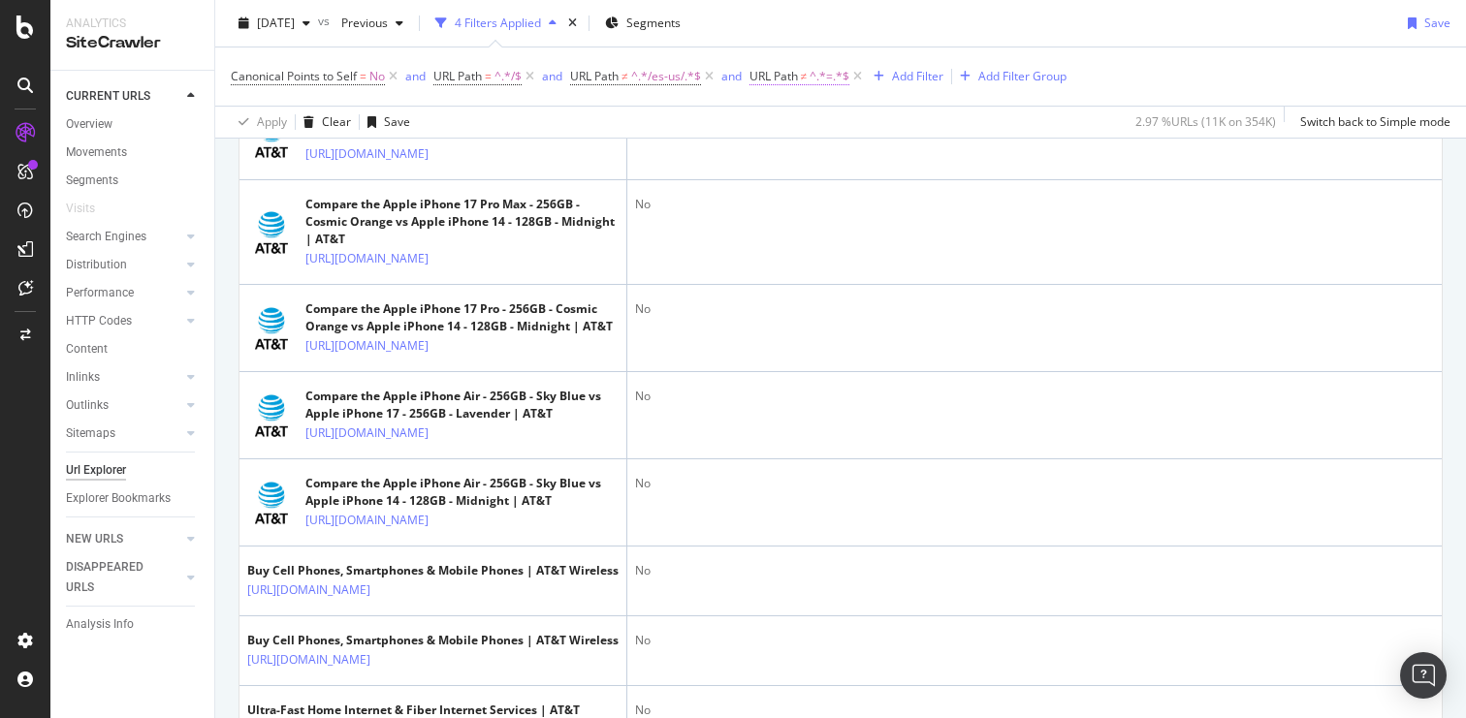
click at [808, 71] on span "≠" at bounding box center [804, 76] width 7 height 16
click at [778, 157] on input "=" at bounding box center [862, 157] width 183 height 31
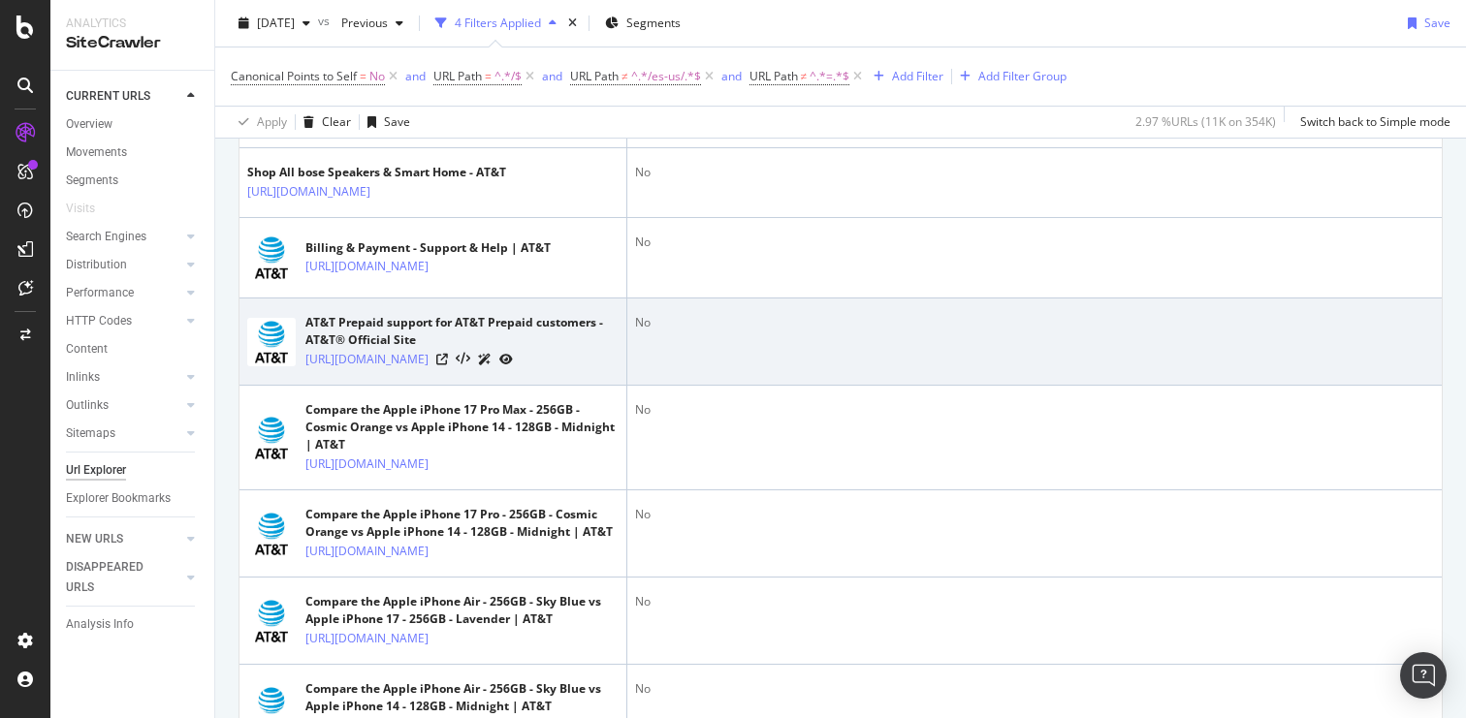
scroll to position [1006, 0]
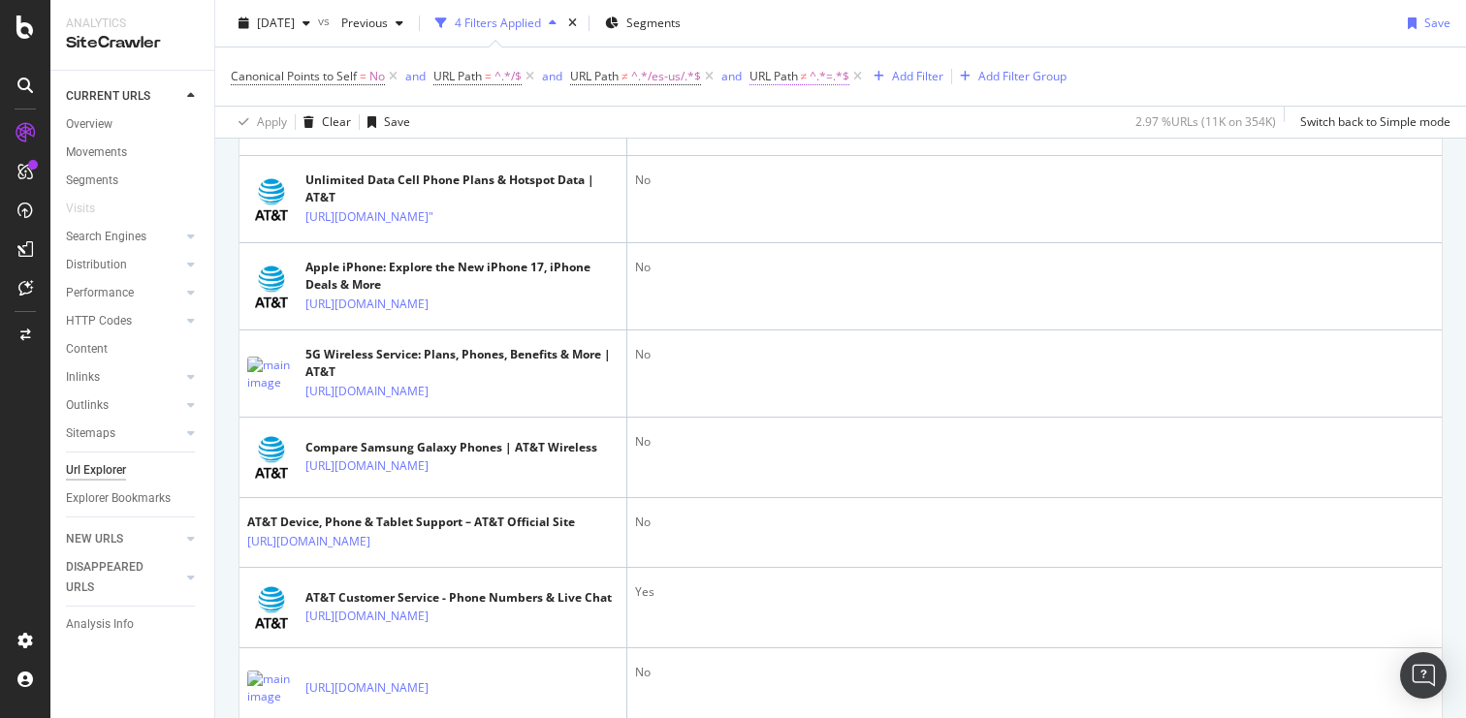
click at [789, 73] on span "URL Path" at bounding box center [773, 76] width 48 height 16
drag, startPoint x: 807, startPoint y: 163, endPoint x: 738, endPoint y: 141, distance: 72.4
click at [738, 141] on body "Analytics SiteCrawler CURRENT URLS Overview Movements Segments Visits Search En…" at bounding box center [733, 359] width 1466 height 718
type input "?source="
click at [972, 201] on div "Apply" at bounding box center [968, 198] width 30 height 16
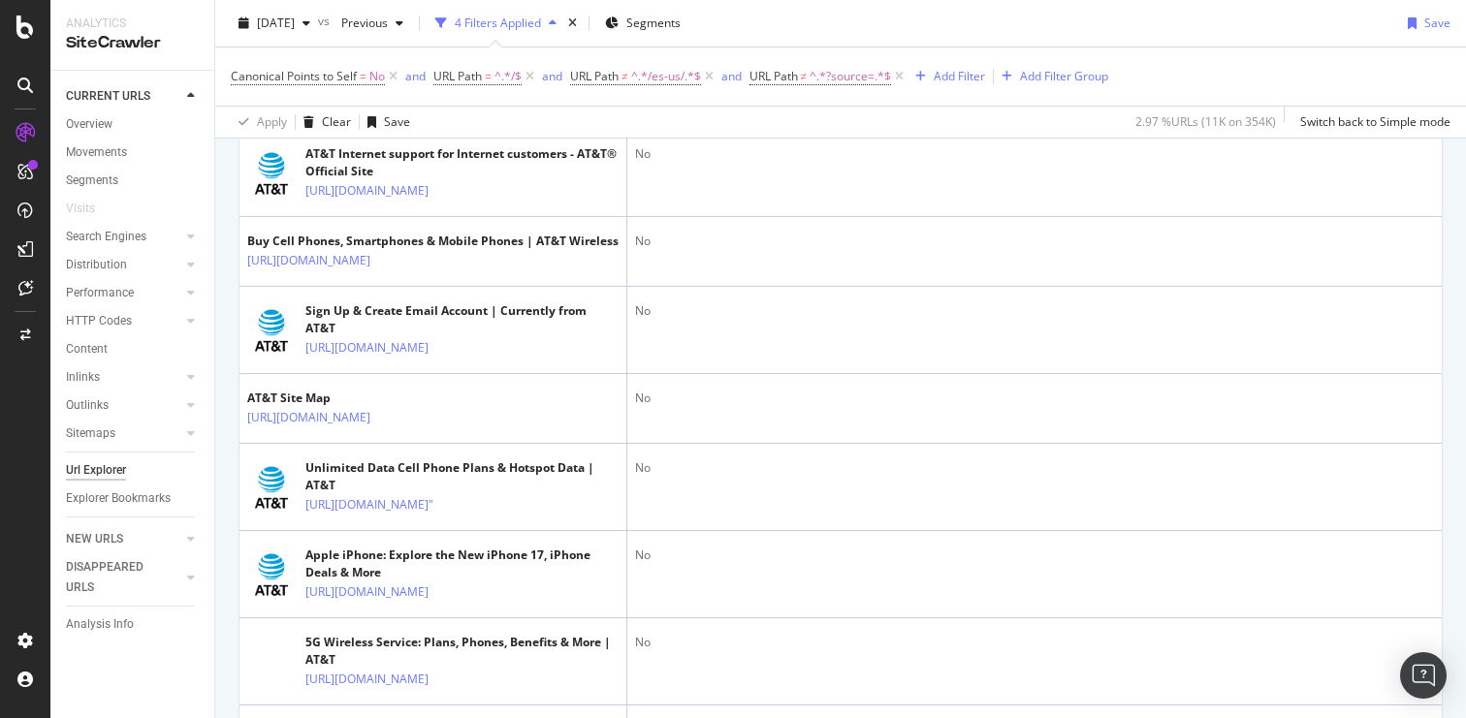
scroll to position [1010, 0]
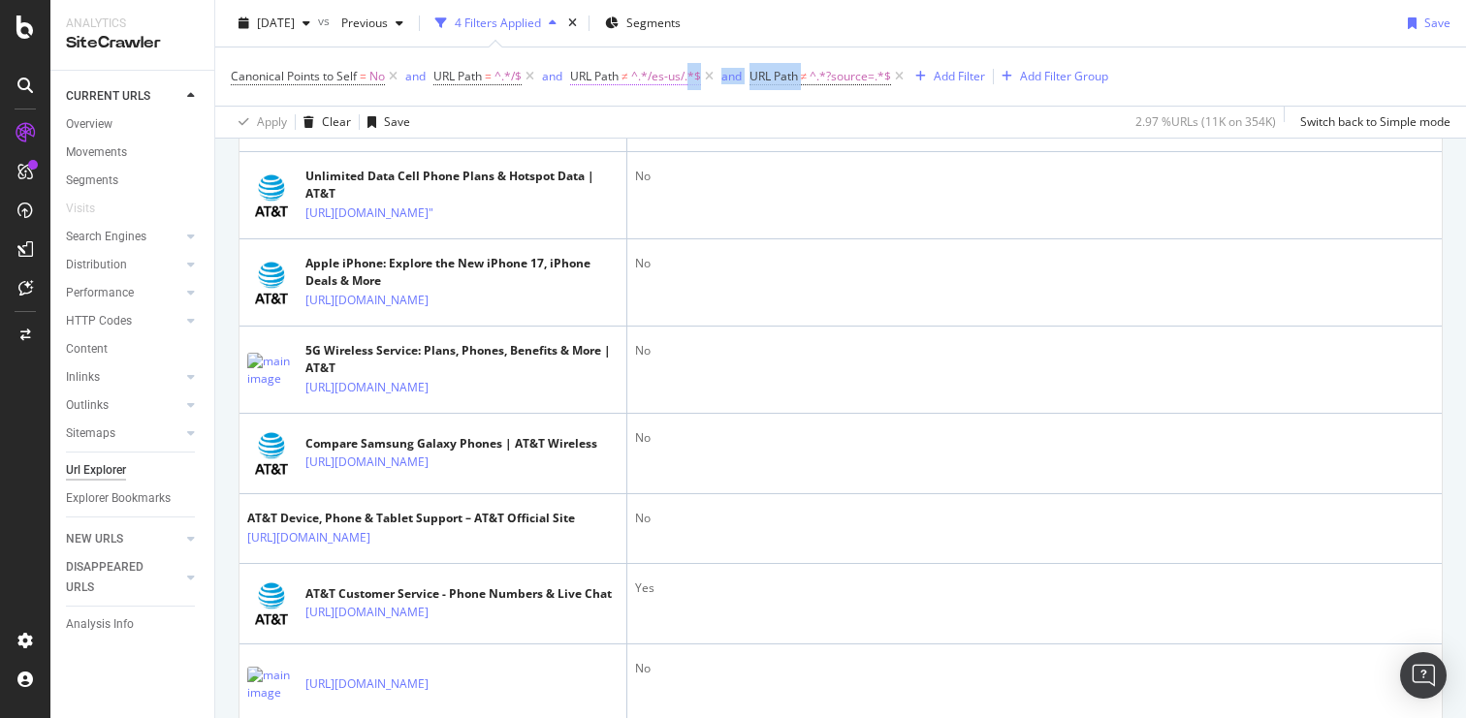
drag, startPoint x: 805, startPoint y: 77, endPoint x: 693, endPoint y: 78, distance: 111.5
click at [693, 78] on span "Canonical Points to Self = No and URL Path = ^.*/$ and URL Path ≠ ^.*/es-us/.*$…" at bounding box center [569, 76] width 677 height 16
click at [710, 74] on icon at bounding box center [709, 76] width 16 height 19
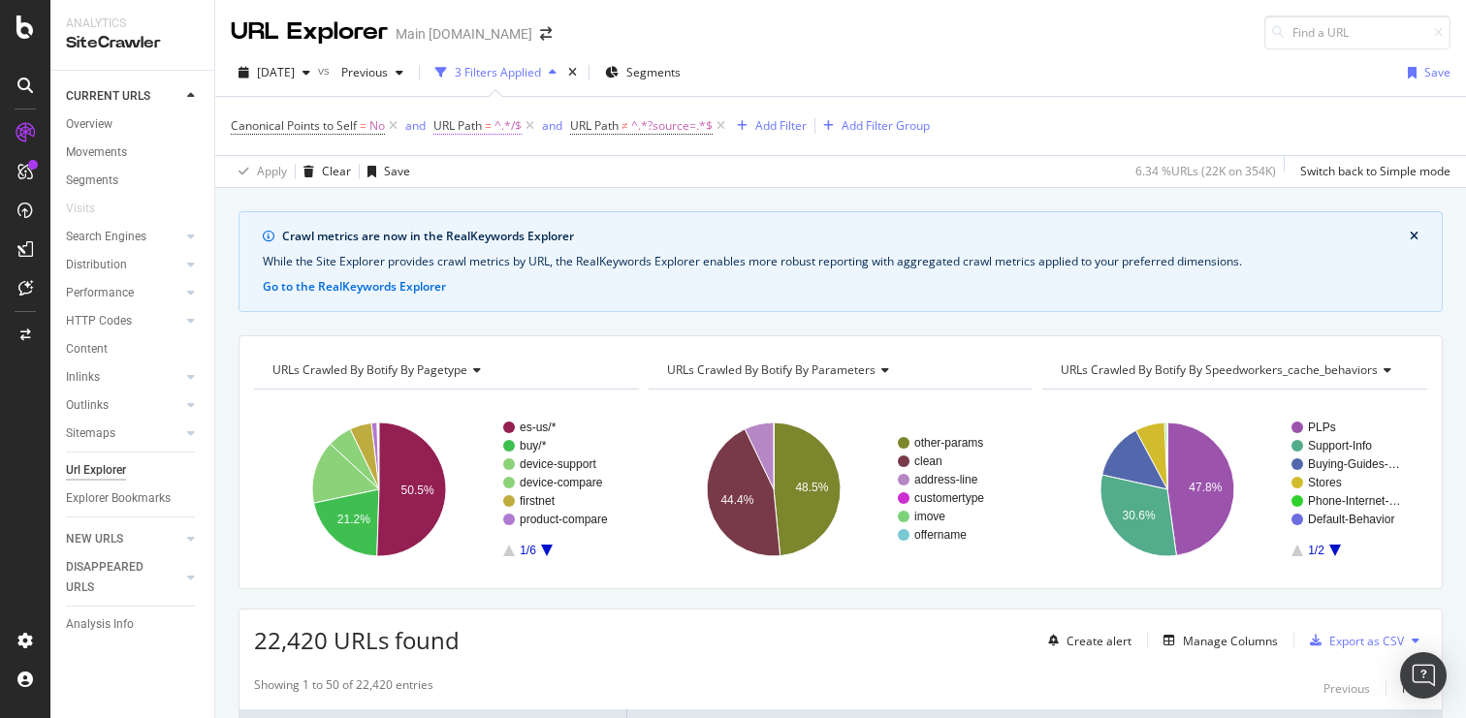
click at [476, 119] on span "URL Path" at bounding box center [457, 125] width 48 height 16
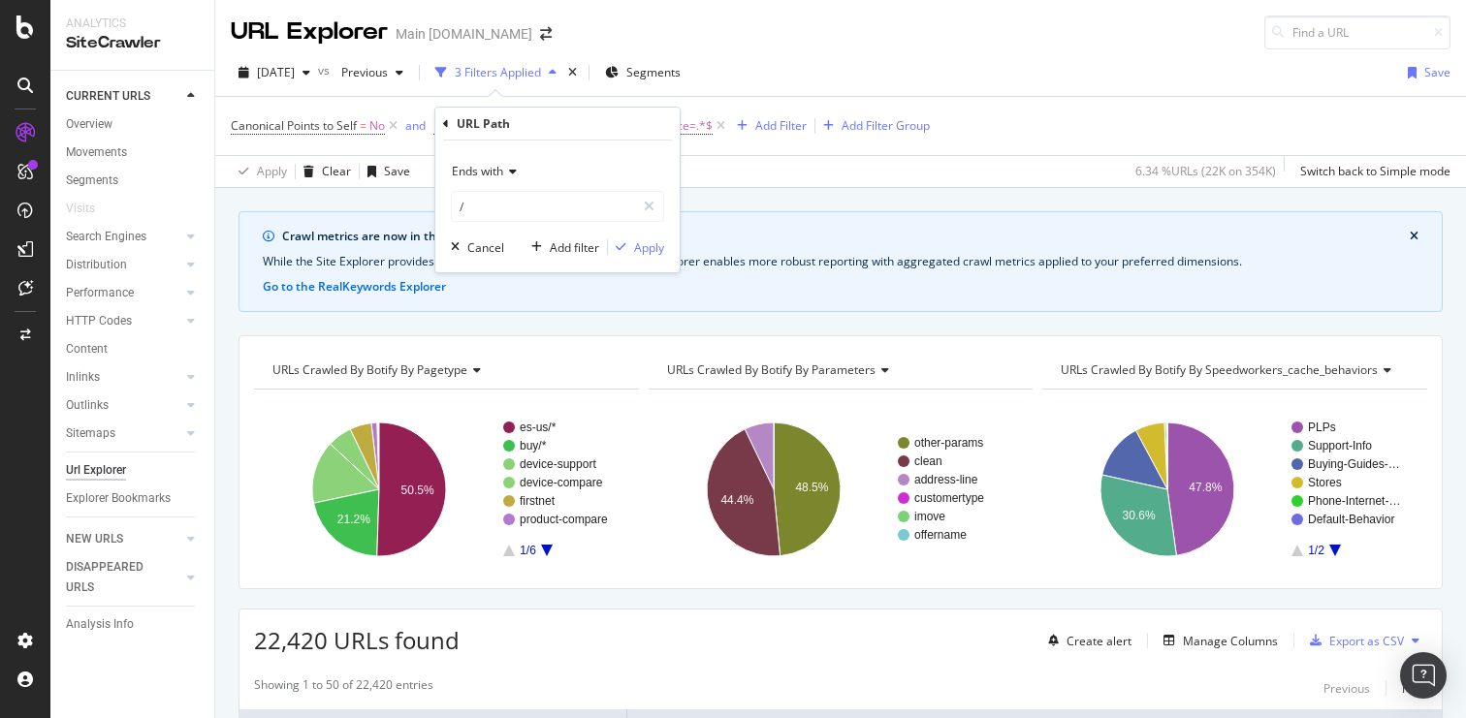
click at [749, 167] on div "Apply Clear Save 6.34 % URLs ( 22K on 354K ) Switch back to Simple mode" at bounding box center [840, 171] width 1251 height 32
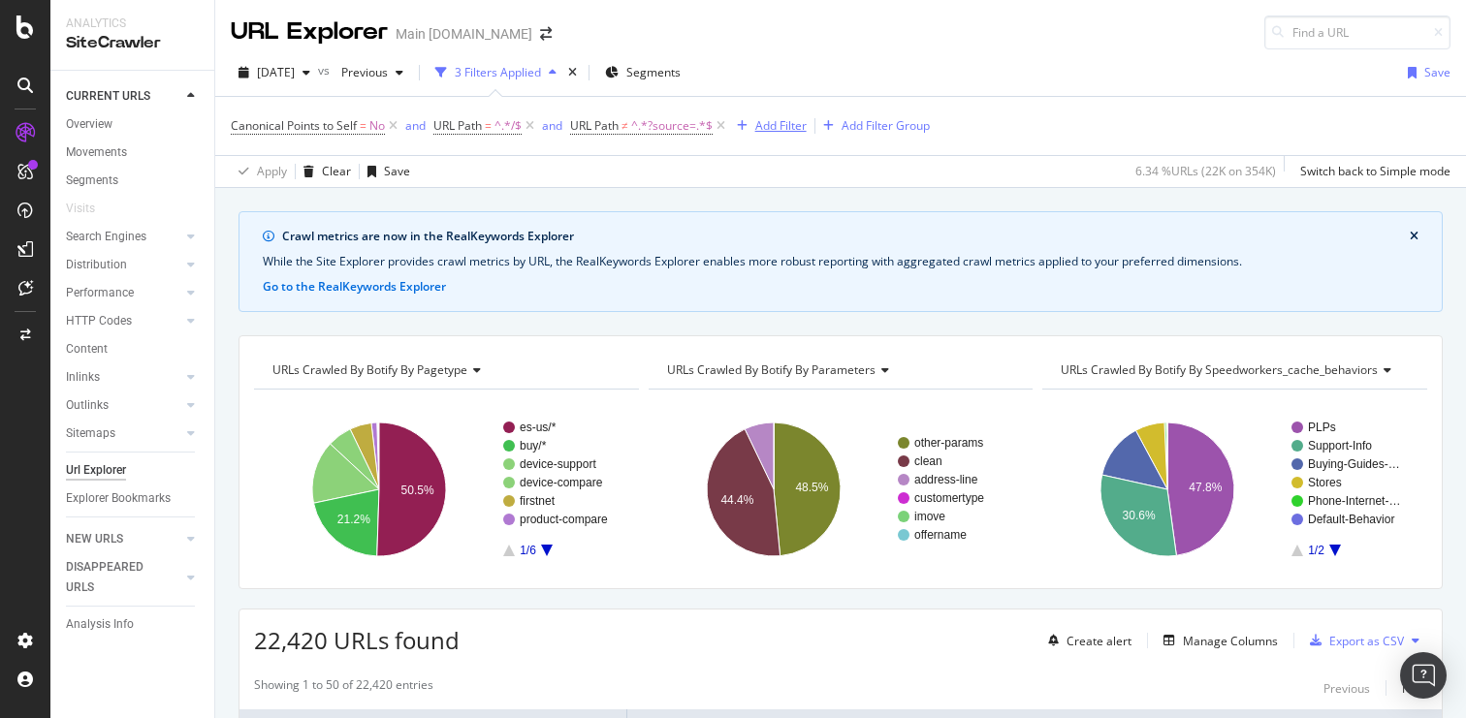
click at [783, 131] on div "Add Filter" at bounding box center [780, 125] width 51 height 16
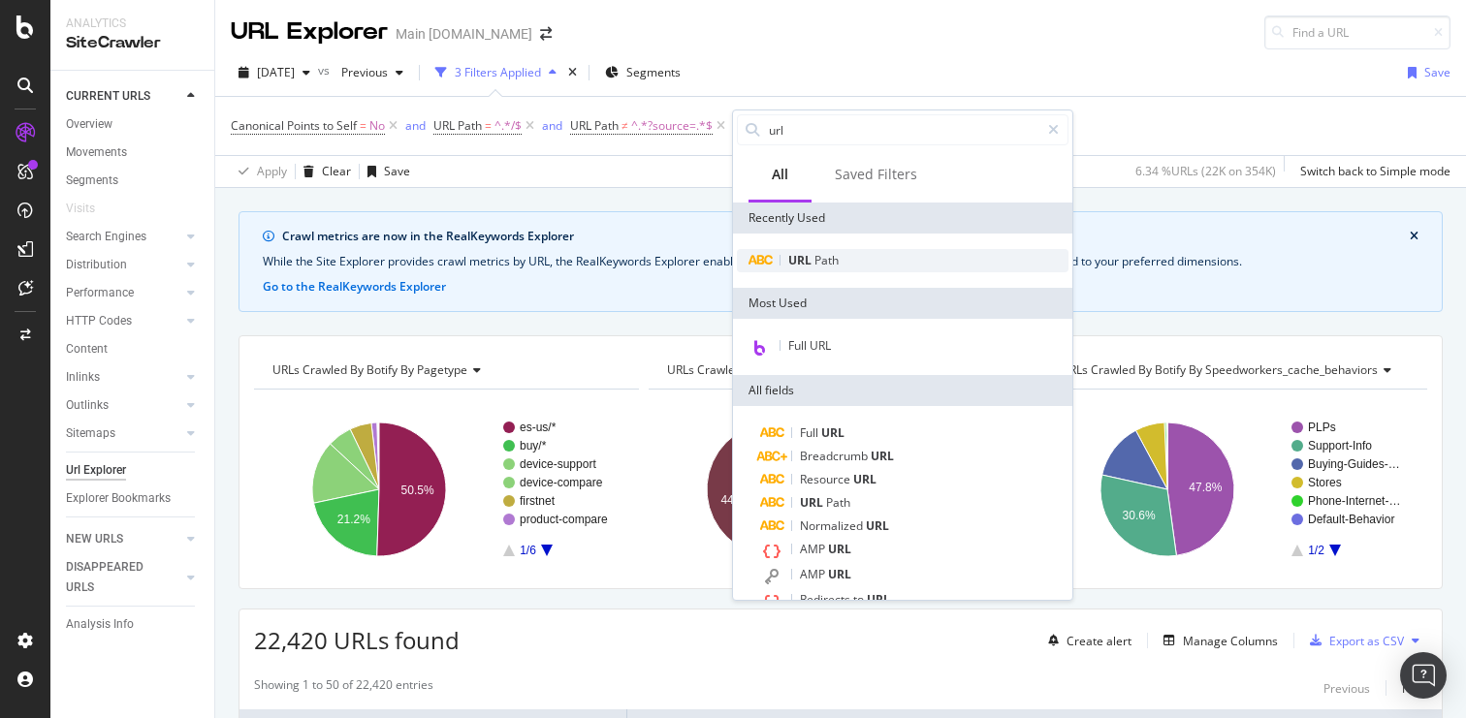
click at [797, 261] on span "URL" at bounding box center [801, 260] width 26 height 16
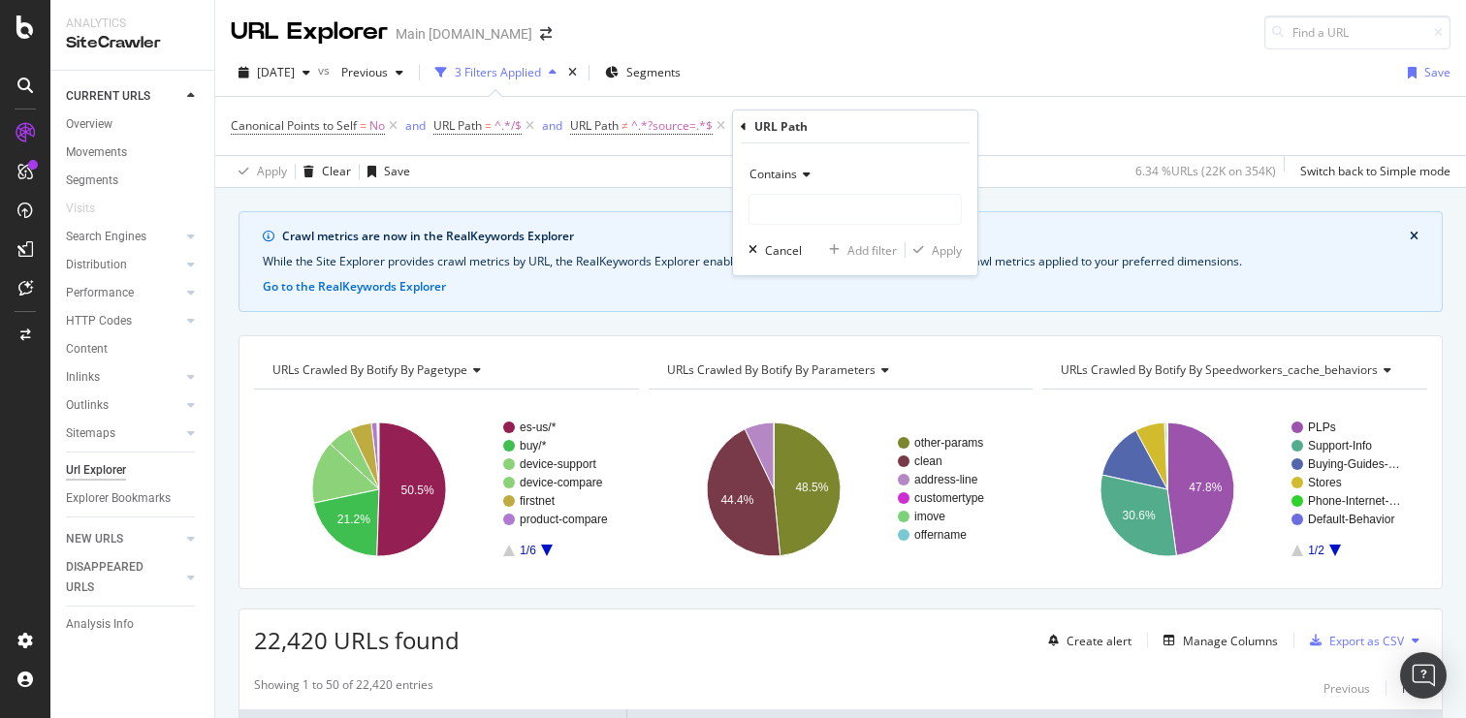
click at [787, 177] on span "Contains" at bounding box center [773, 174] width 48 height 16
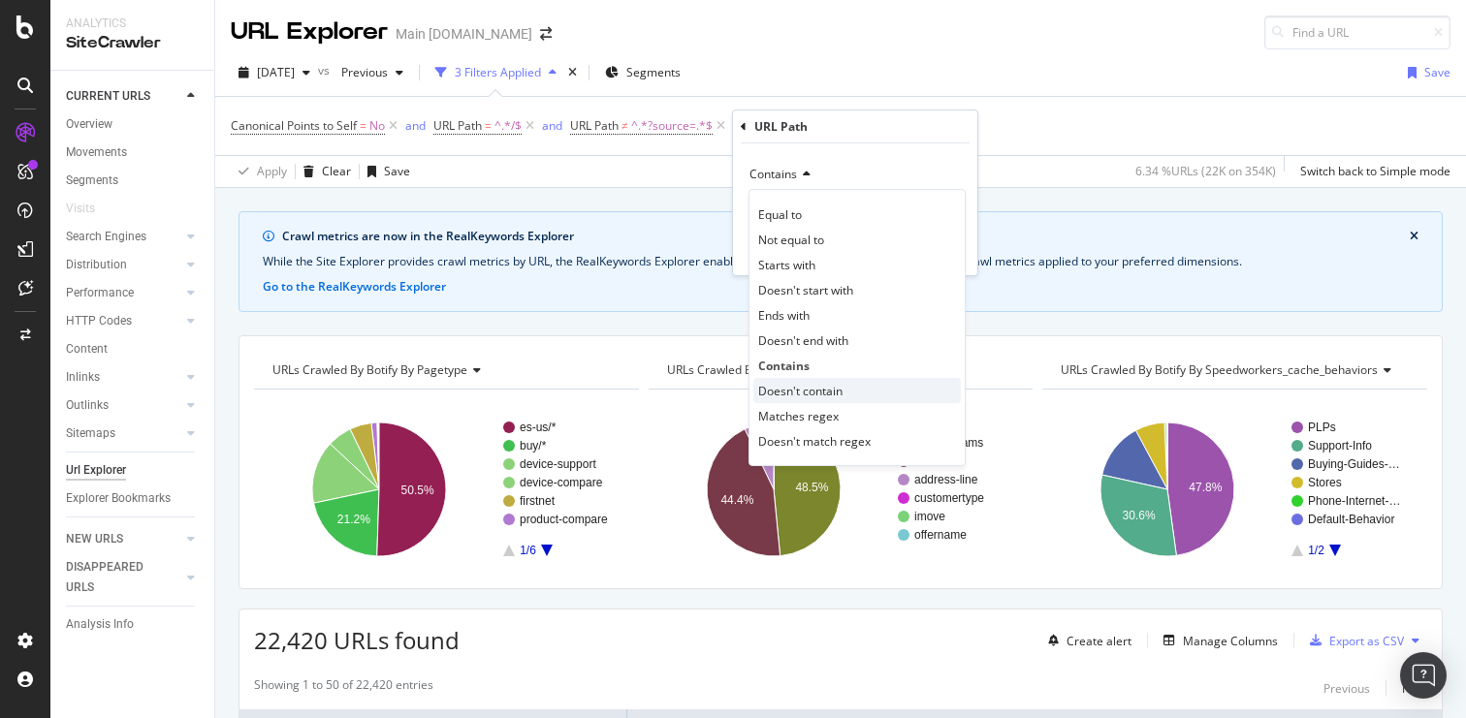
click at [778, 393] on span "Doesn't contain" at bounding box center [800, 391] width 84 height 16
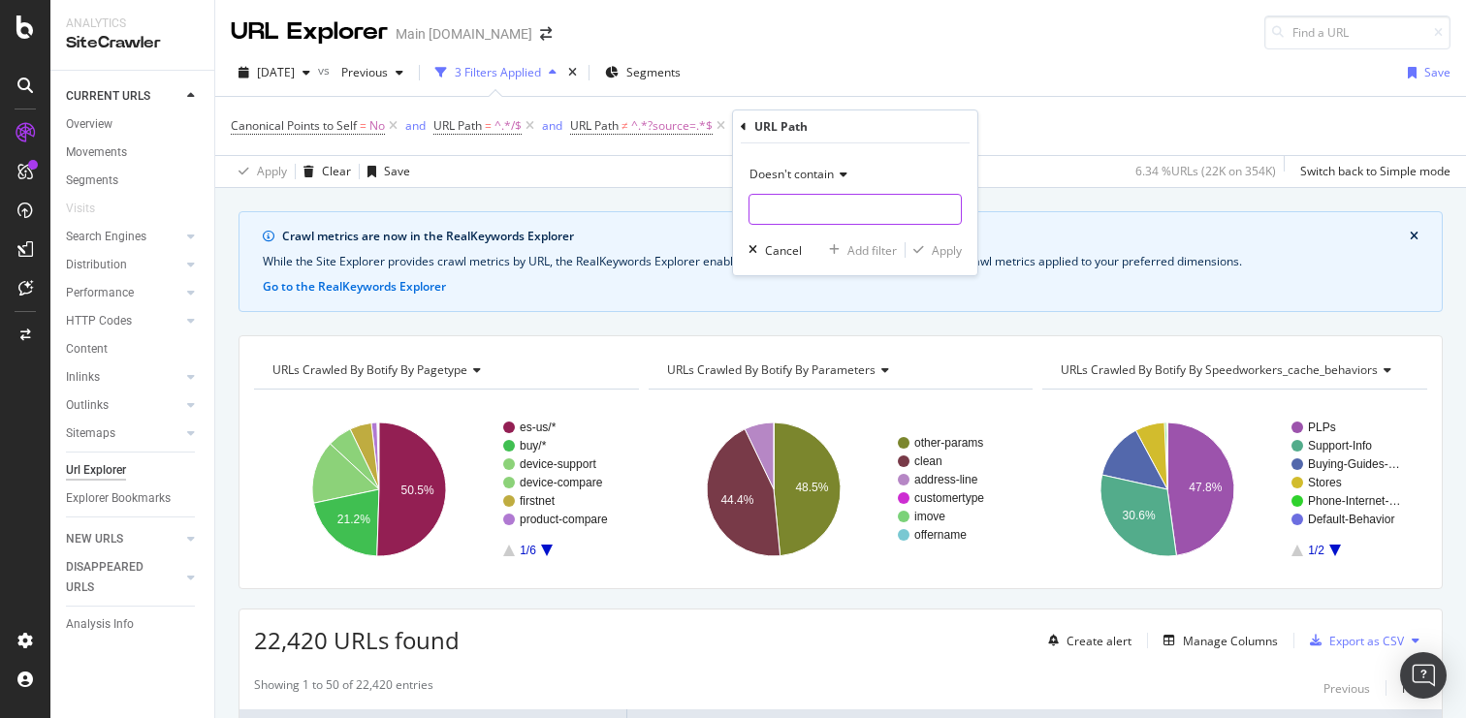
click at [792, 217] on input "text" at bounding box center [854, 209] width 211 height 31
type input "/es-us/"
click at [945, 242] on div "Apply" at bounding box center [947, 250] width 30 height 16
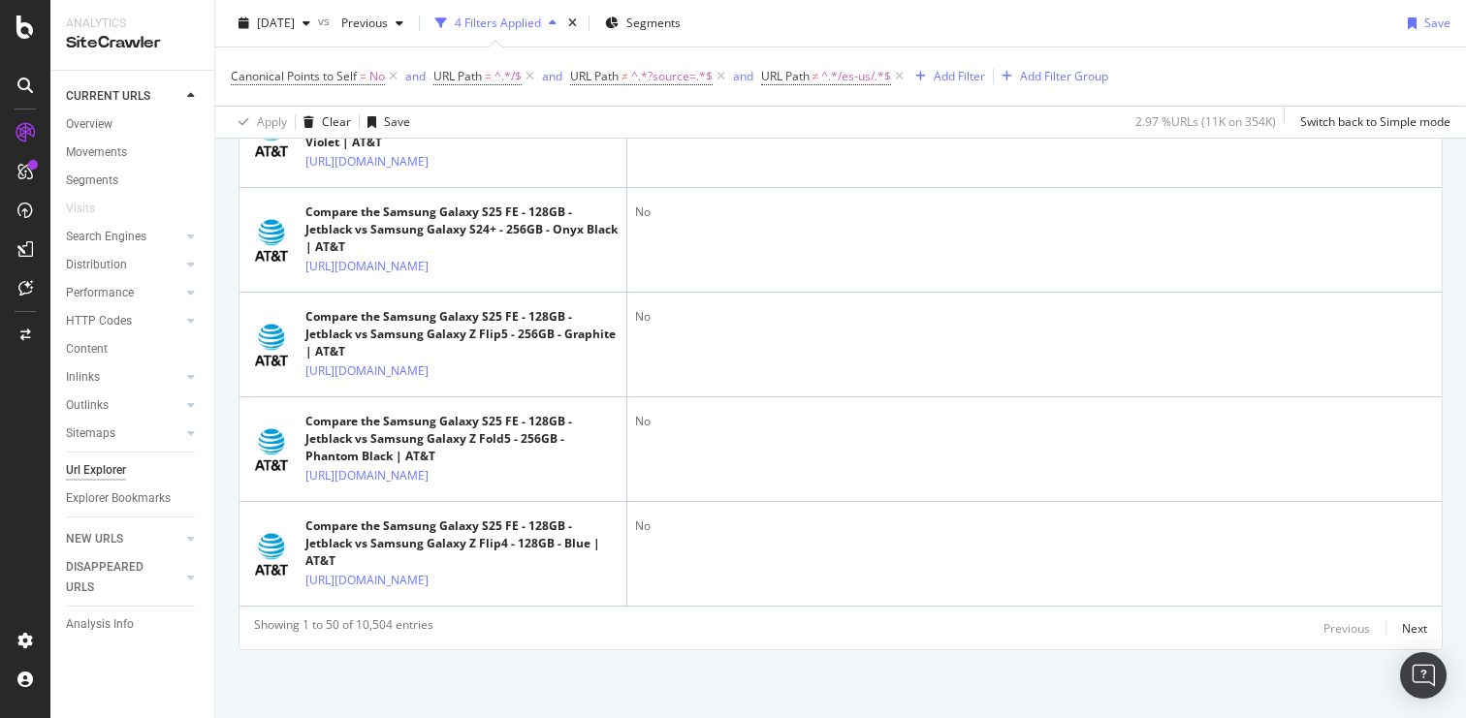
scroll to position [6141, 0]
click at [1402, 628] on div "Next" at bounding box center [1414, 629] width 25 height 16
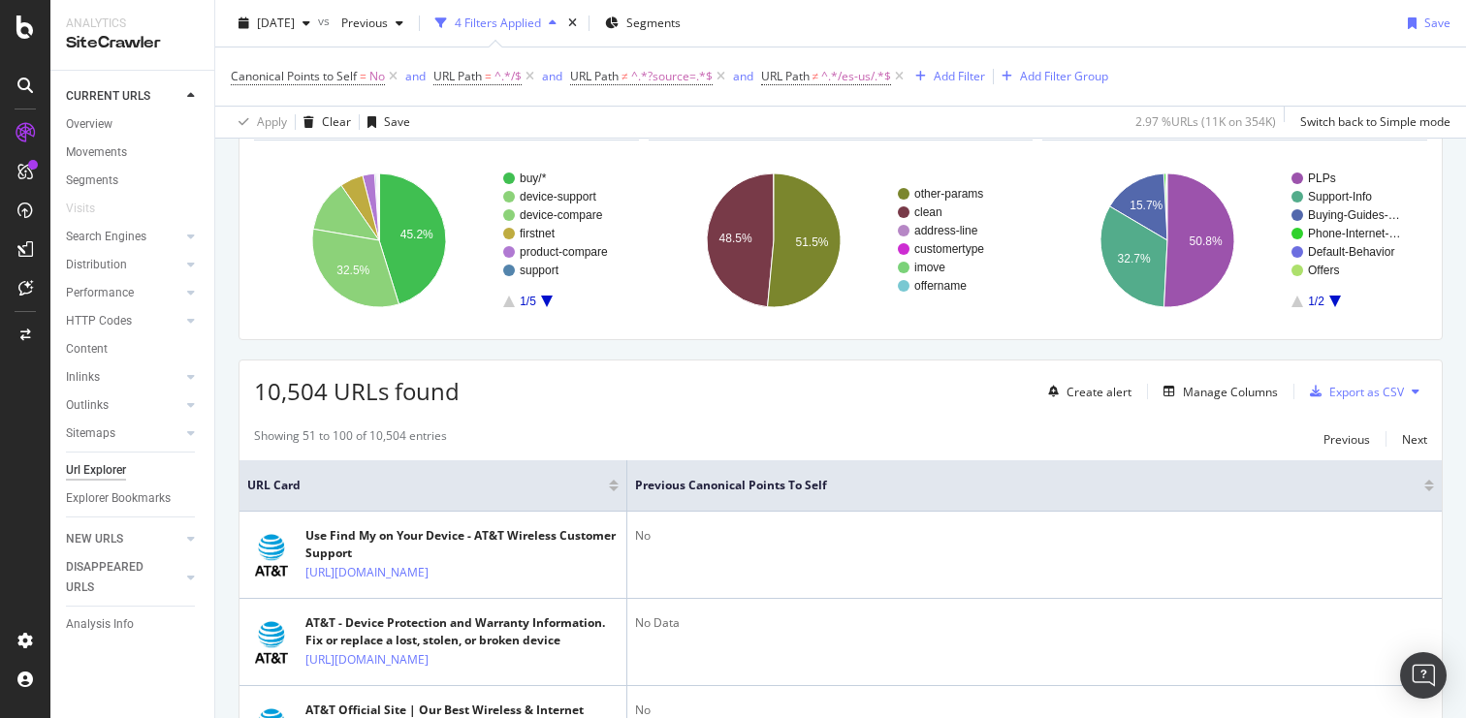
scroll to position [5543, 0]
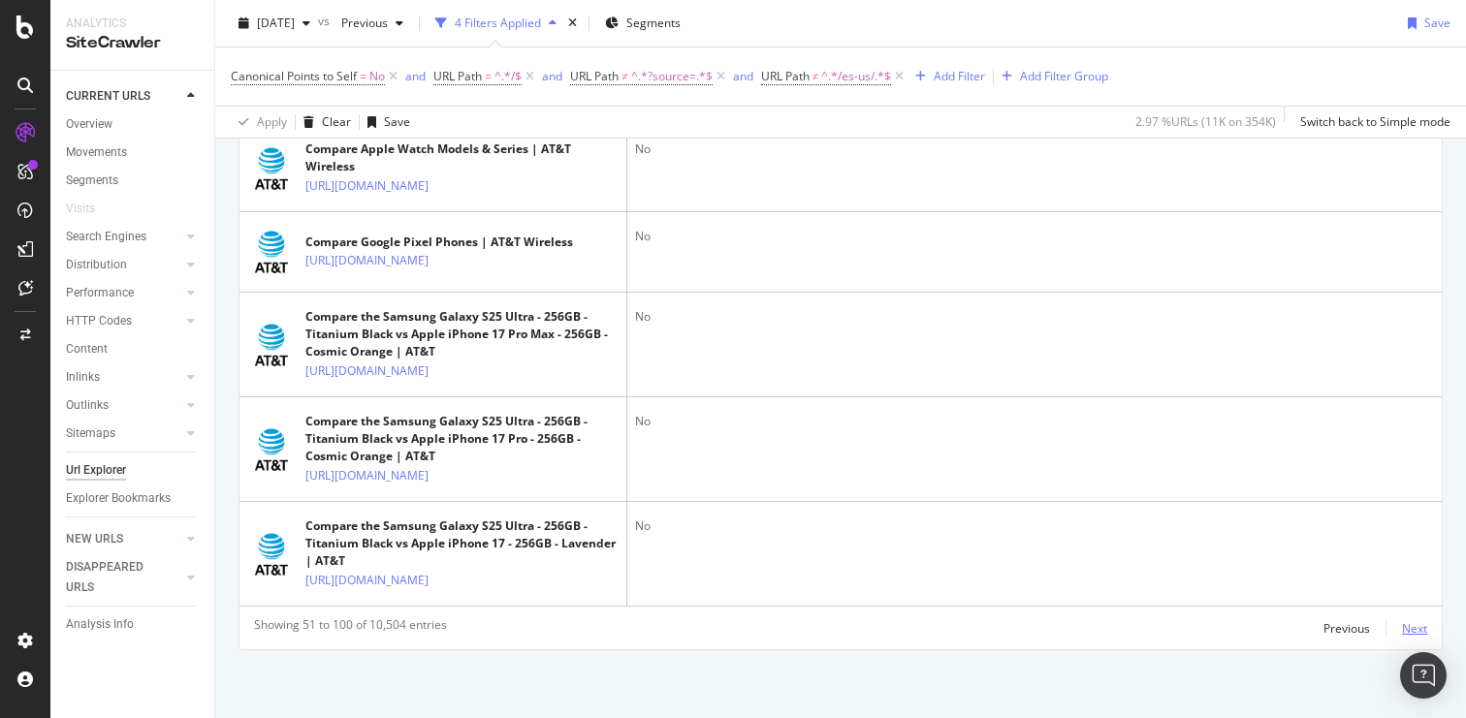
click at [1405, 633] on div "Next" at bounding box center [1414, 629] width 25 height 16
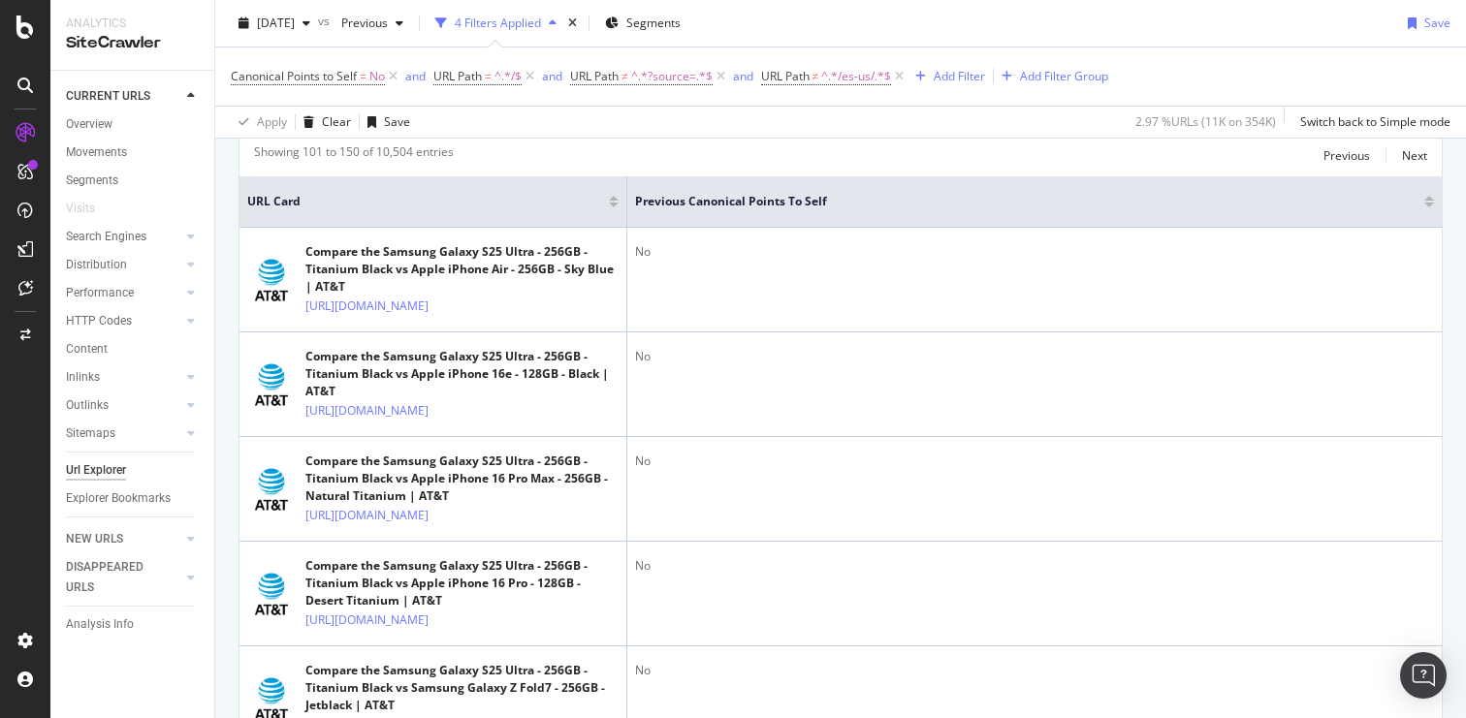
scroll to position [0, 0]
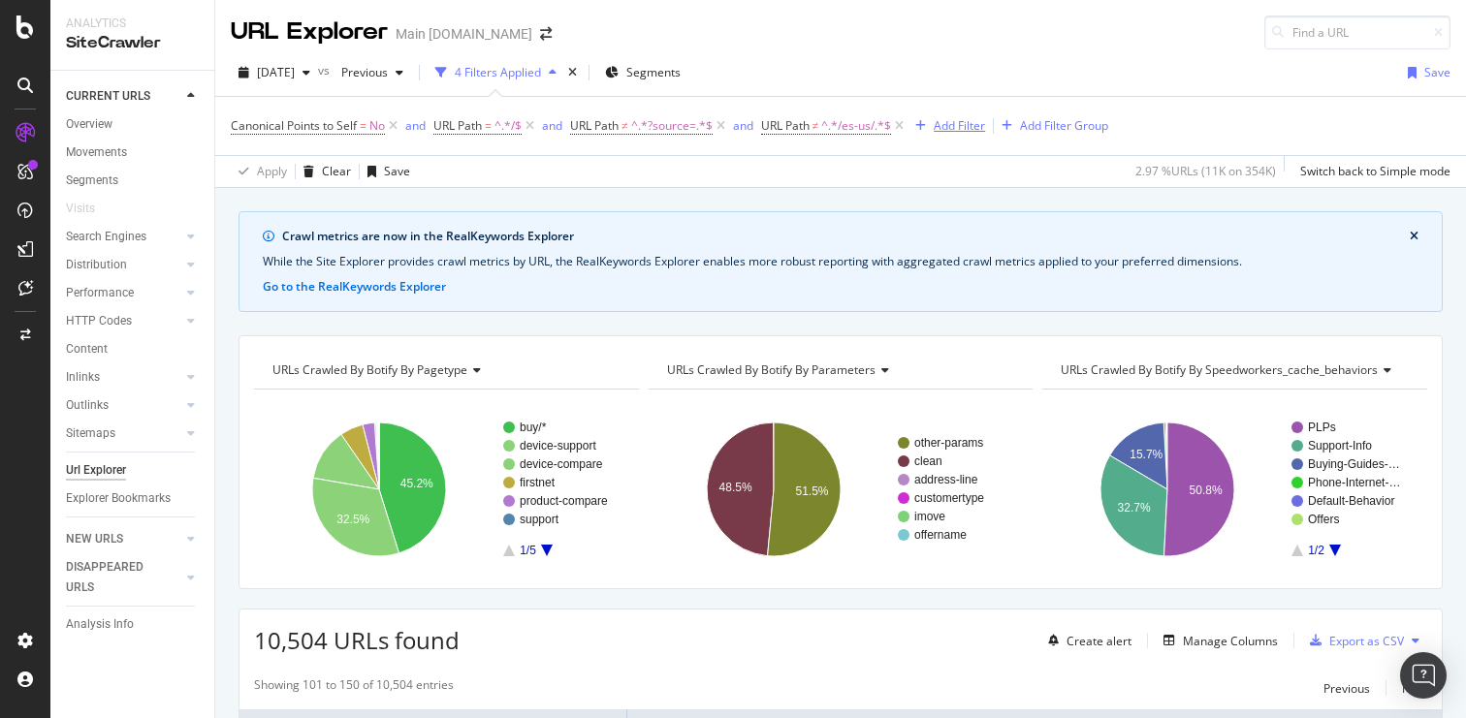
click at [973, 126] on div "Add Filter" at bounding box center [959, 125] width 51 height 16
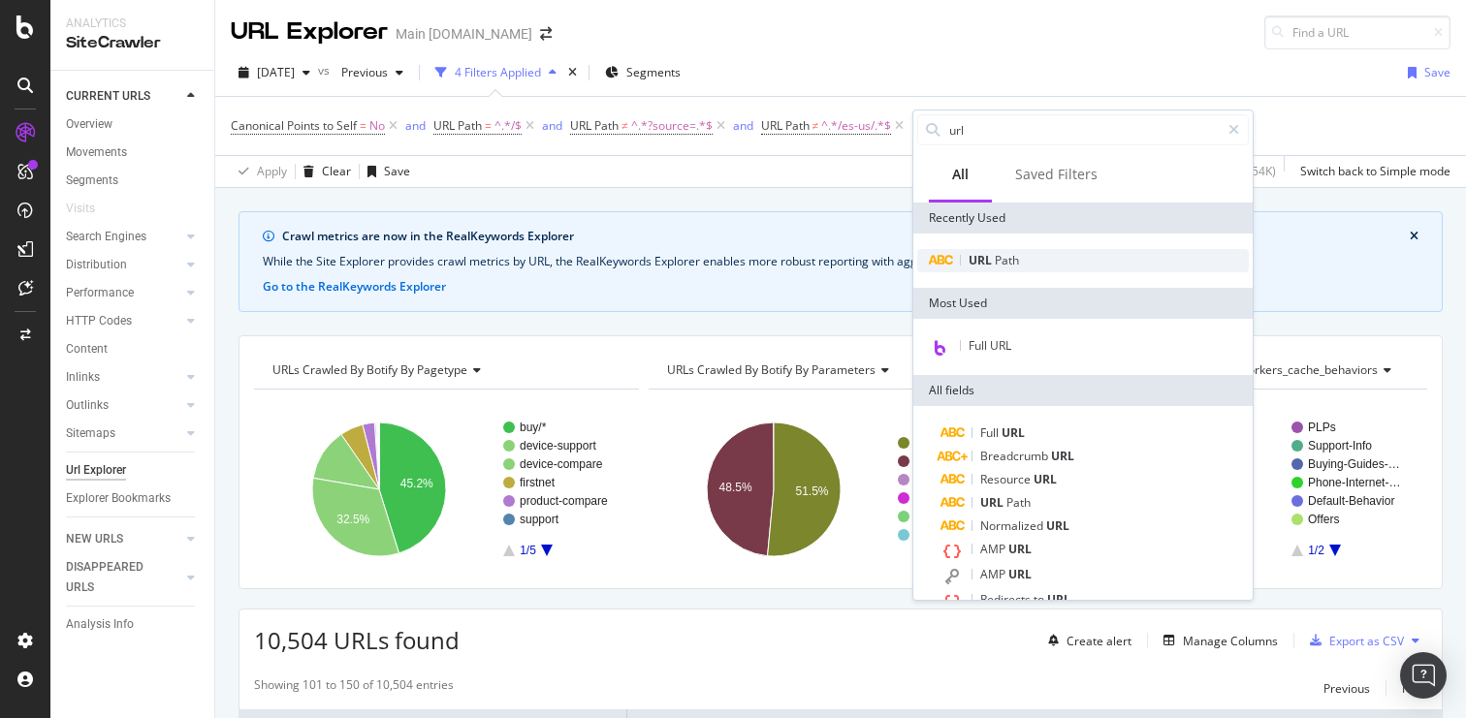
click at [998, 253] on span "Path" at bounding box center [1007, 260] width 24 height 16
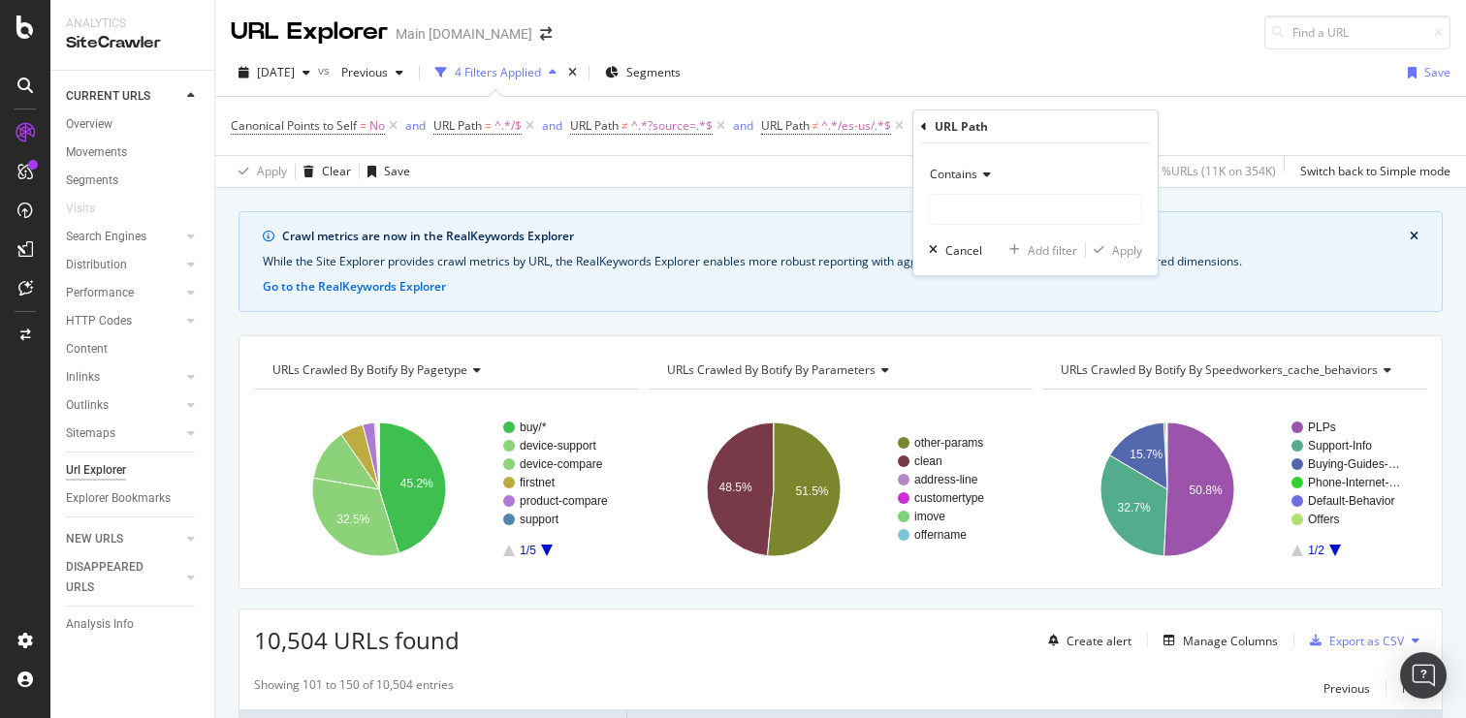
click at [961, 177] on span "Contains" at bounding box center [954, 174] width 48 height 16
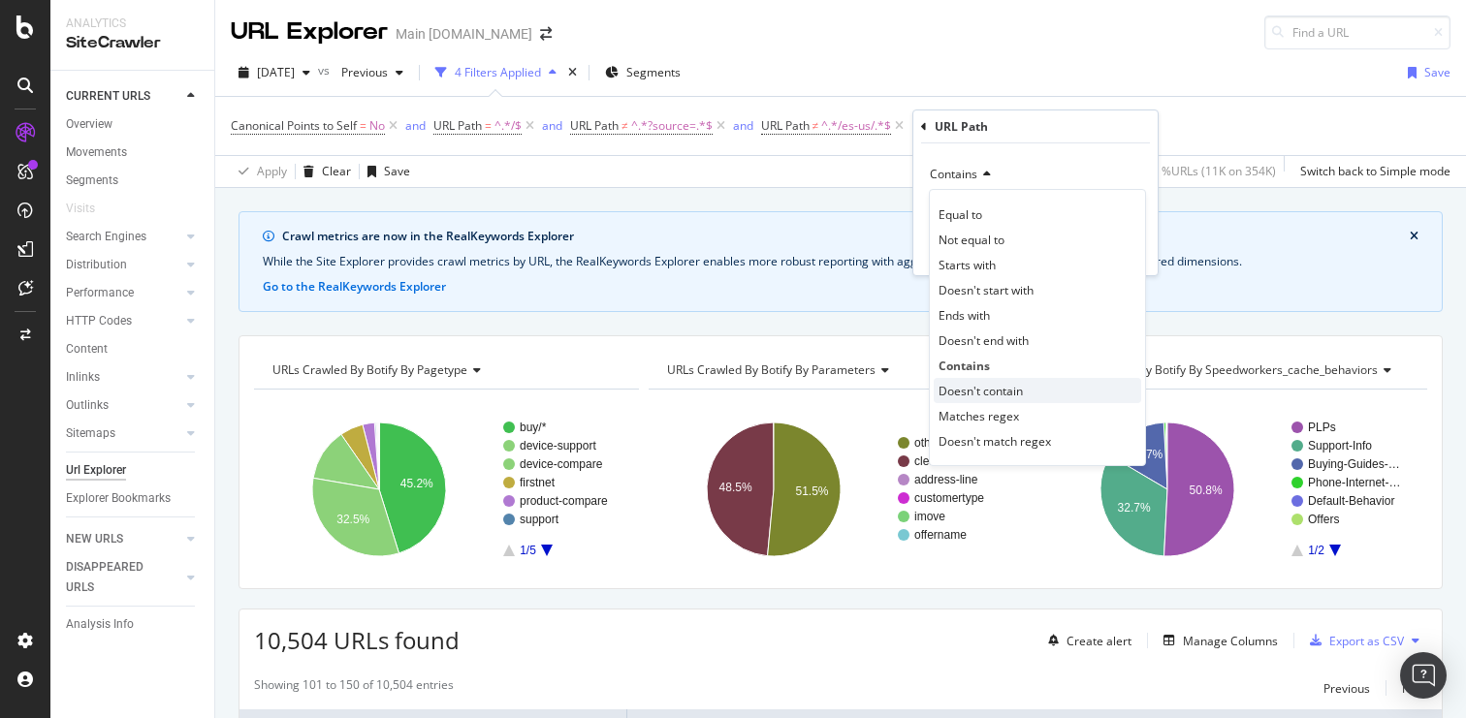
click at [959, 398] on span "Doesn't contain" at bounding box center [981, 391] width 84 height 16
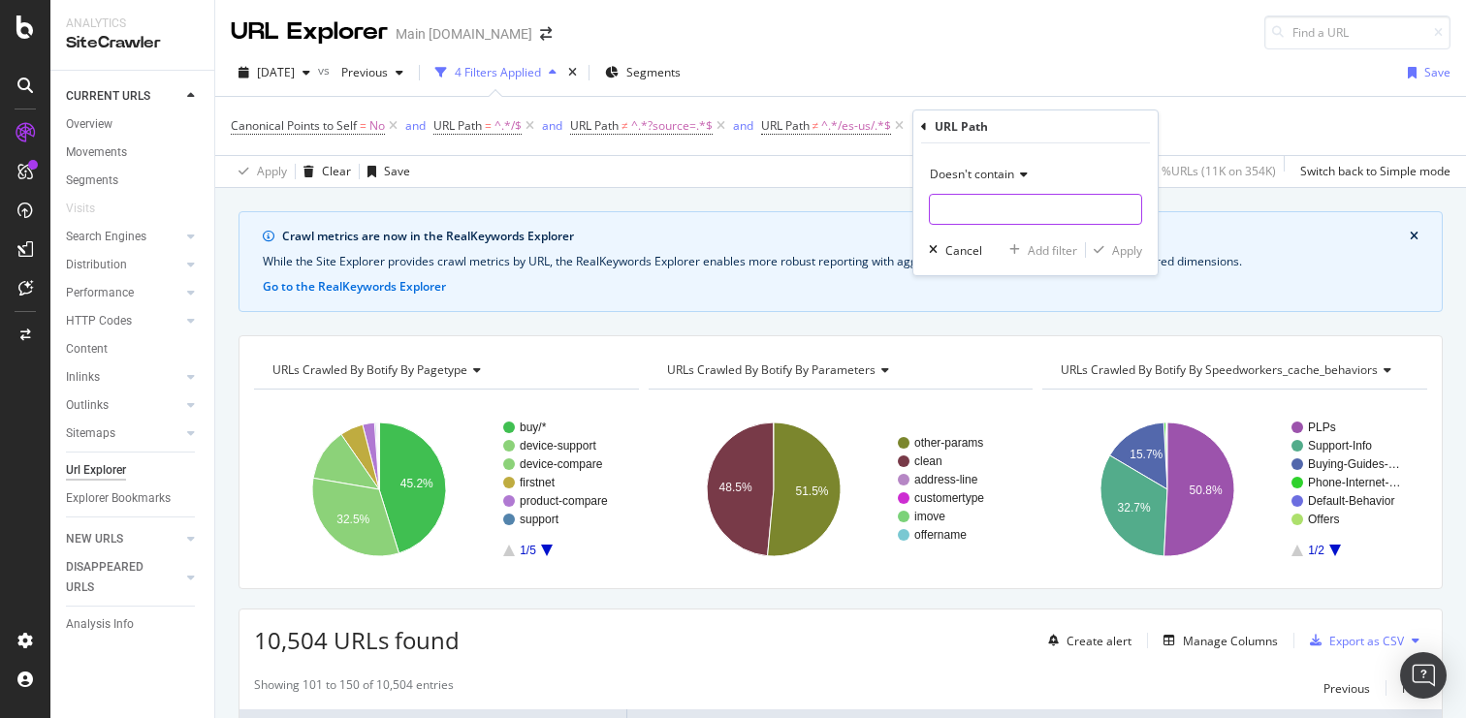
click at [949, 222] on input "text" at bounding box center [1035, 209] width 211 height 31
type input "/device-compare/"
click at [1116, 248] on div "Apply" at bounding box center [1127, 250] width 30 height 16
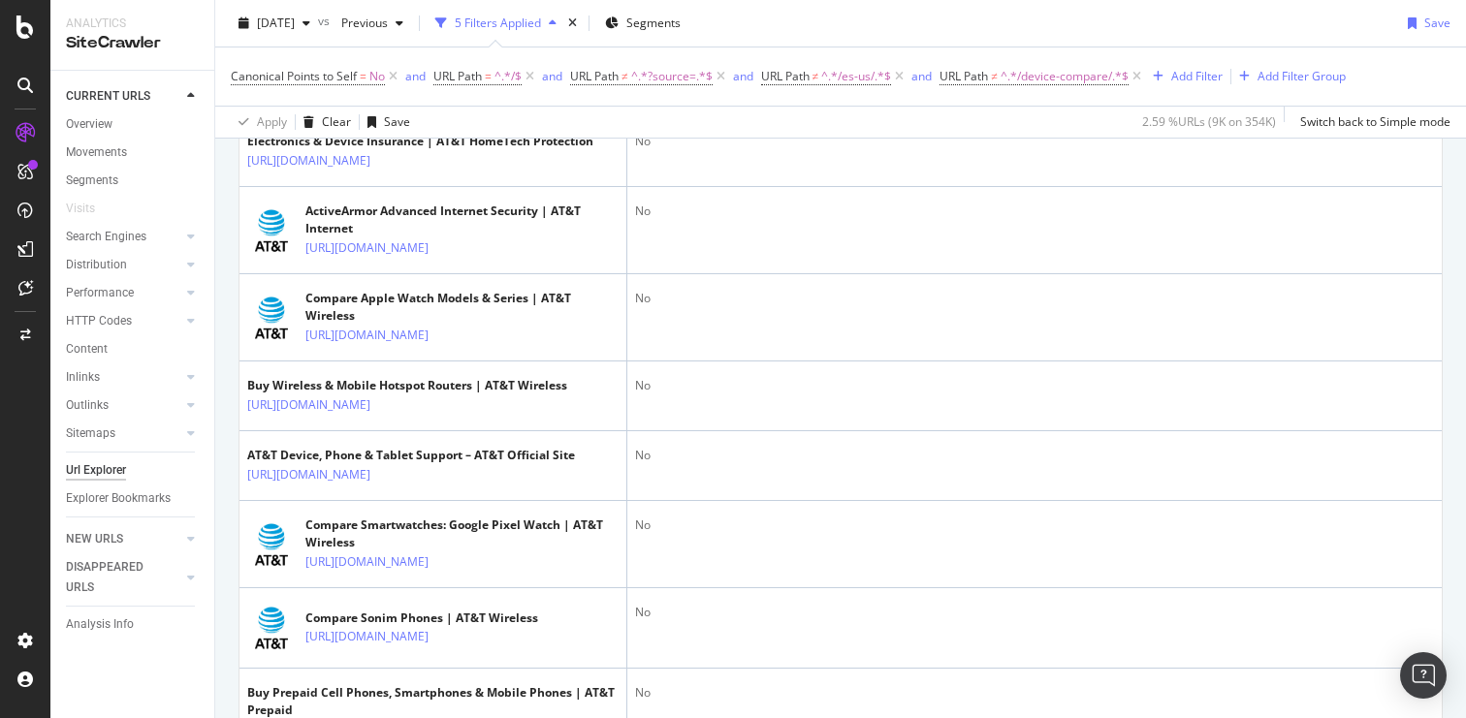
scroll to position [2623, 0]
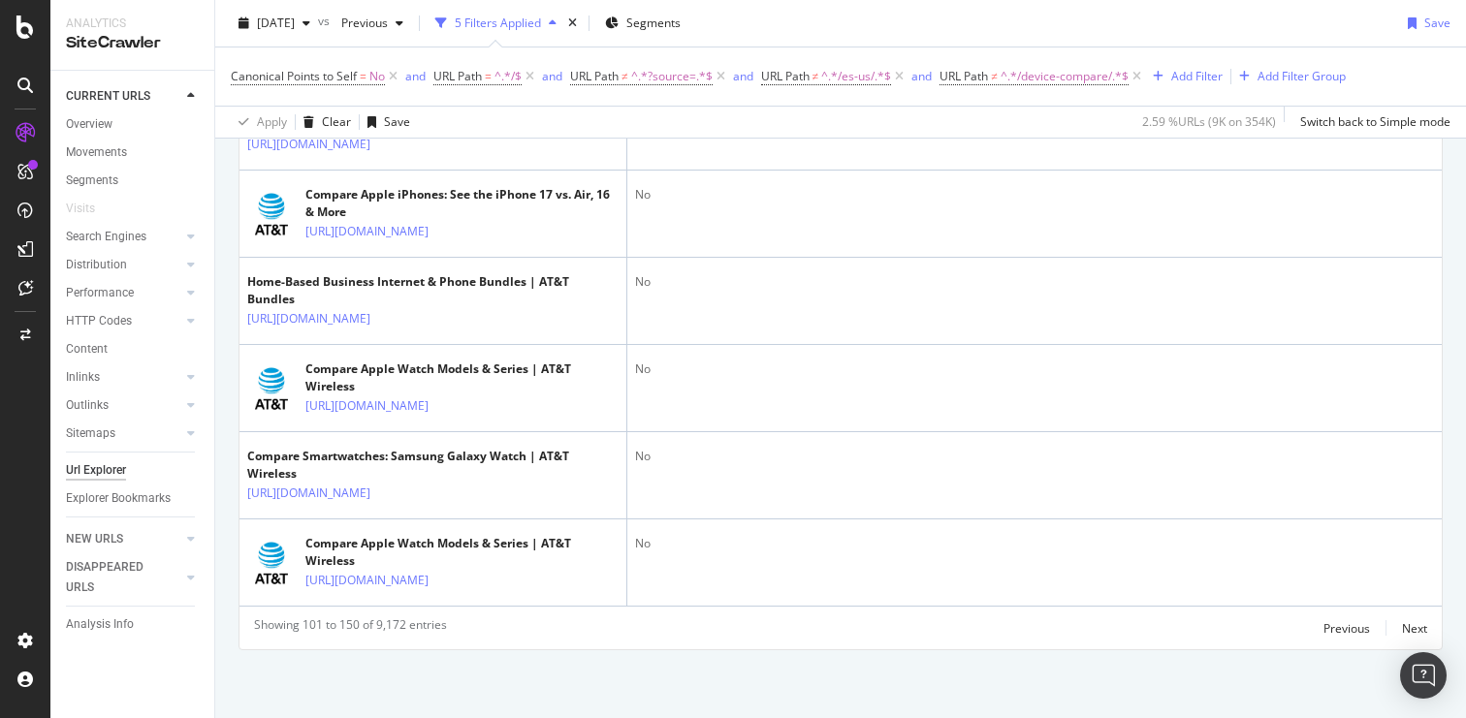
scroll to position [5845, 0]
click at [1407, 629] on div "Next" at bounding box center [1414, 629] width 25 height 16
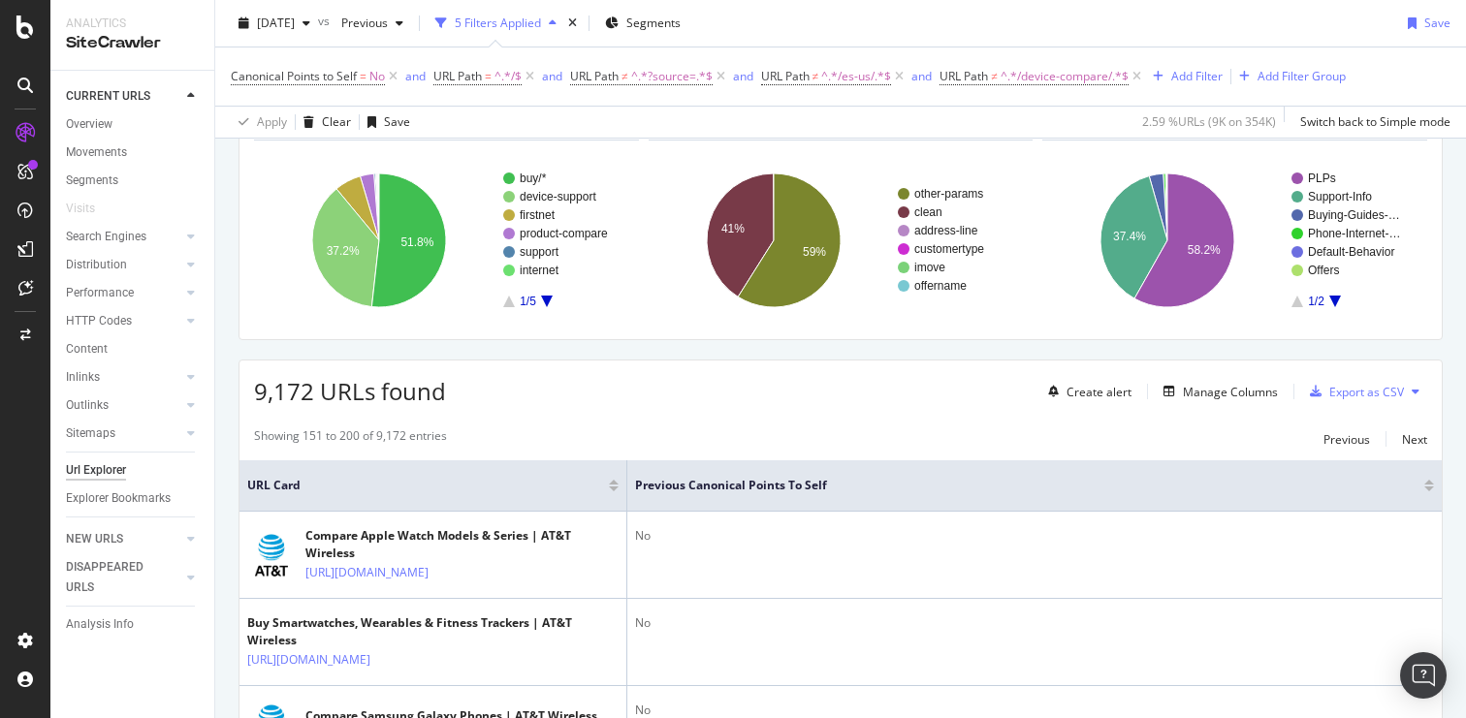
scroll to position [5743, 0]
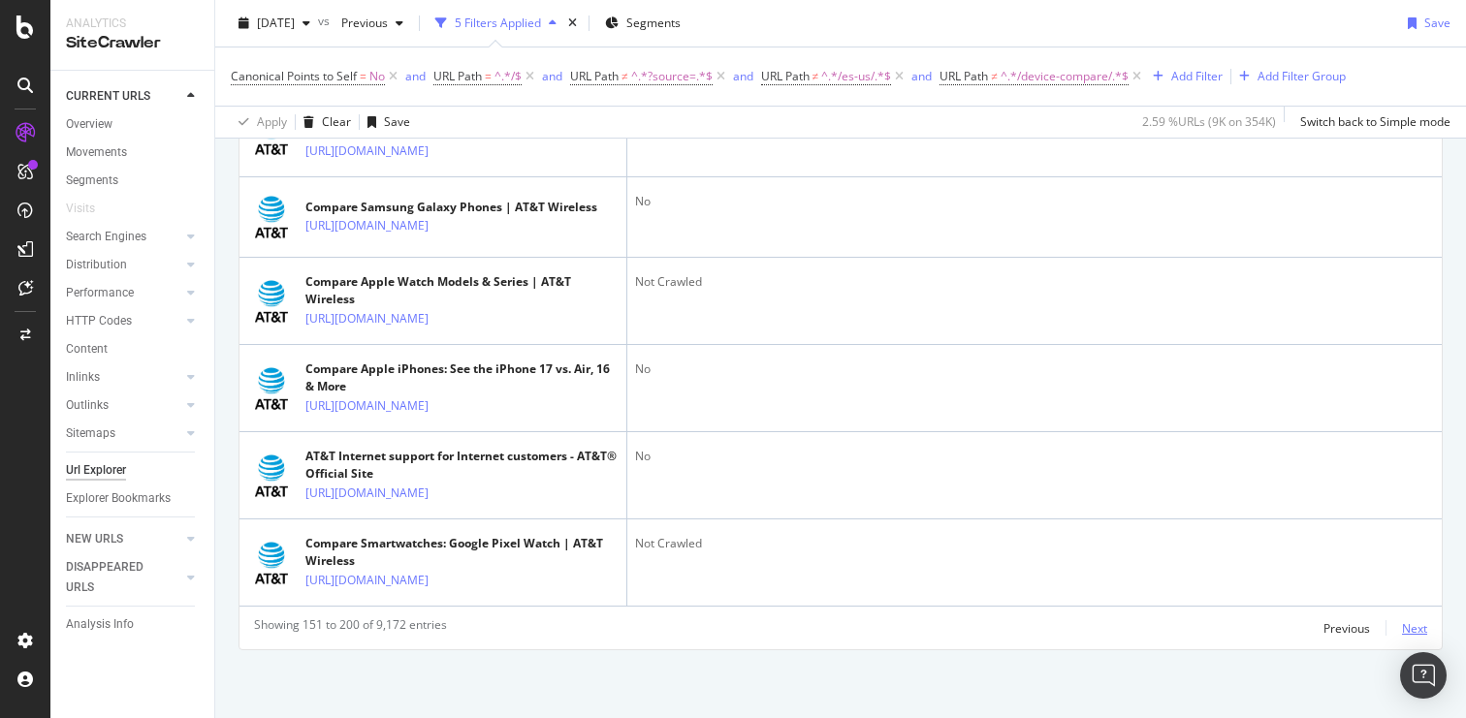
click at [1402, 626] on div "Next" at bounding box center [1414, 629] width 25 height 16
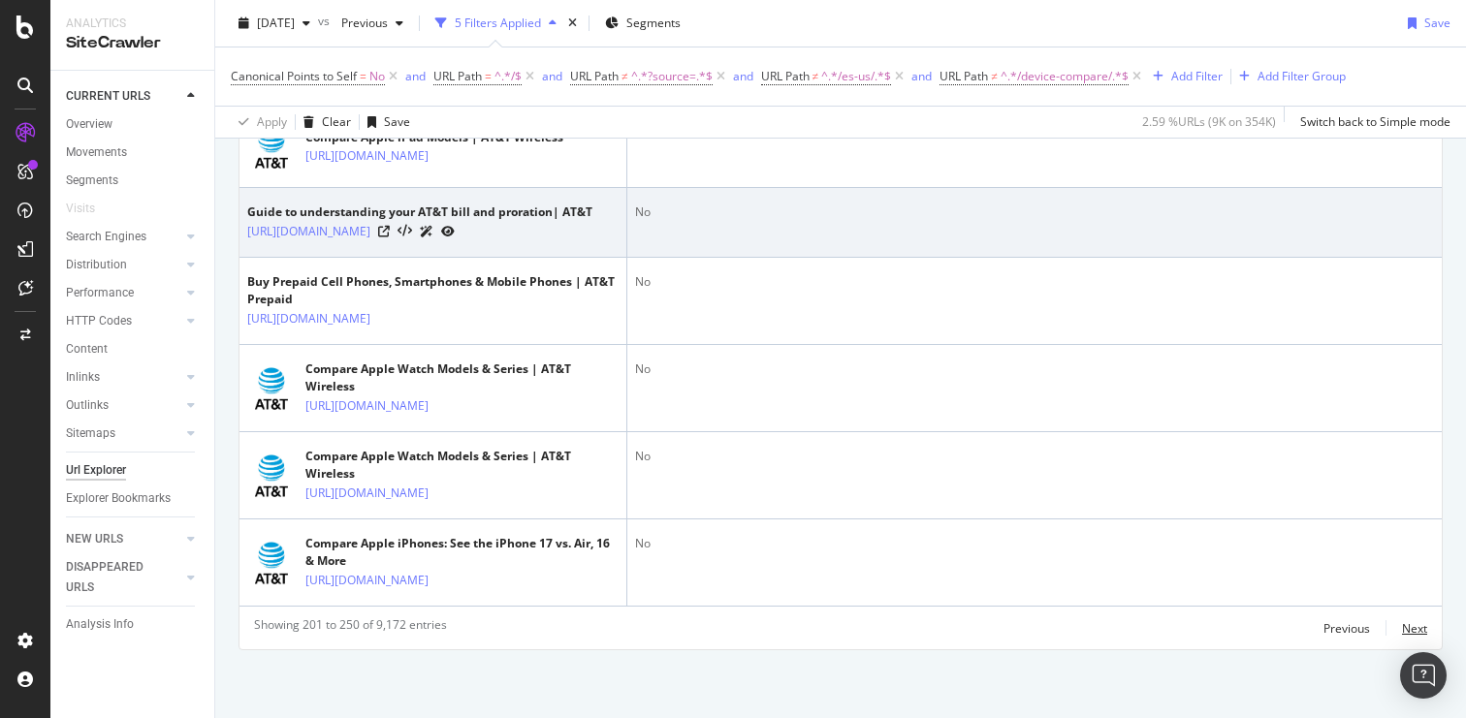
scroll to position [6181, 0]
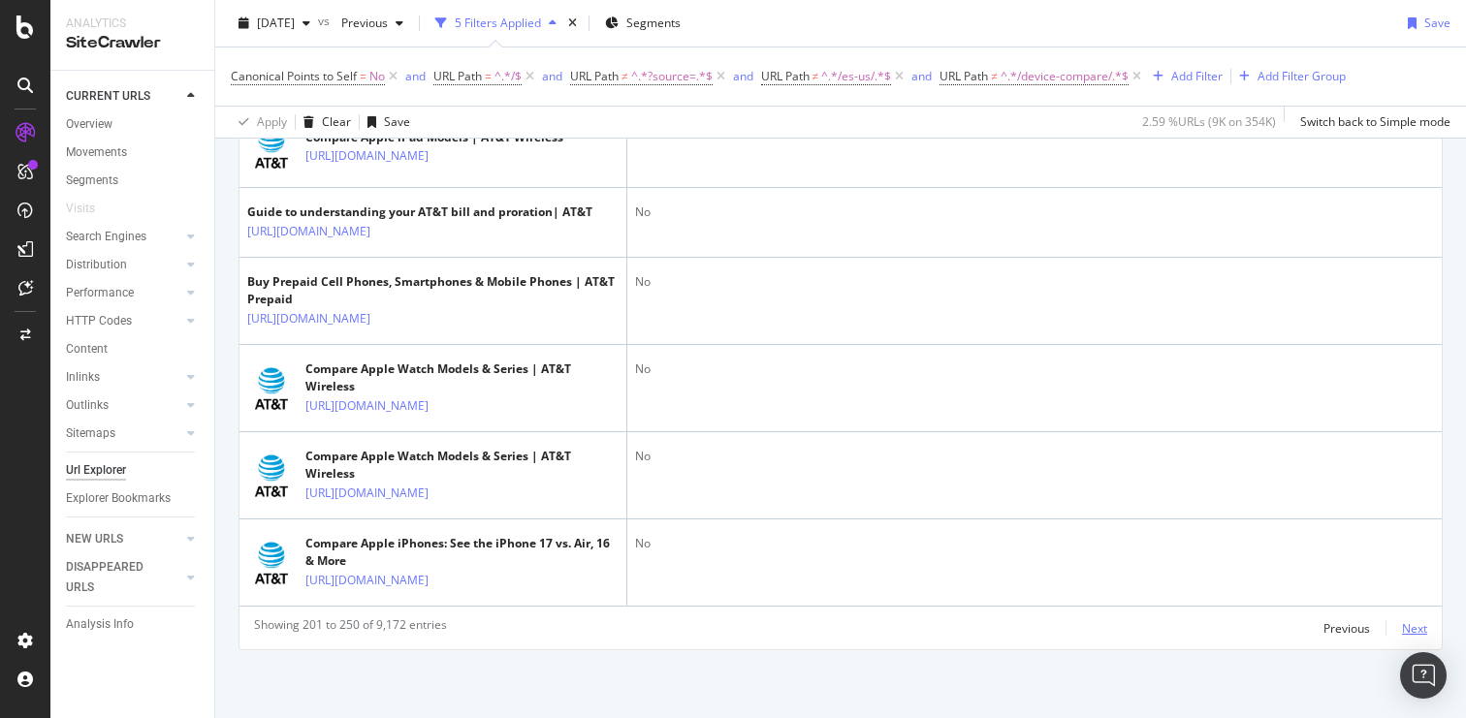
click at [1402, 634] on div "Next" at bounding box center [1414, 629] width 25 height 16
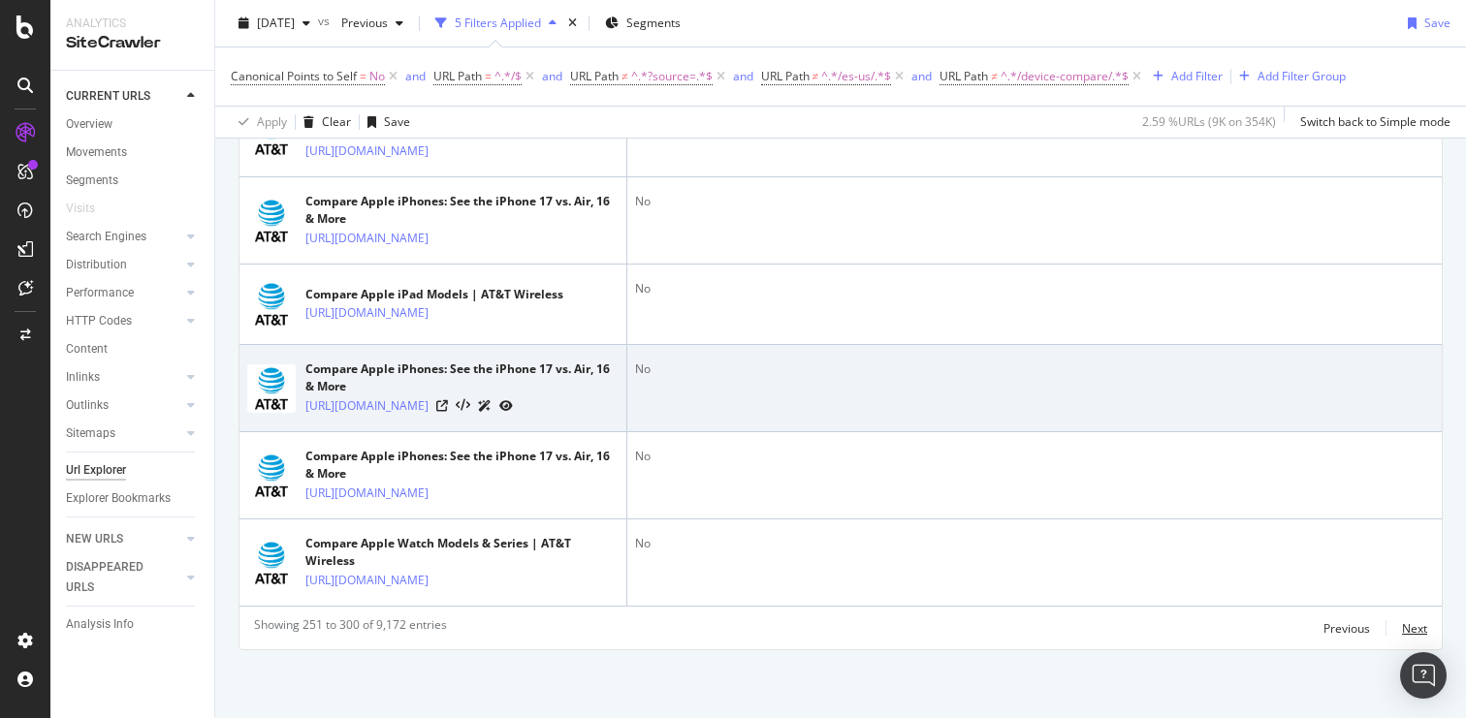
scroll to position [4524, 0]
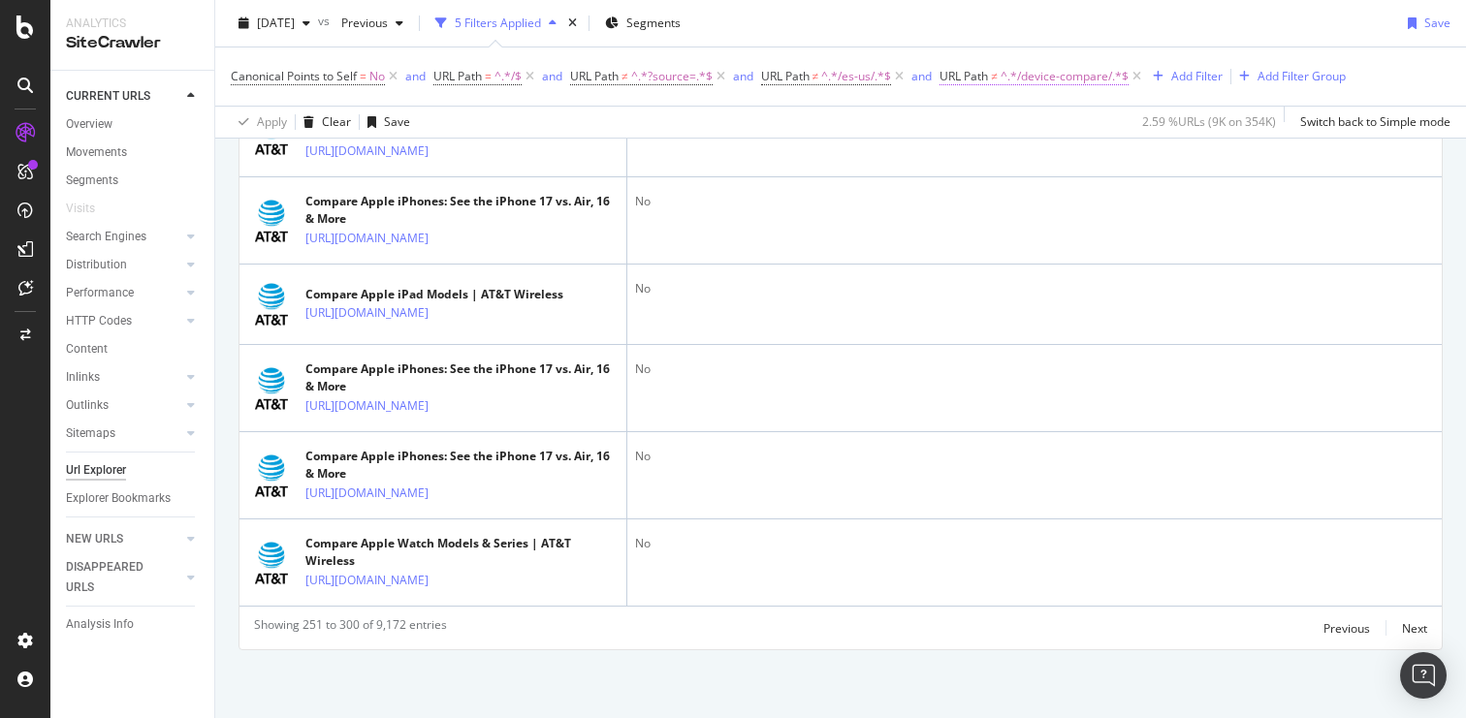
click at [1076, 78] on span "^.*/device-compare/.*$" at bounding box center [1065, 76] width 128 height 27
drag, startPoint x: 1075, startPoint y: 153, endPoint x: 1137, endPoint y: 164, distance: 63.0
click at [1137, 164] on input "/device-compare/" at bounding box center [1053, 157] width 183 height 31
type input "C"
type input "compare"
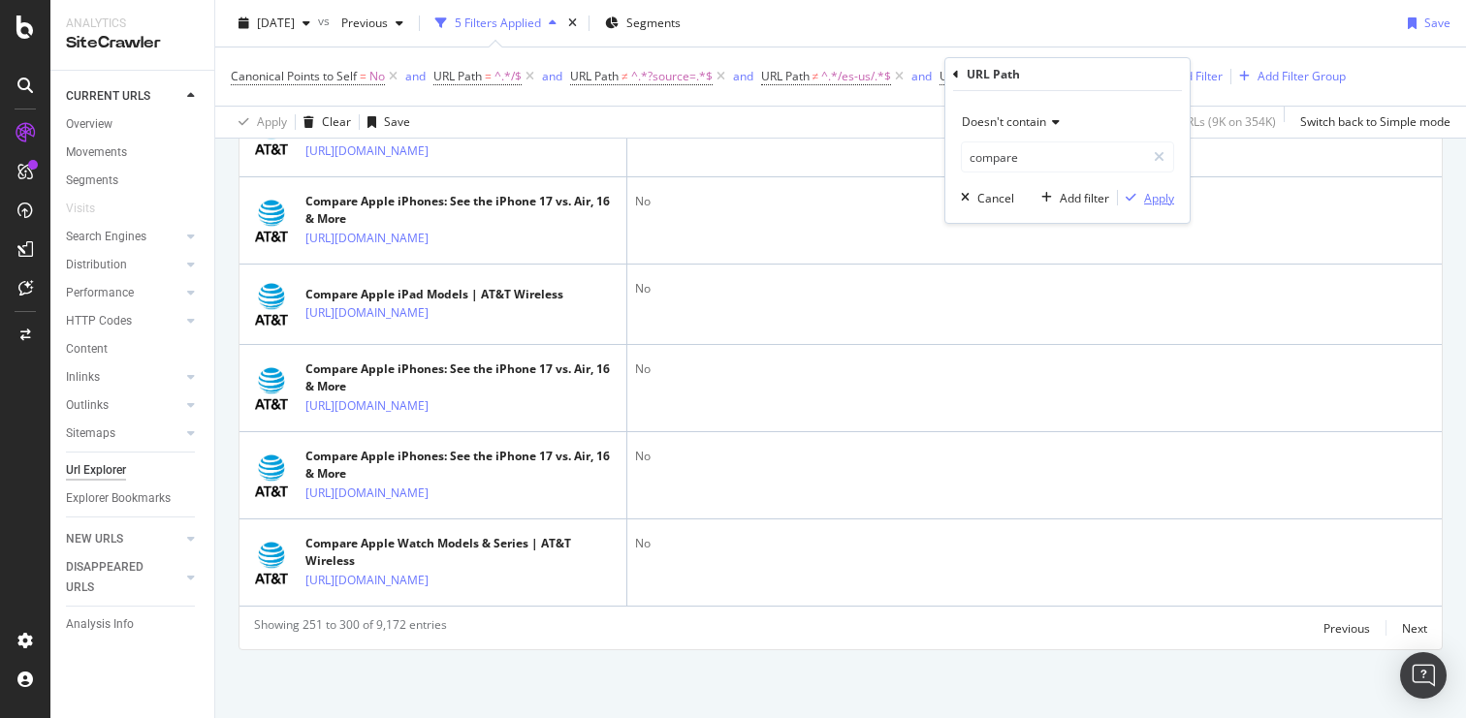
click at [1157, 198] on div "Apply" at bounding box center [1159, 198] width 30 height 16
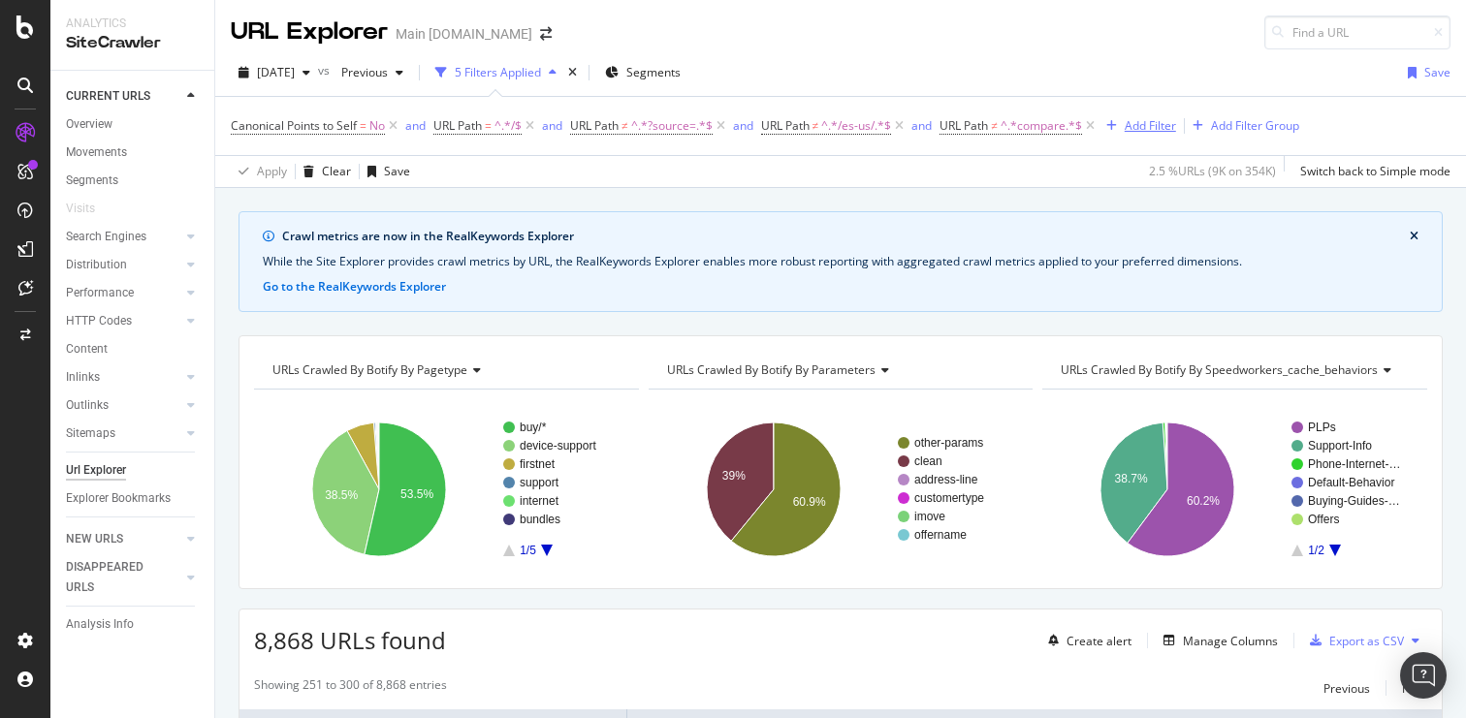
click at [1161, 116] on div "Add Filter" at bounding box center [1138, 125] width 78 height 21
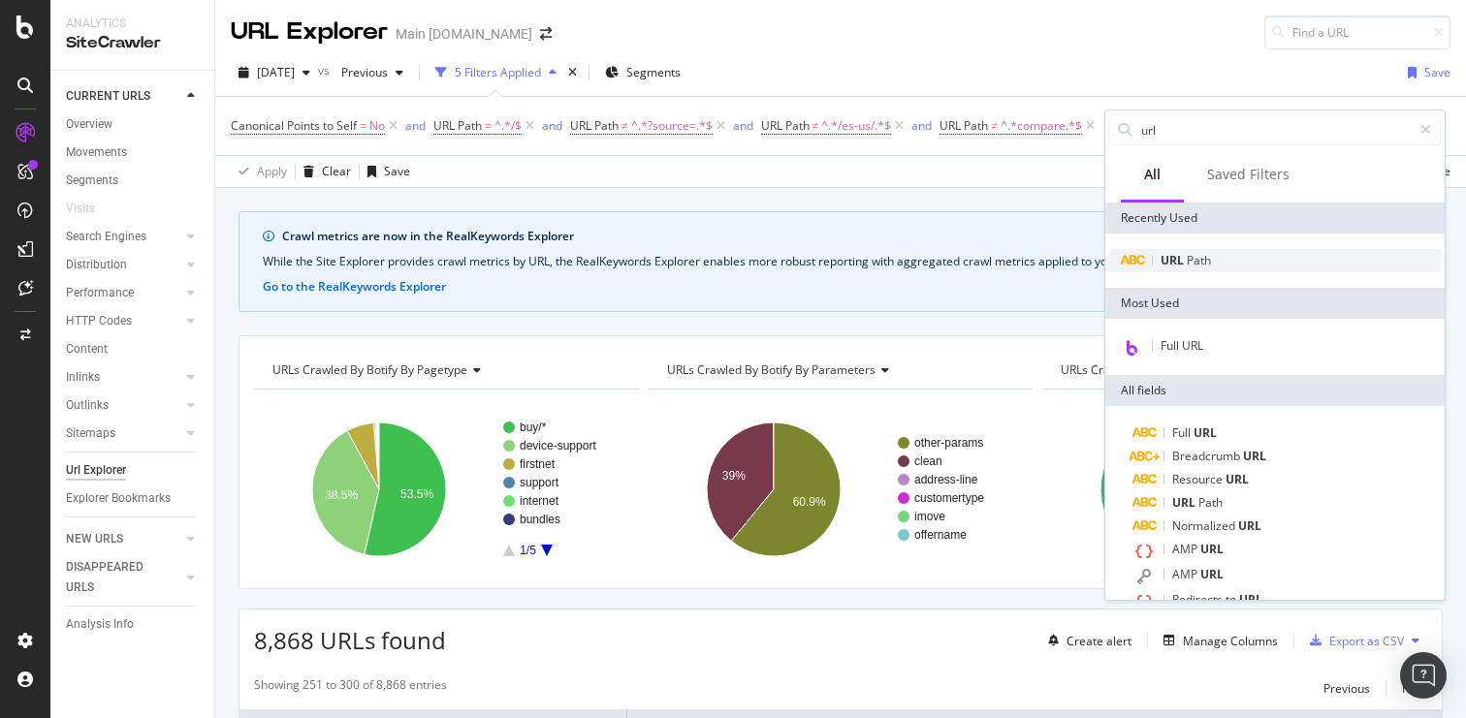
click at [1183, 266] on span "URL" at bounding box center [1174, 260] width 26 height 16
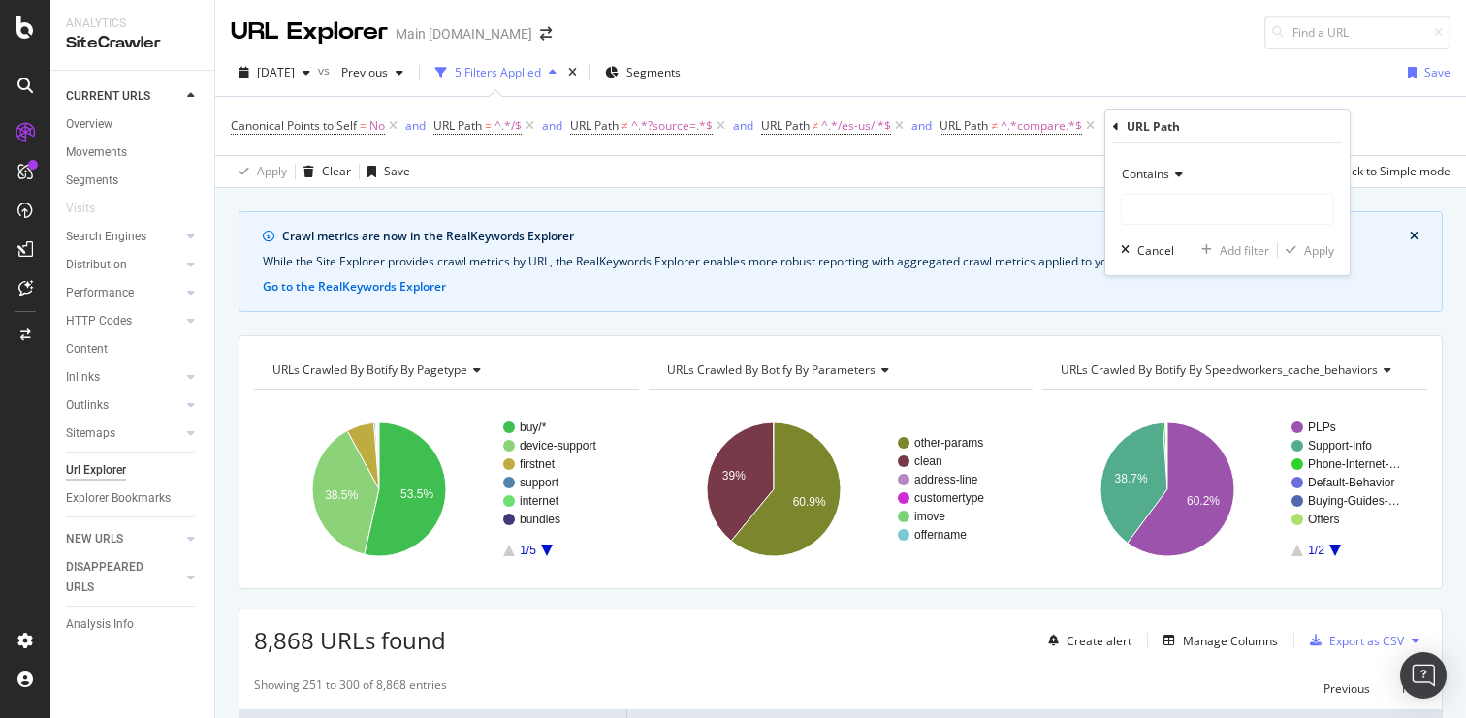
click at [1159, 181] on span "Contains" at bounding box center [1146, 174] width 48 height 16
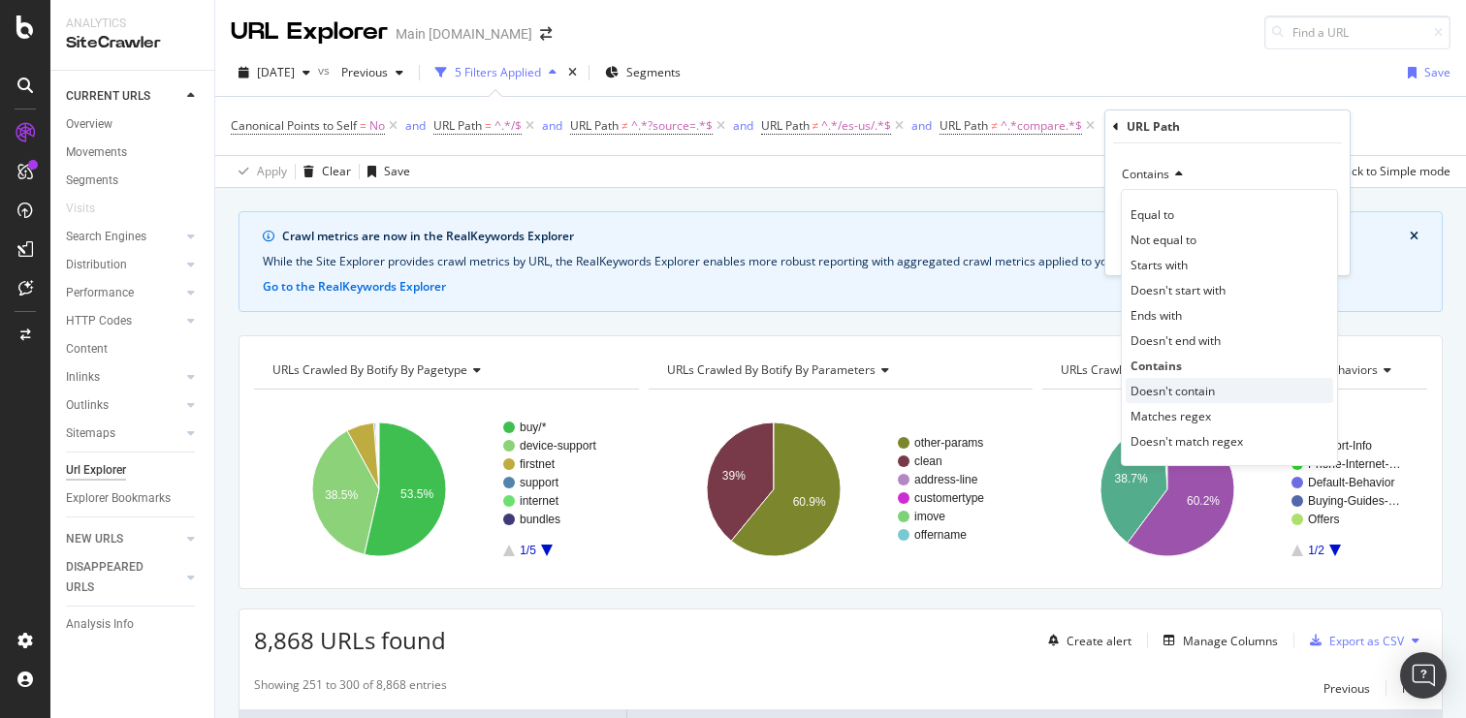
click at [1169, 387] on span "Doesn't contain" at bounding box center [1173, 391] width 84 height 16
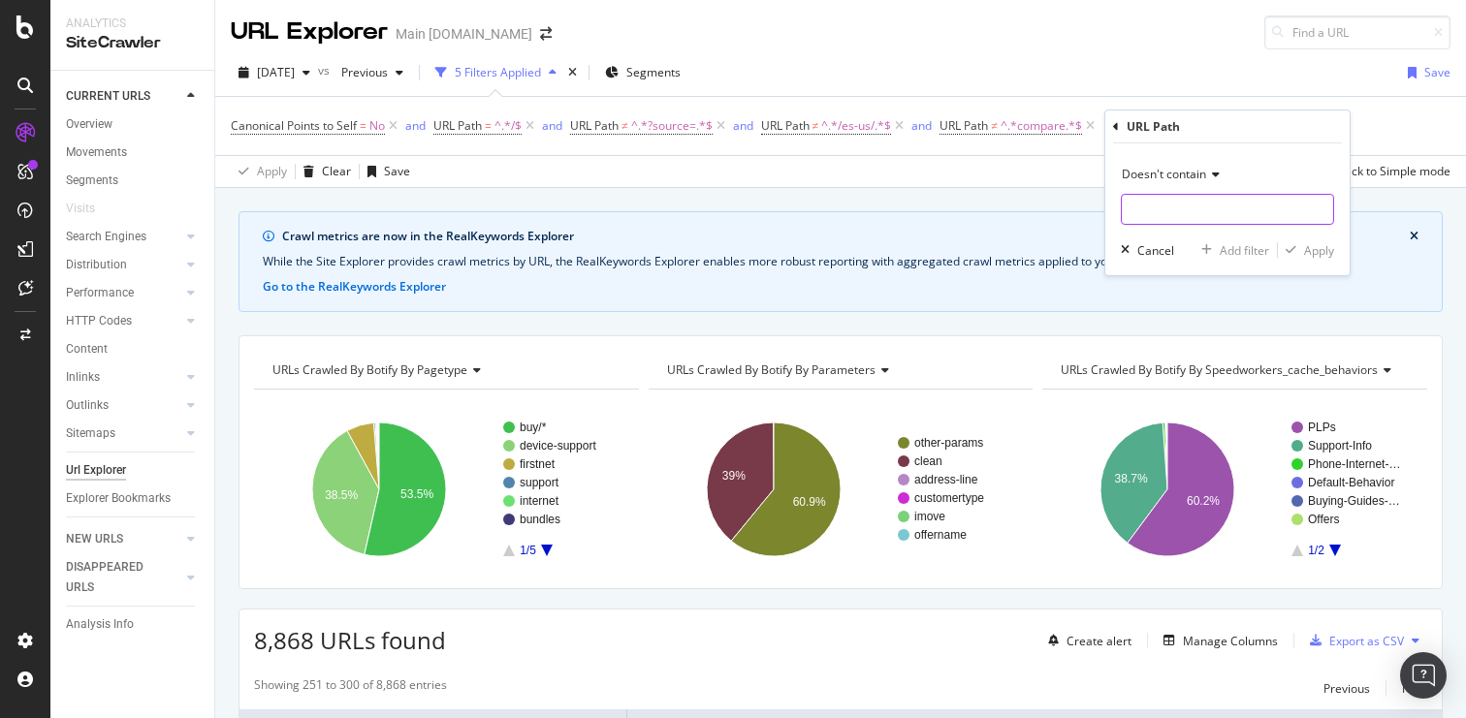
click at [1155, 220] on input "text" at bounding box center [1227, 209] width 211 height 31
type input "support"
click at [1314, 252] on div "Apply" at bounding box center [1319, 250] width 30 height 16
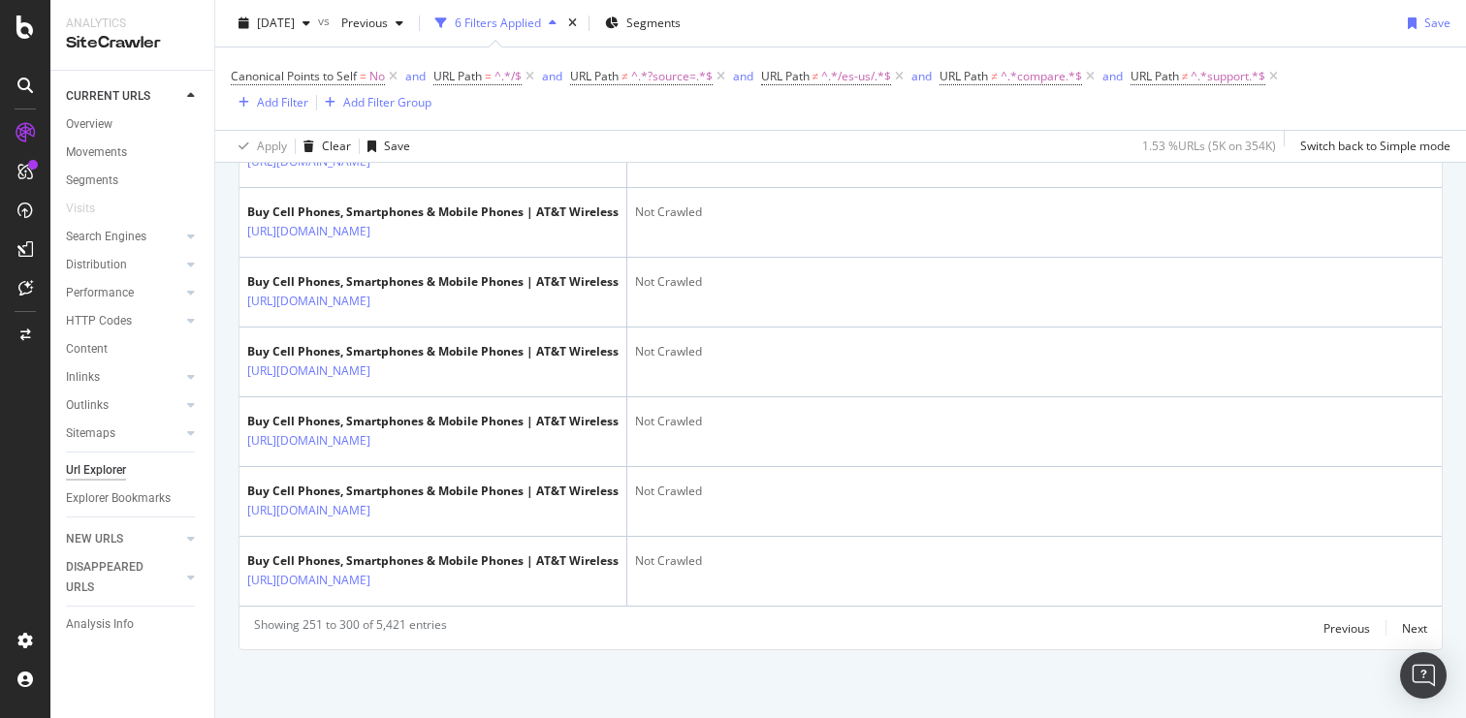
scroll to position [4590, 0]
click at [1402, 628] on div "Next" at bounding box center [1414, 629] width 25 height 16
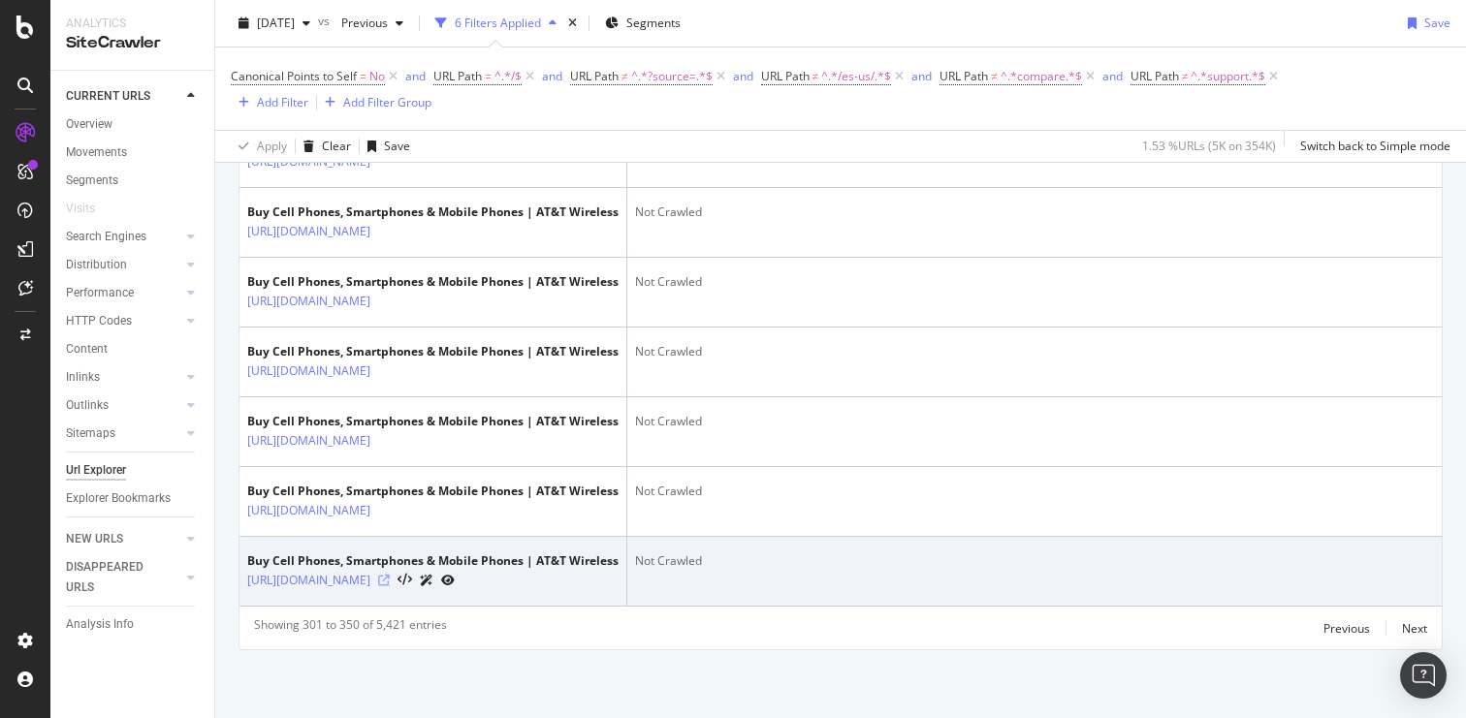
click at [390, 575] on icon at bounding box center [384, 581] width 12 height 12
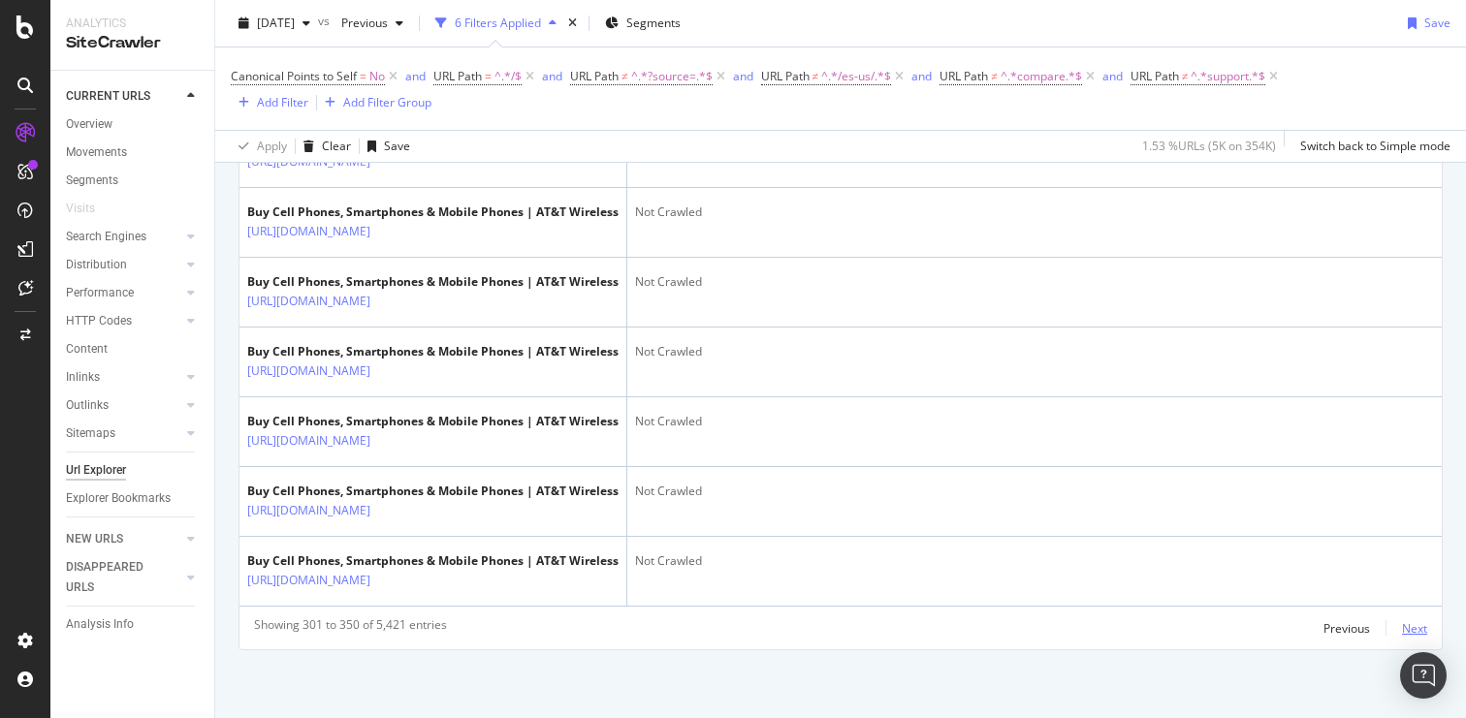
click at [1402, 624] on div "Next" at bounding box center [1414, 629] width 25 height 16
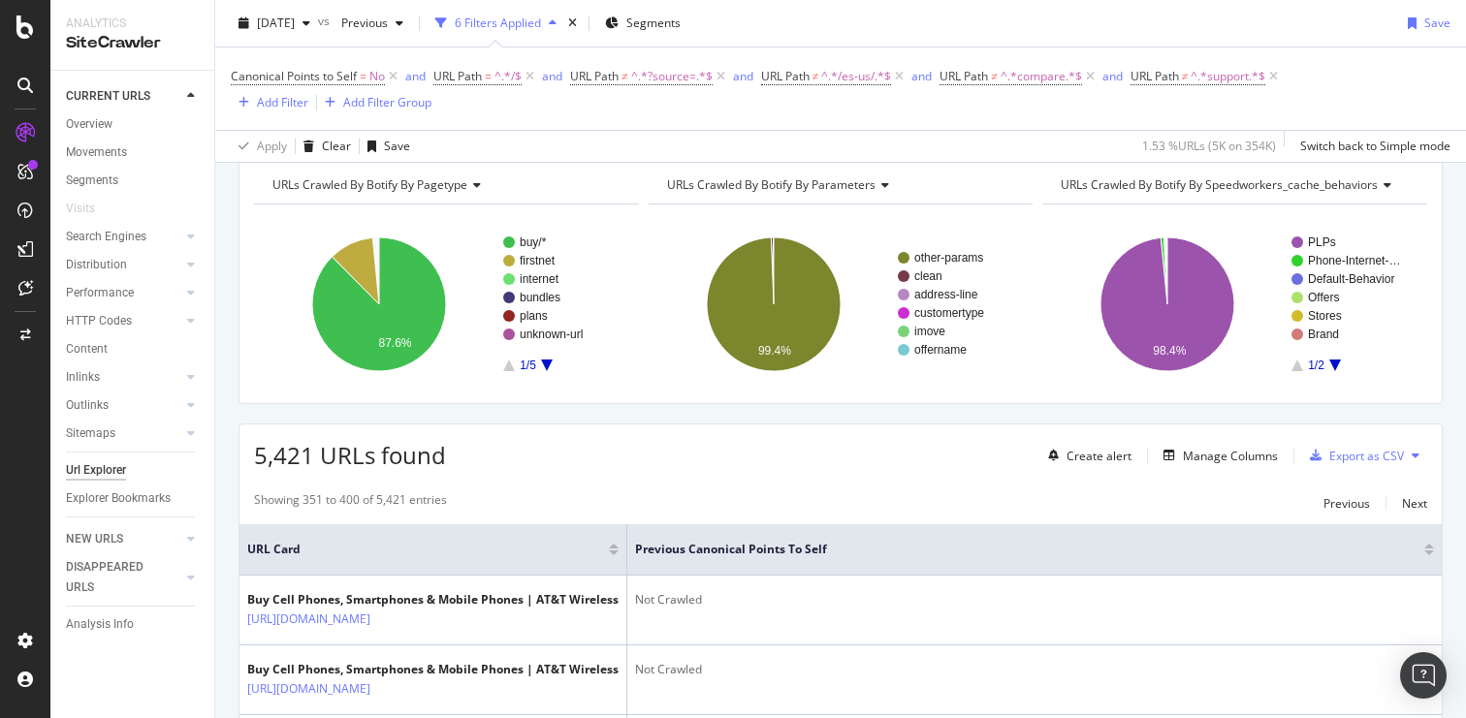
scroll to position [214, 0]
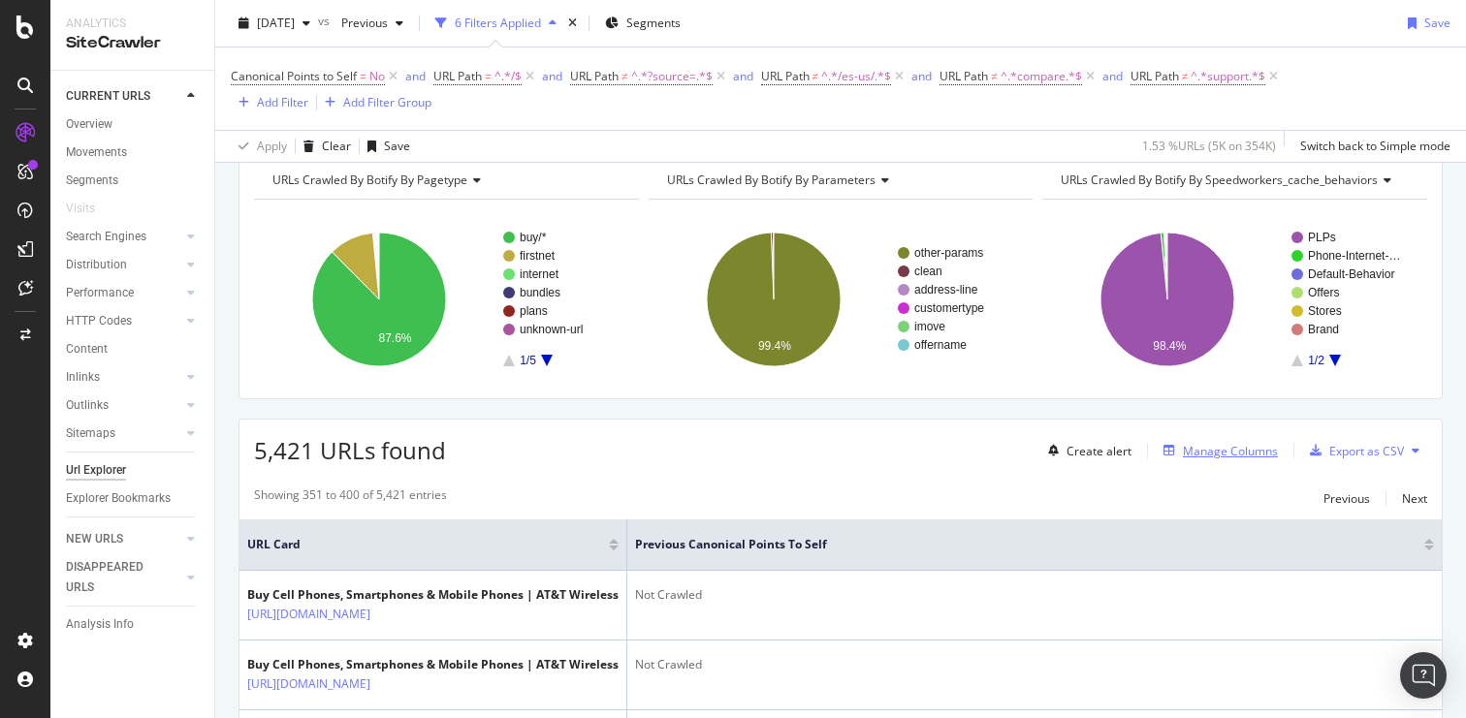
click at [1237, 450] on div "Manage Columns" at bounding box center [1230, 451] width 95 height 16
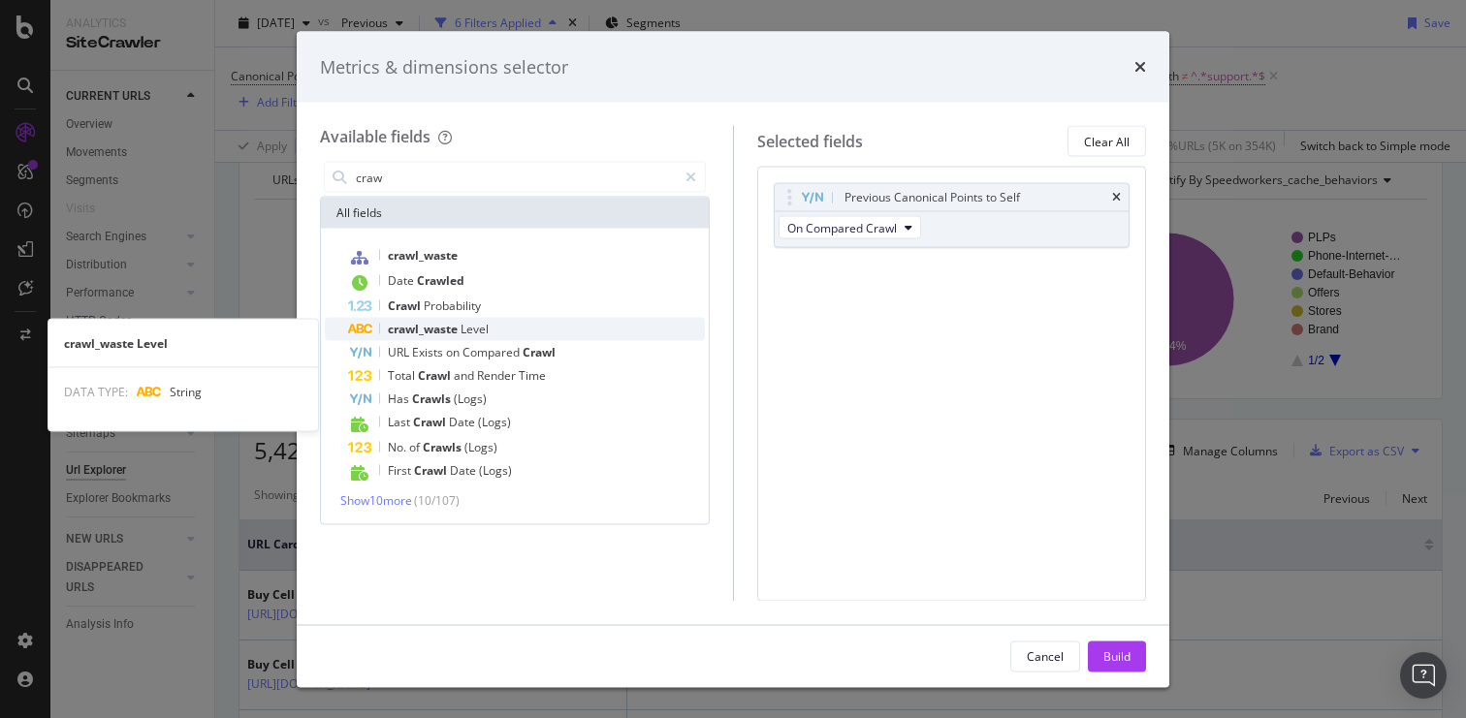
type input "craw"
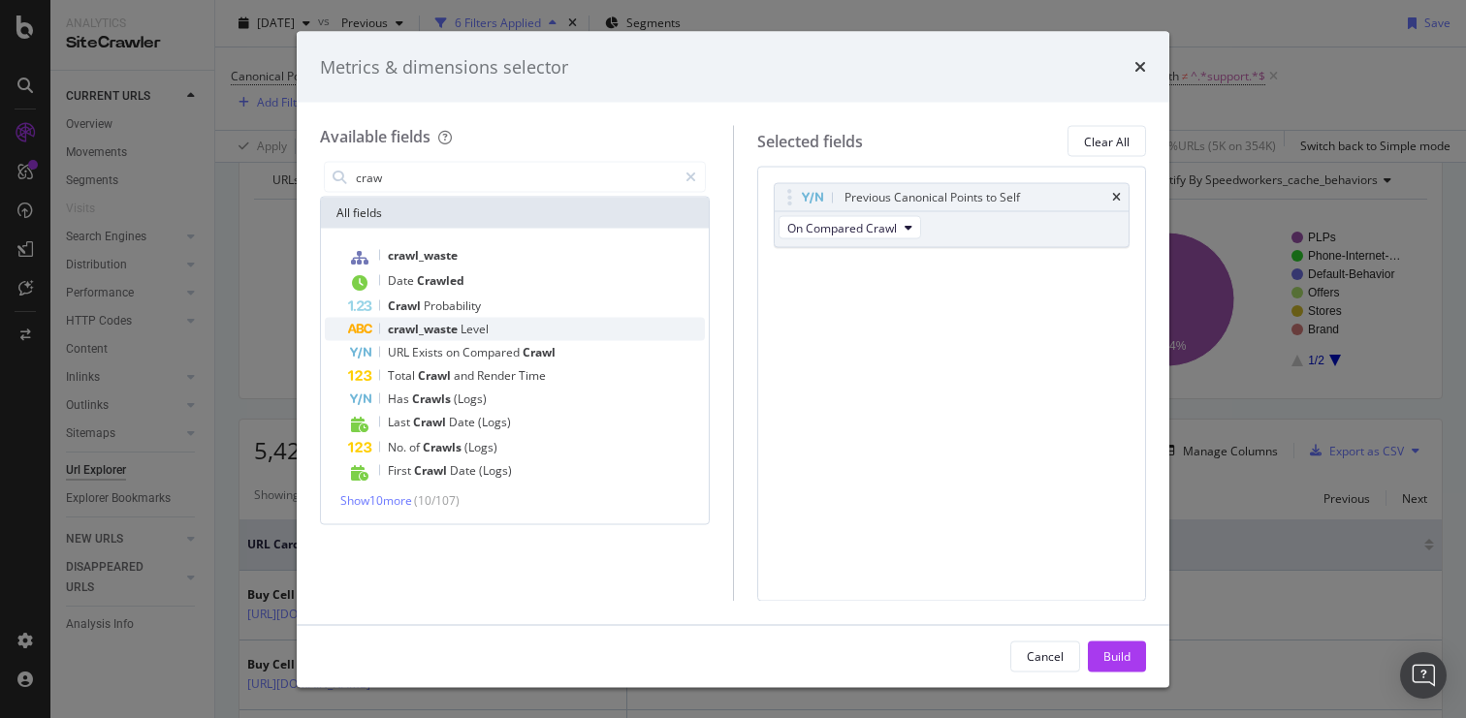
click at [490, 336] on div "crawl_waste Level" at bounding box center [526, 329] width 357 height 23
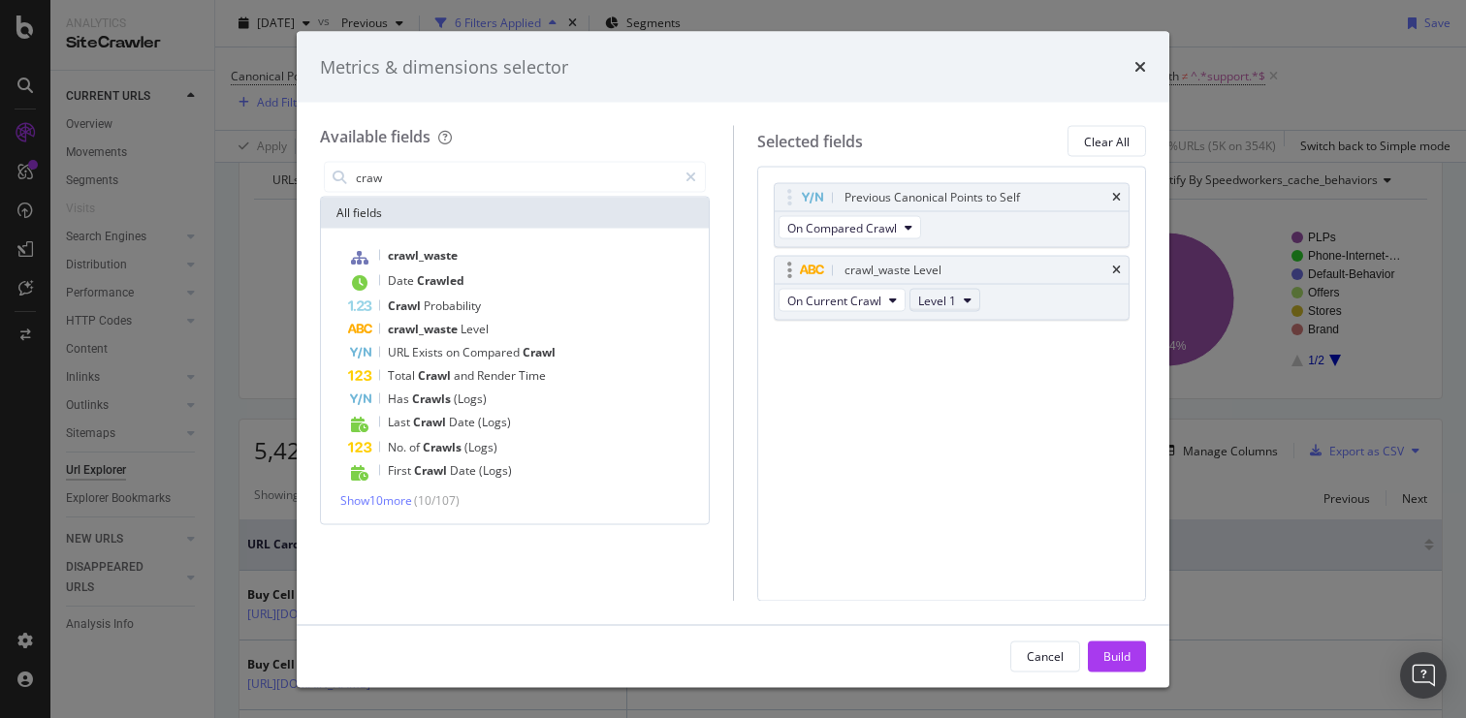
click at [960, 303] on button "Level 1" at bounding box center [944, 300] width 71 height 23
click at [1032, 372] on div "Previous Canonical Points to Self On Compared Crawl crawl_waste Level On Curren…" at bounding box center [952, 384] width 390 height 434
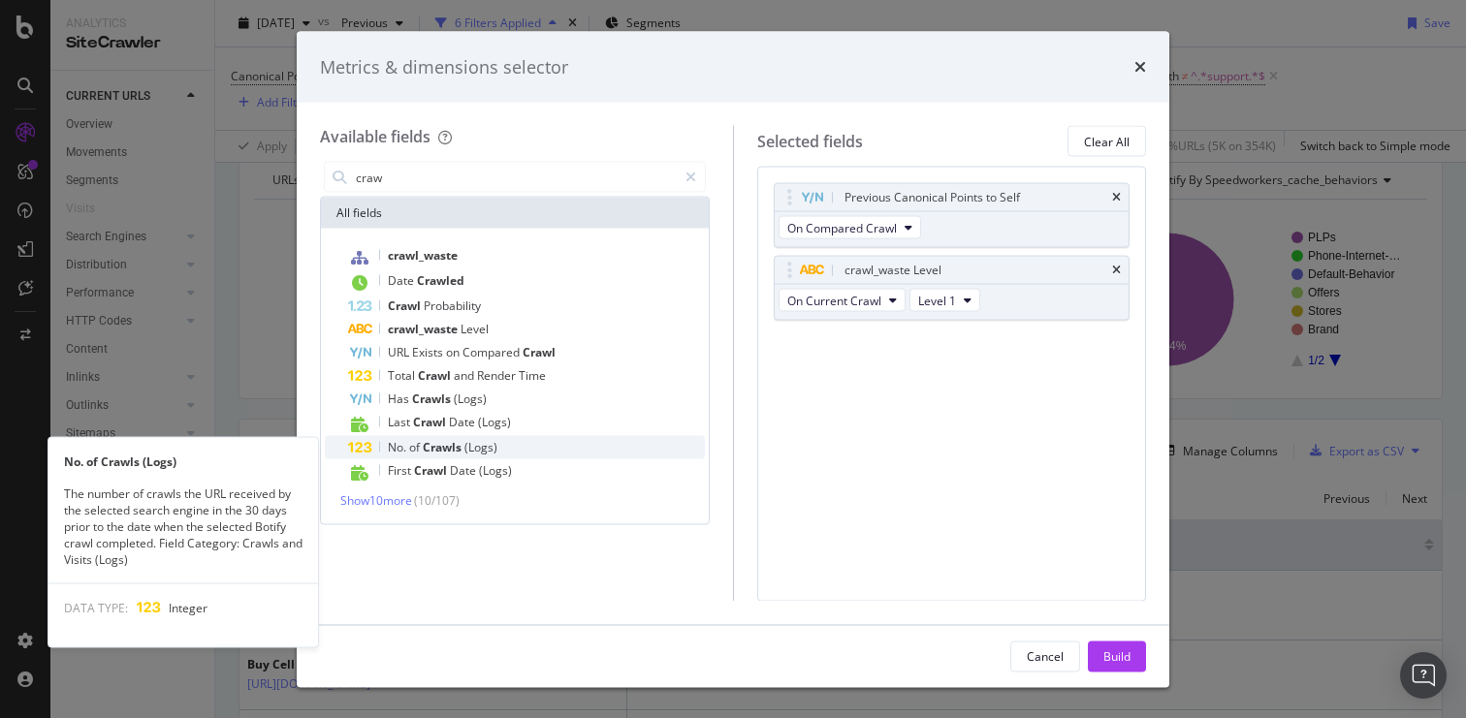
click at [522, 449] on div "No. of Crawls (Logs)" at bounding box center [526, 447] width 357 height 23
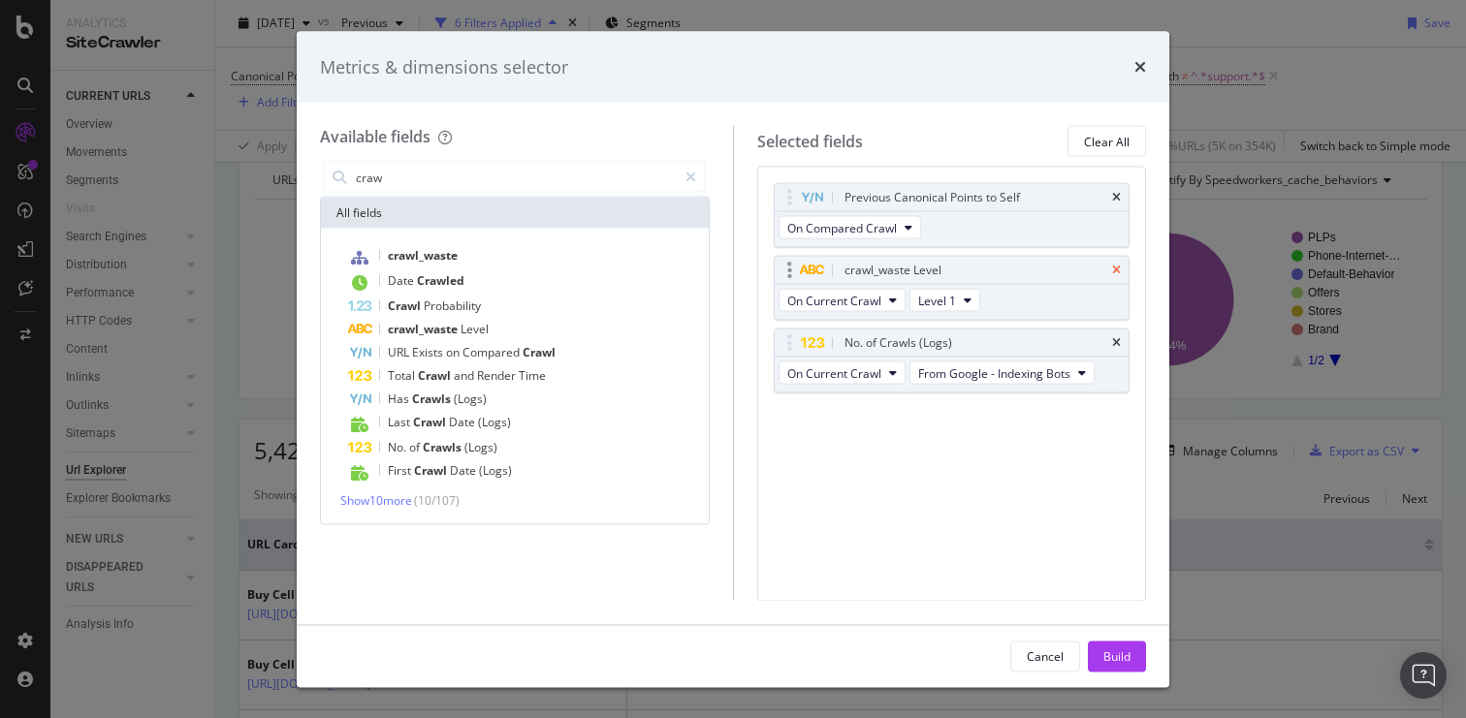
click at [1116, 272] on icon "times" at bounding box center [1116, 271] width 9 height 12
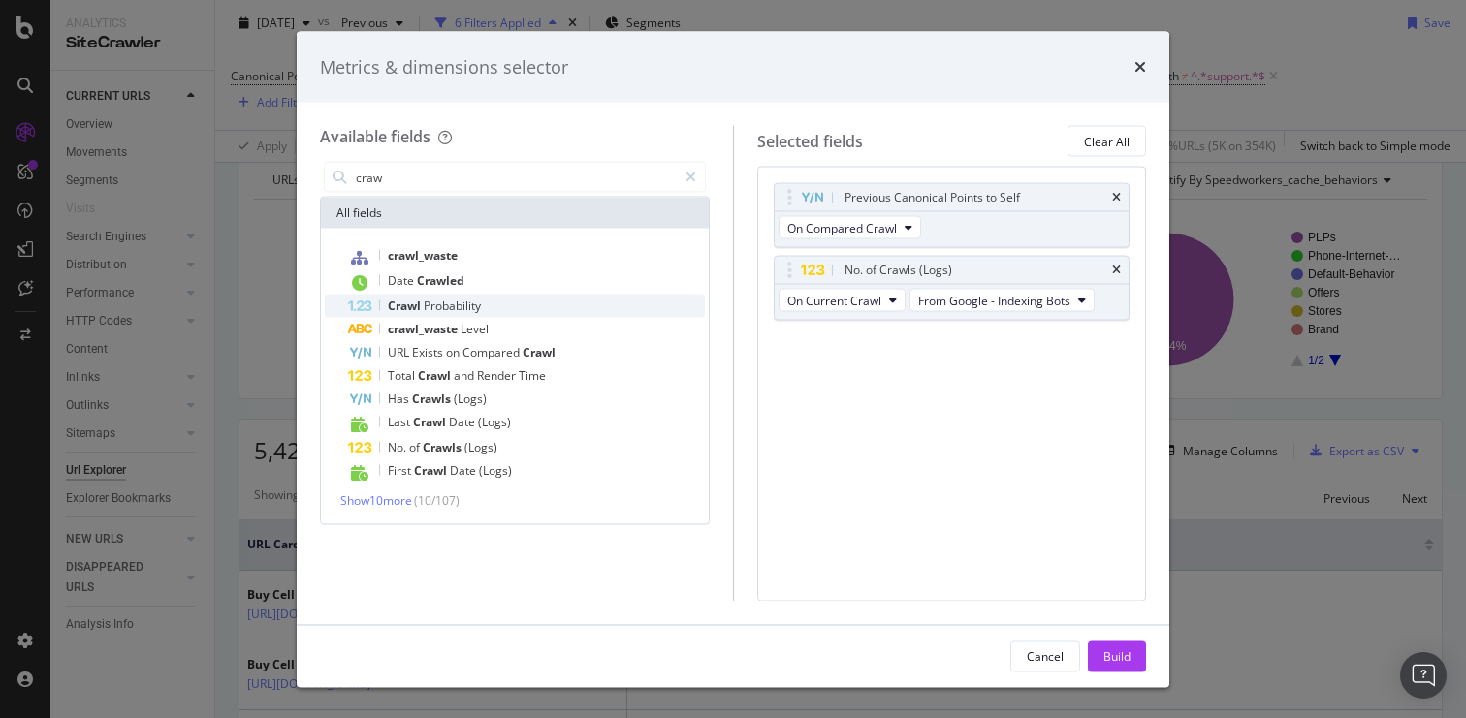
click at [478, 309] on span "Probability" at bounding box center [452, 306] width 57 height 16
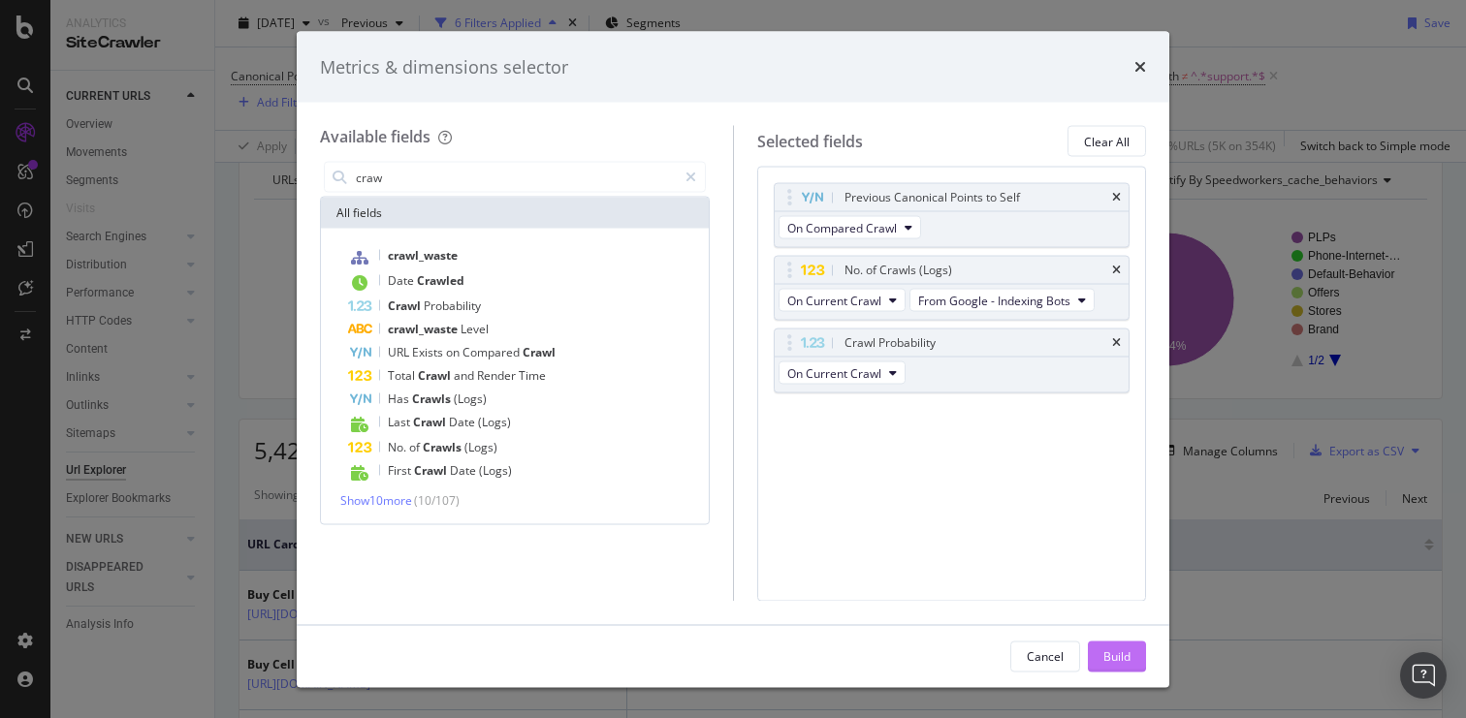
click at [1127, 653] on div "Build" at bounding box center [1116, 656] width 27 height 16
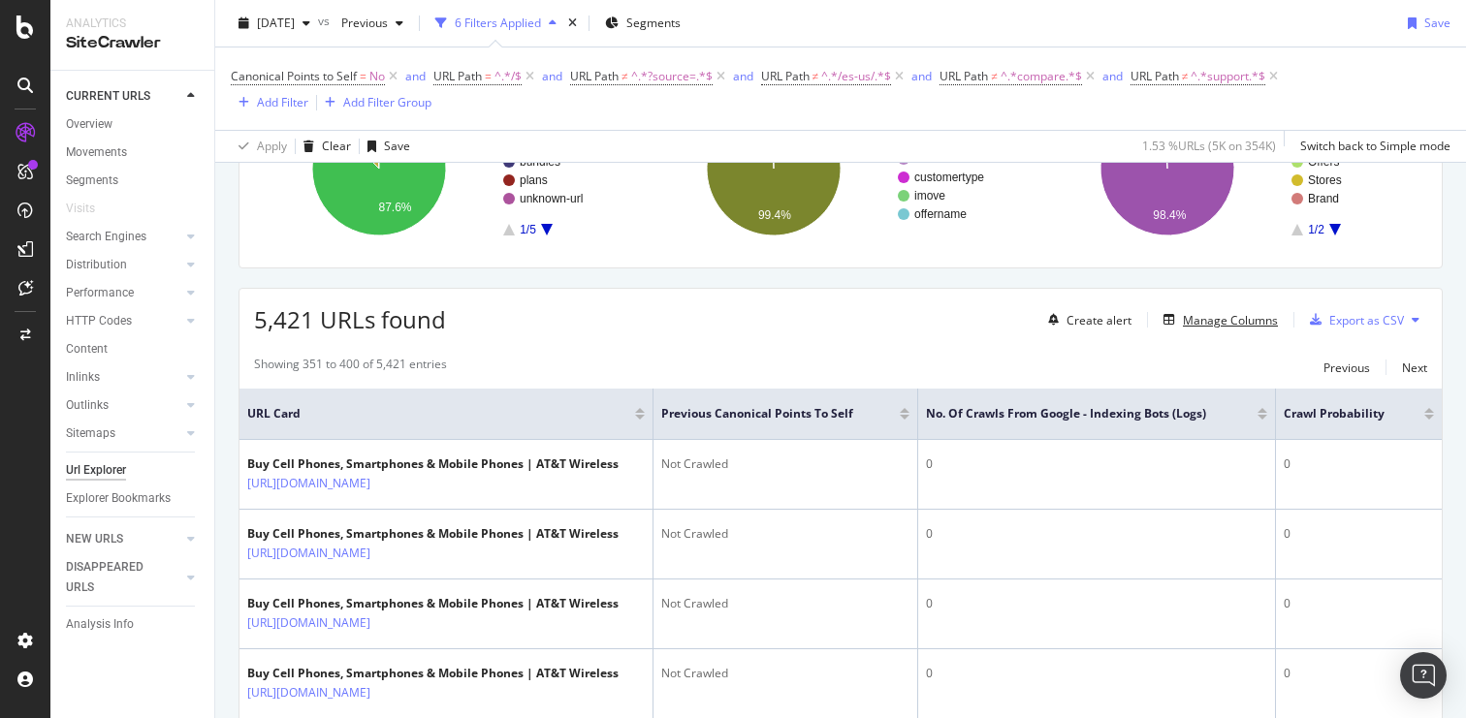
scroll to position [271, 0]
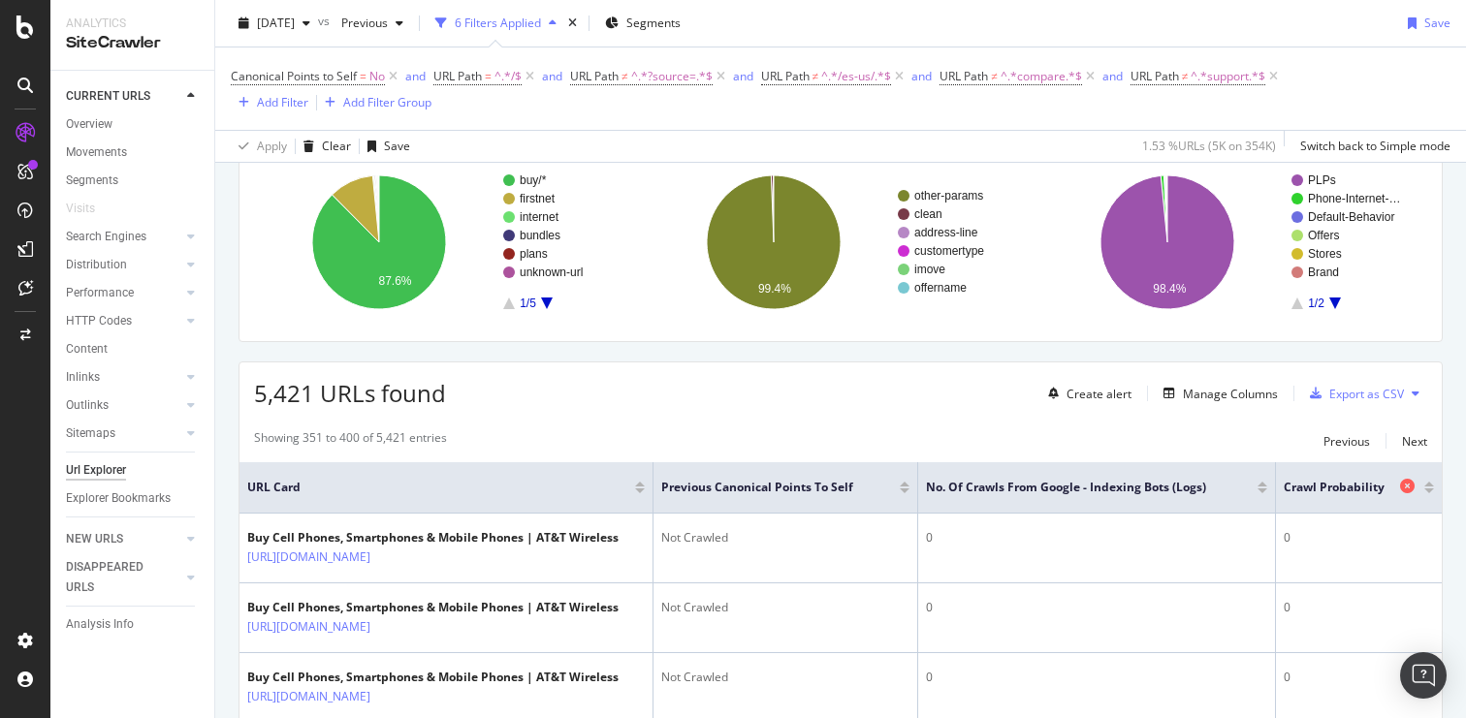
click at [1325, 487] on span "Crawl Probability" at bounding box center [1340, 487] width 112 height 17
click at [1171, 486] on span "No. of Crawls from Google - Indexing Bots (Logs)" at bounding box center [1077, 487] width 303 height 17
click at [1267, 490] on div at bounding box center [1263, 491] width 10 height 5
click at [1247, 489] on div at bounding box center [1246, 491] width 10 height 5
click at [1245, 483] on div at bounding box center [1246, 484] width 10 height 5
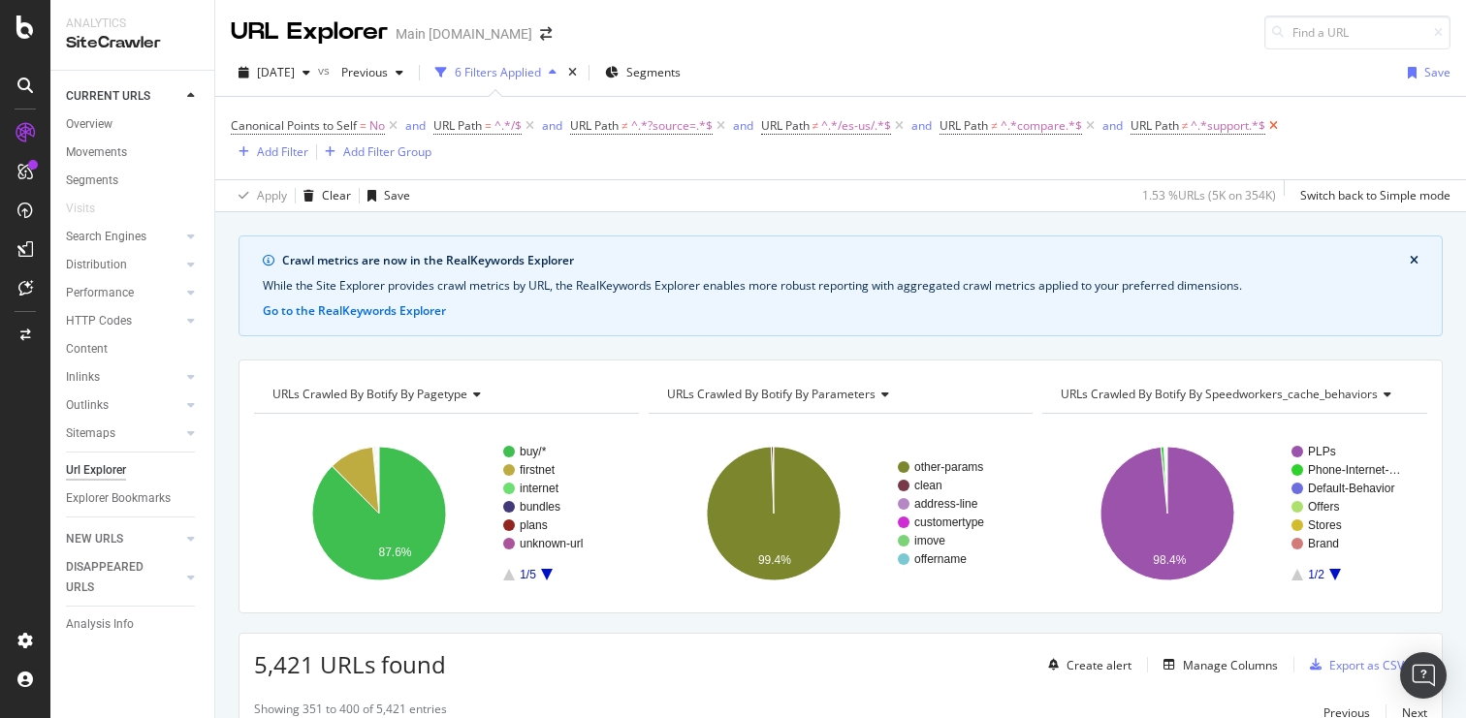
click at [1280, 124] on icon at bounding box center [1273, 125] width 16 height 19
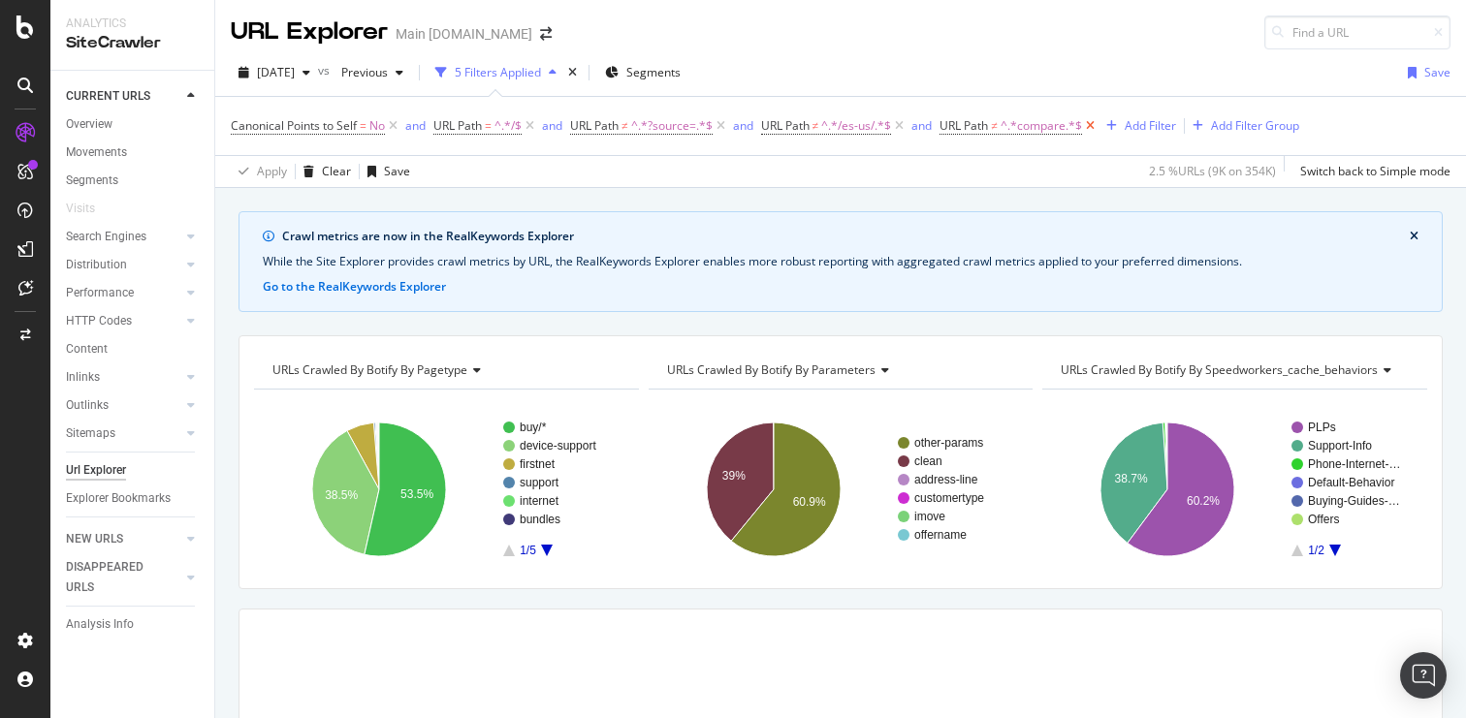
click at [1097, 123] on icon at bounding box center [1090, 125] width 16 height 19
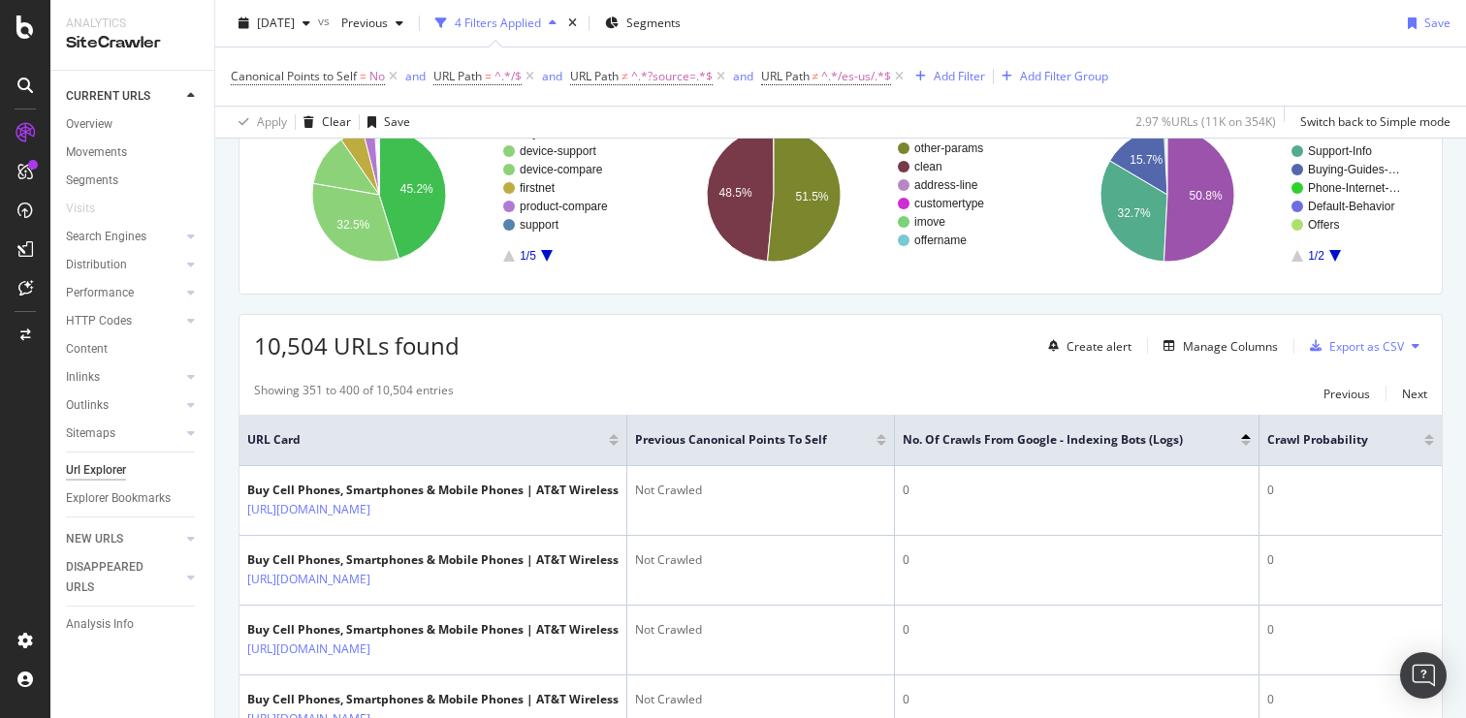
scroll to position [296, 0]
click at [1245, 435] on div at bounding box center [1246, 435] width 10 height 5
click at [1247, 436] on div at bounding box center [1246, 435] width 10 height 5
click at [1247, 448] on div "No. of Crawls from Google - Indexing Bots (Logs)" at bounding box center [1077, 439] width 348 height 19
click at [1248, 444] on div at bounding box center [1246, 442] width 10 height 5
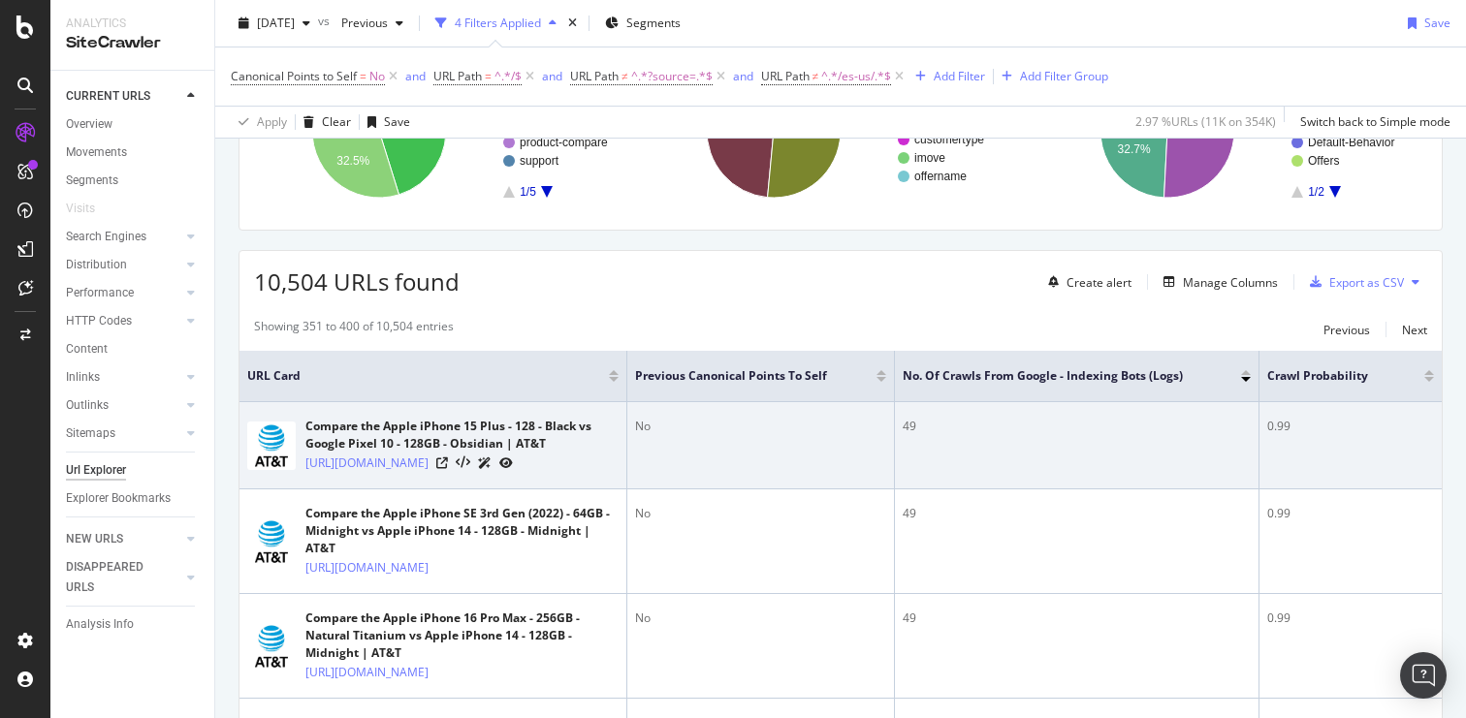
scroll to position [487, 0]
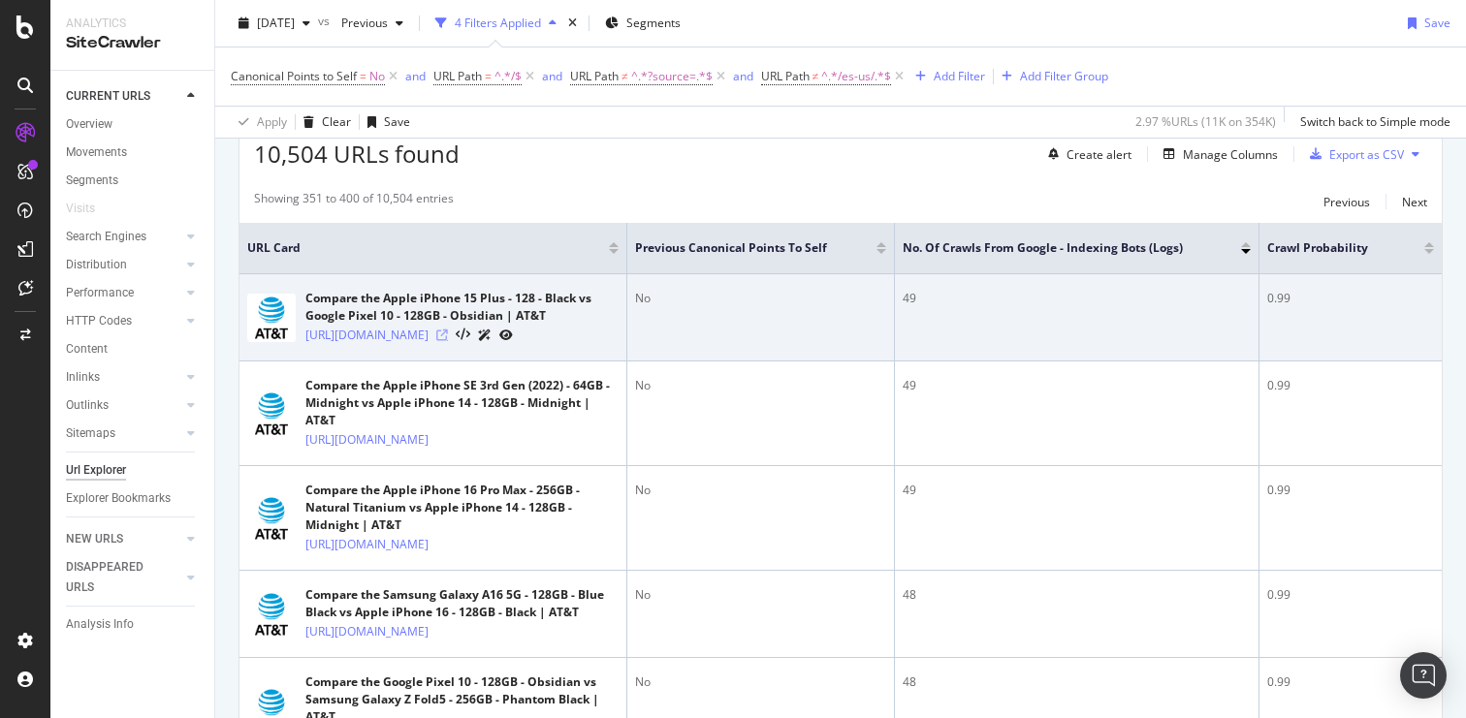
click at [448, 340] on icon at bounding box center [442, 336] width 12 height 12
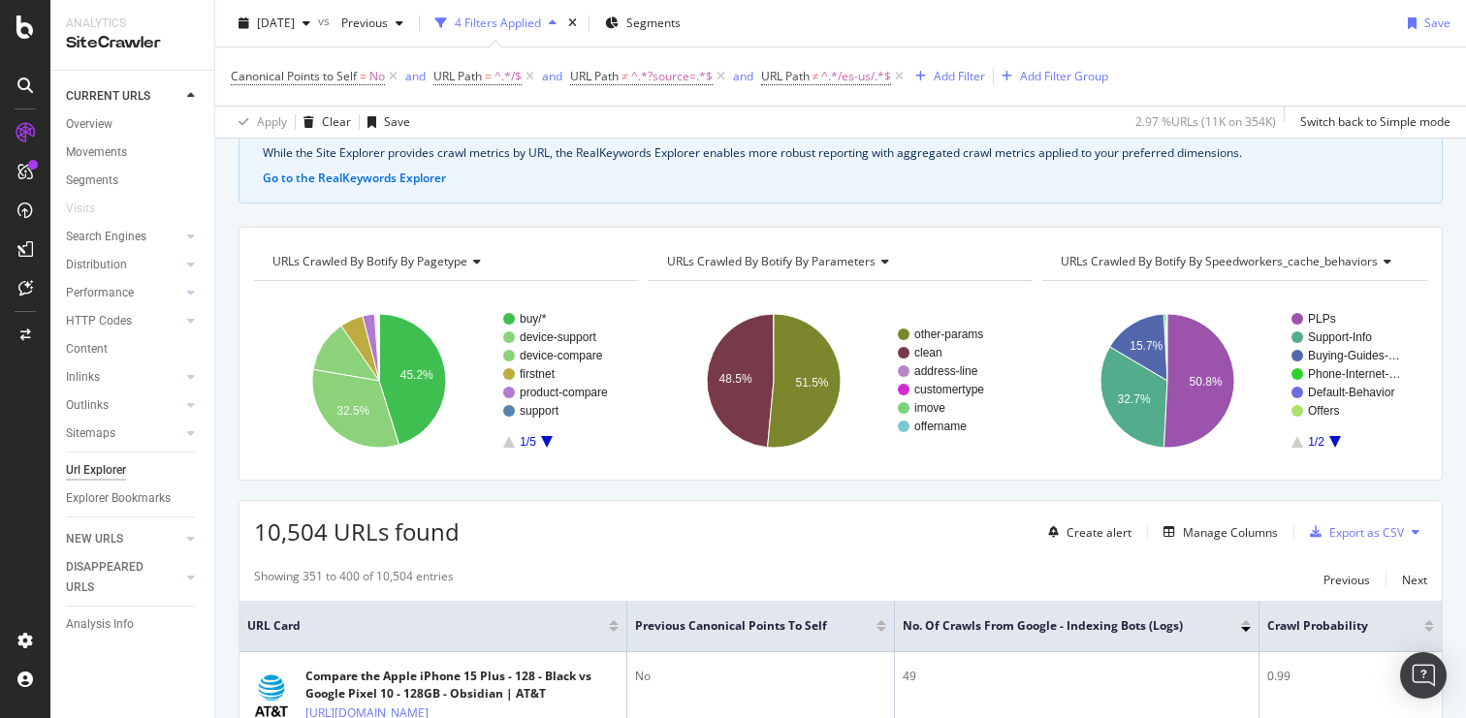
scroll to position [108, 0]
click at [1335, 534] on div "Export as CSV" at bounding box center [1366, 534] width 75 height 16
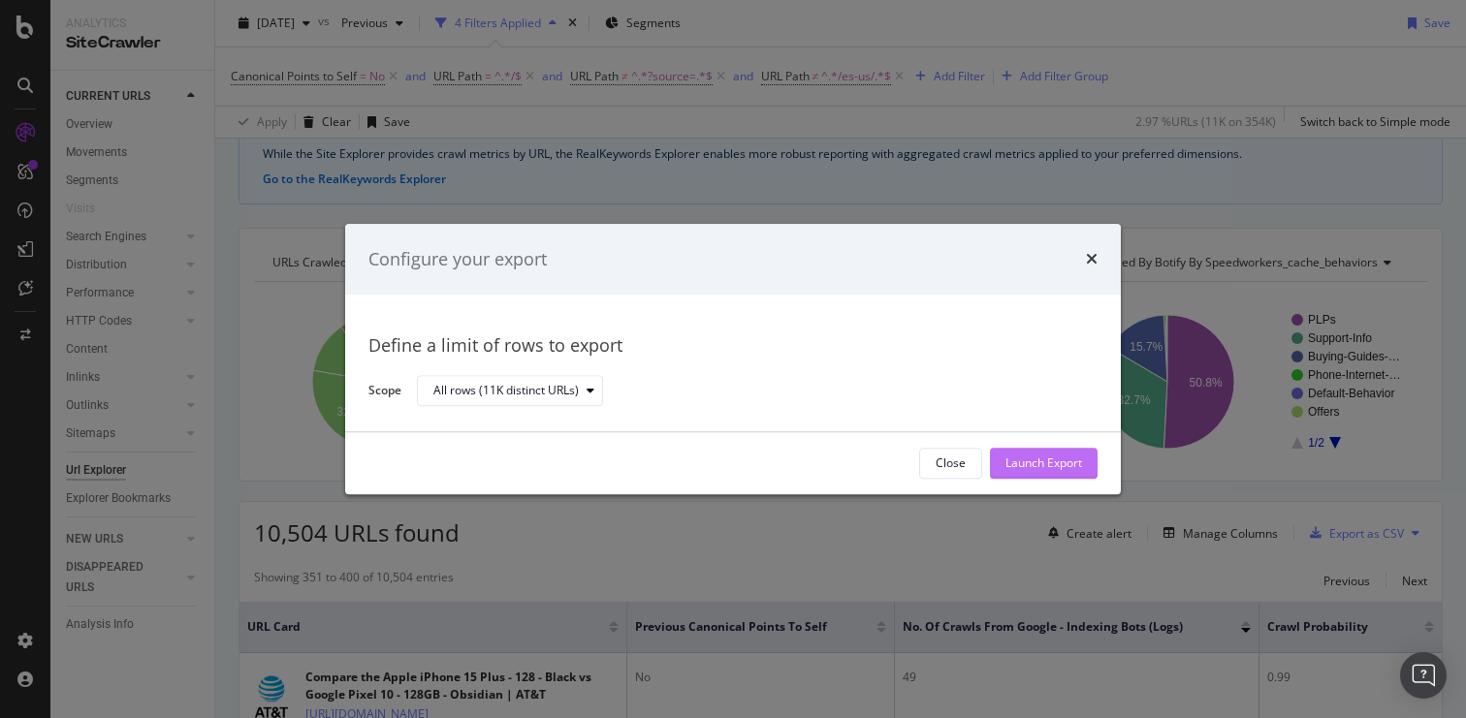
click at [1047, 467] on div "Launch Export" at bounding box center [1043, 464] width 77 height 16
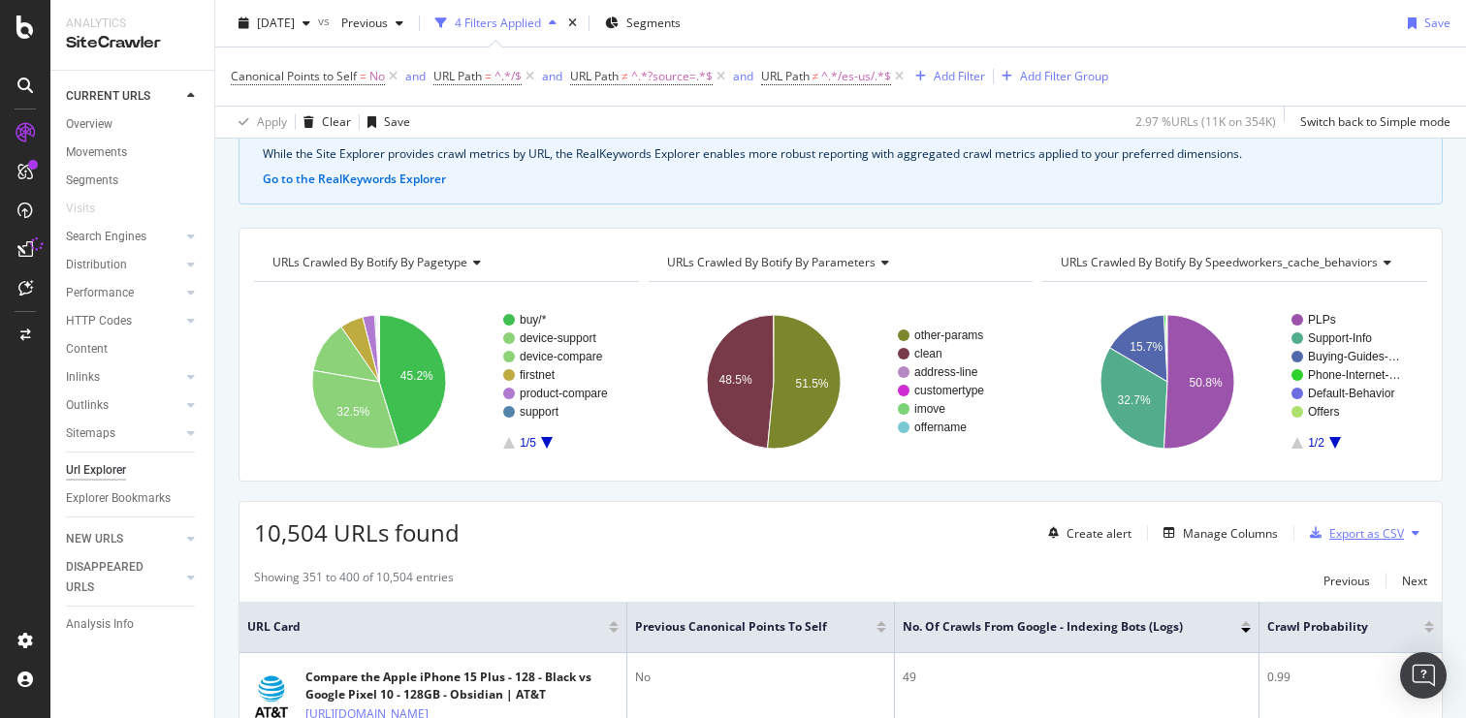
scroll to position [0, 0]
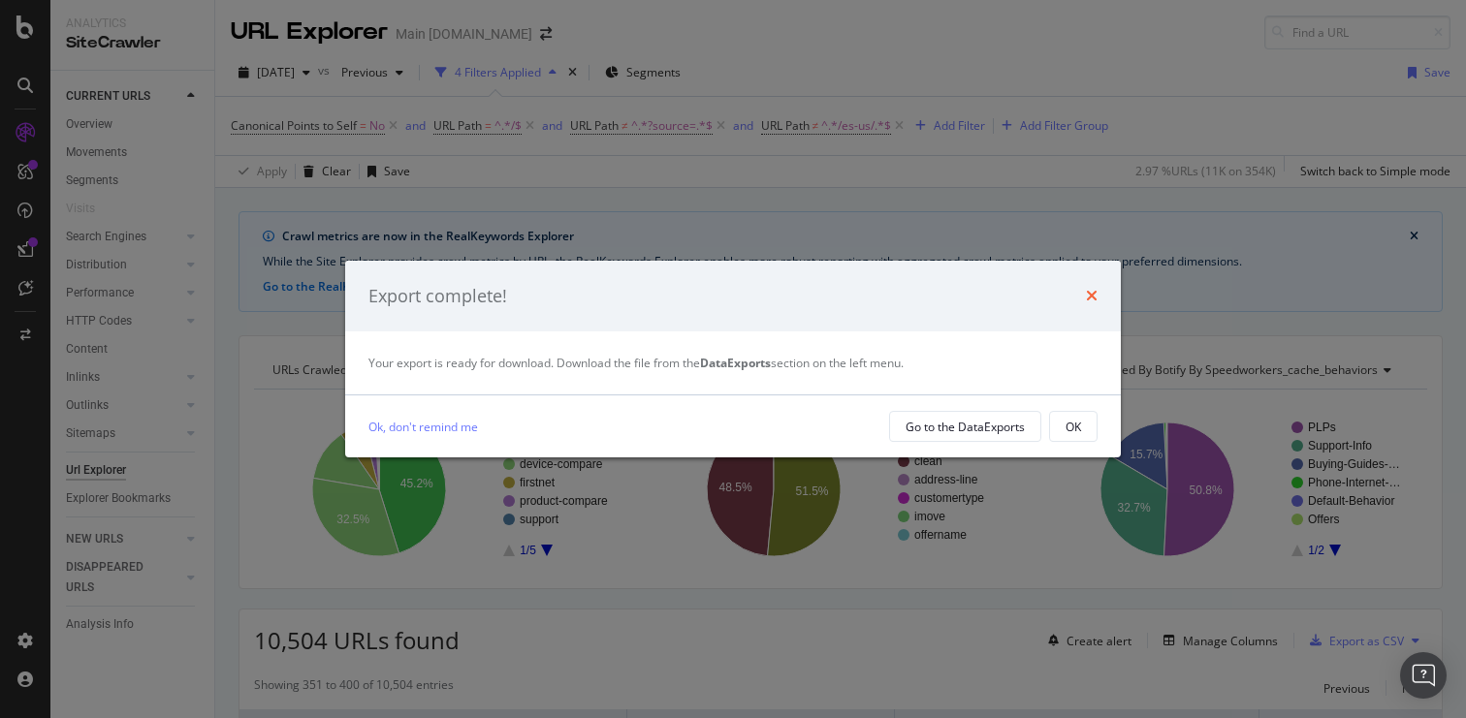
click at [1091, 303] on icon "times" at bounding box center [1092, 296] width 12 height 16
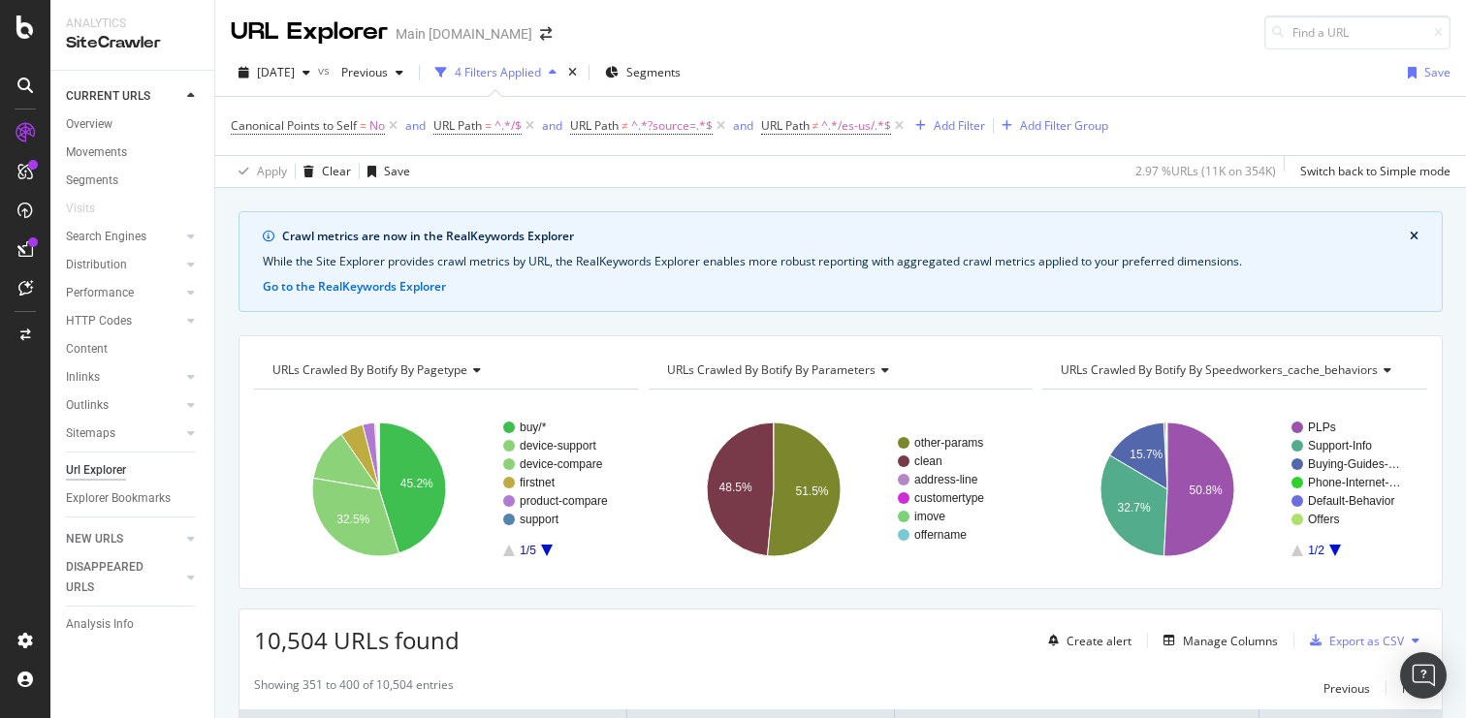
click at [843, 366] on span "URLs Crawled By Botify By parameters" at bounding box center [771, 370] width 208 height 16
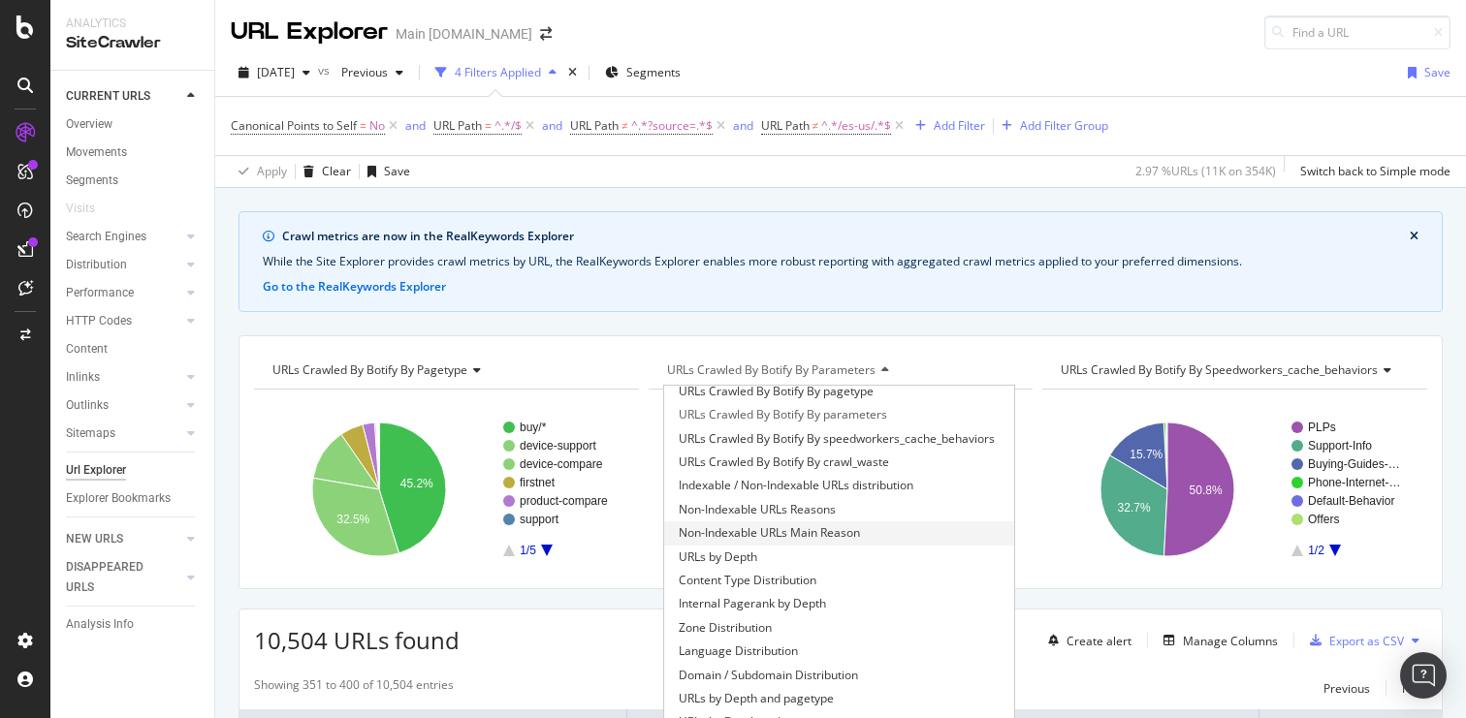
scroll to position [27, 0]
click at [1171, 405] on rect "A chart." at bounding box center [1232, 489] width 380 height 169
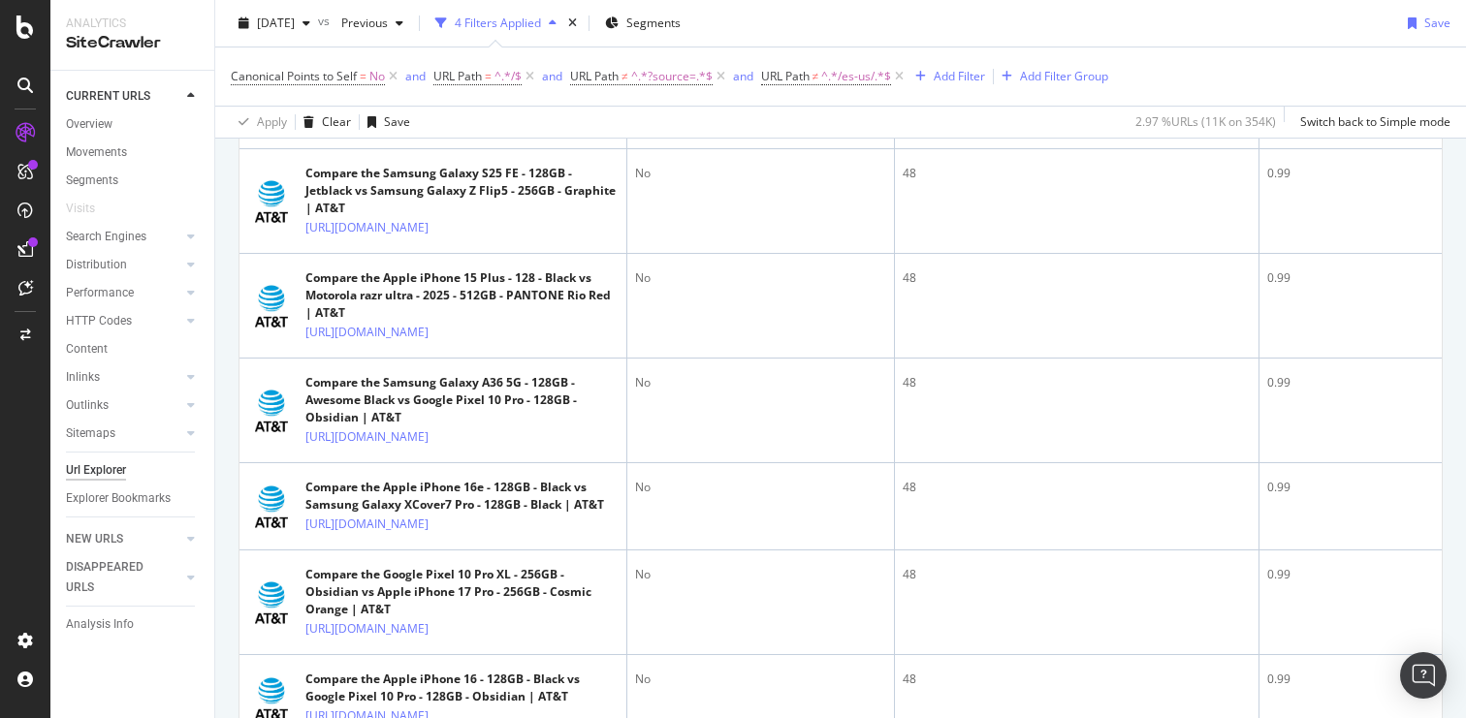
scroll to position [2208, 0]
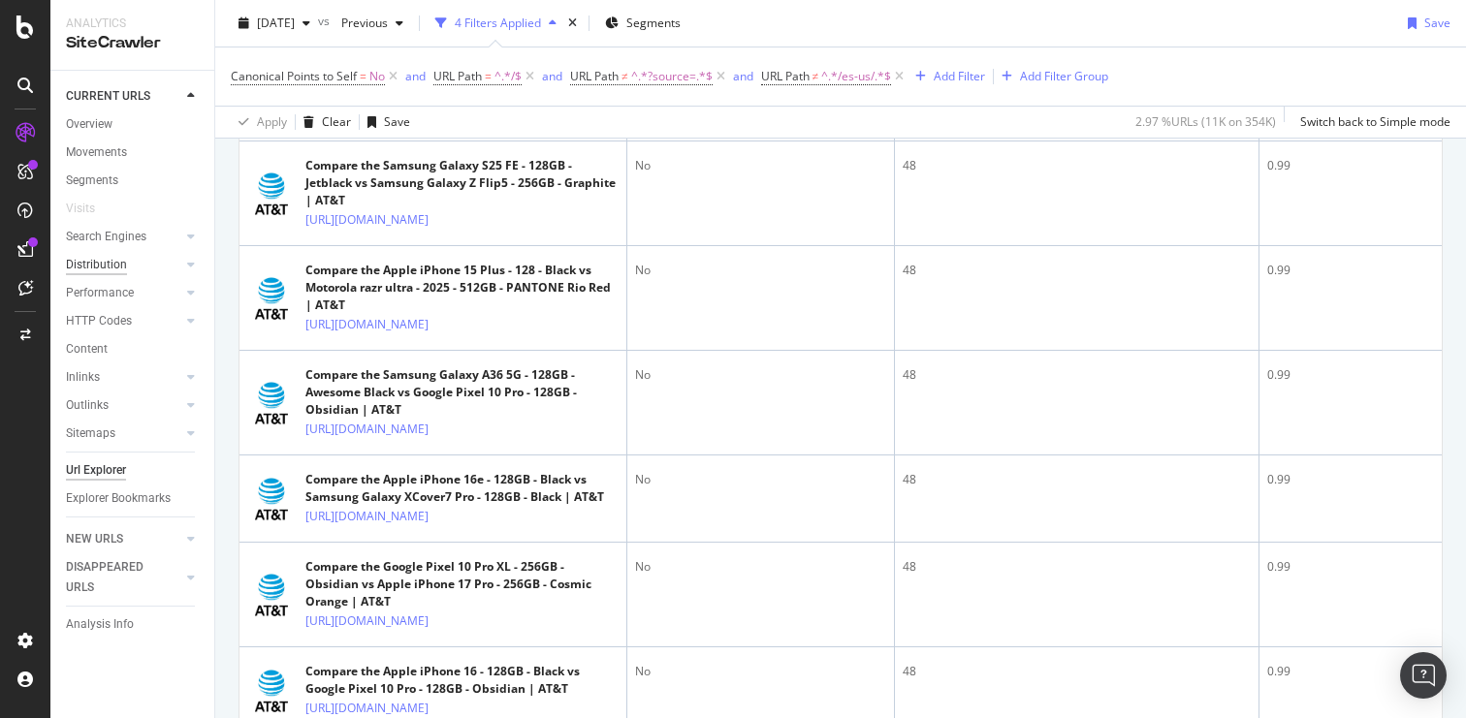
click at [124, 259] on div "Distribution" at bounding box center [96, 265] width 61 height 20
